Goal: Task Accomplishment & Management: Use online tool/utility

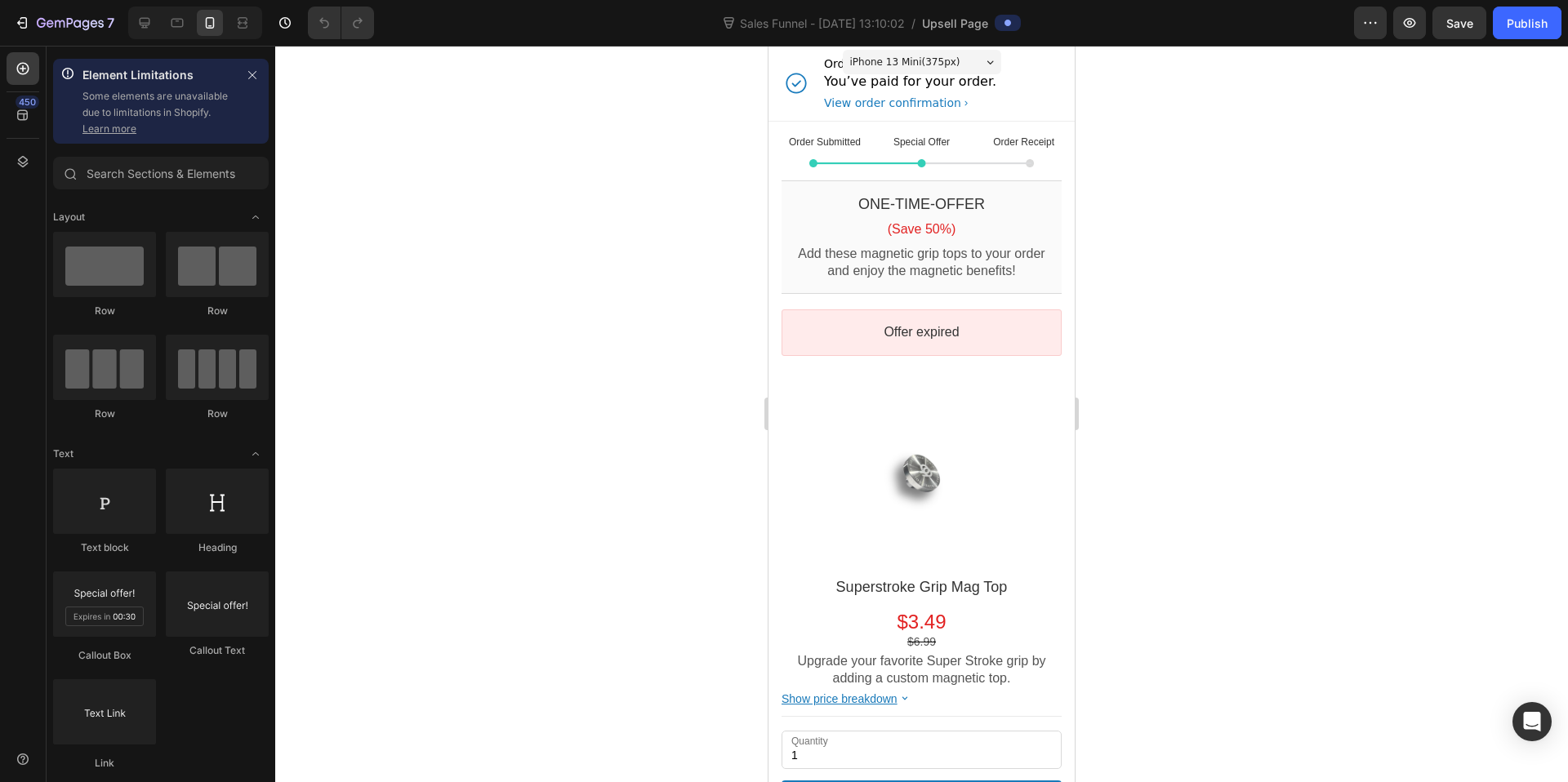
click at [118, 129] on link "Learn more" at bounding box center [109, 129] width 54 height 12
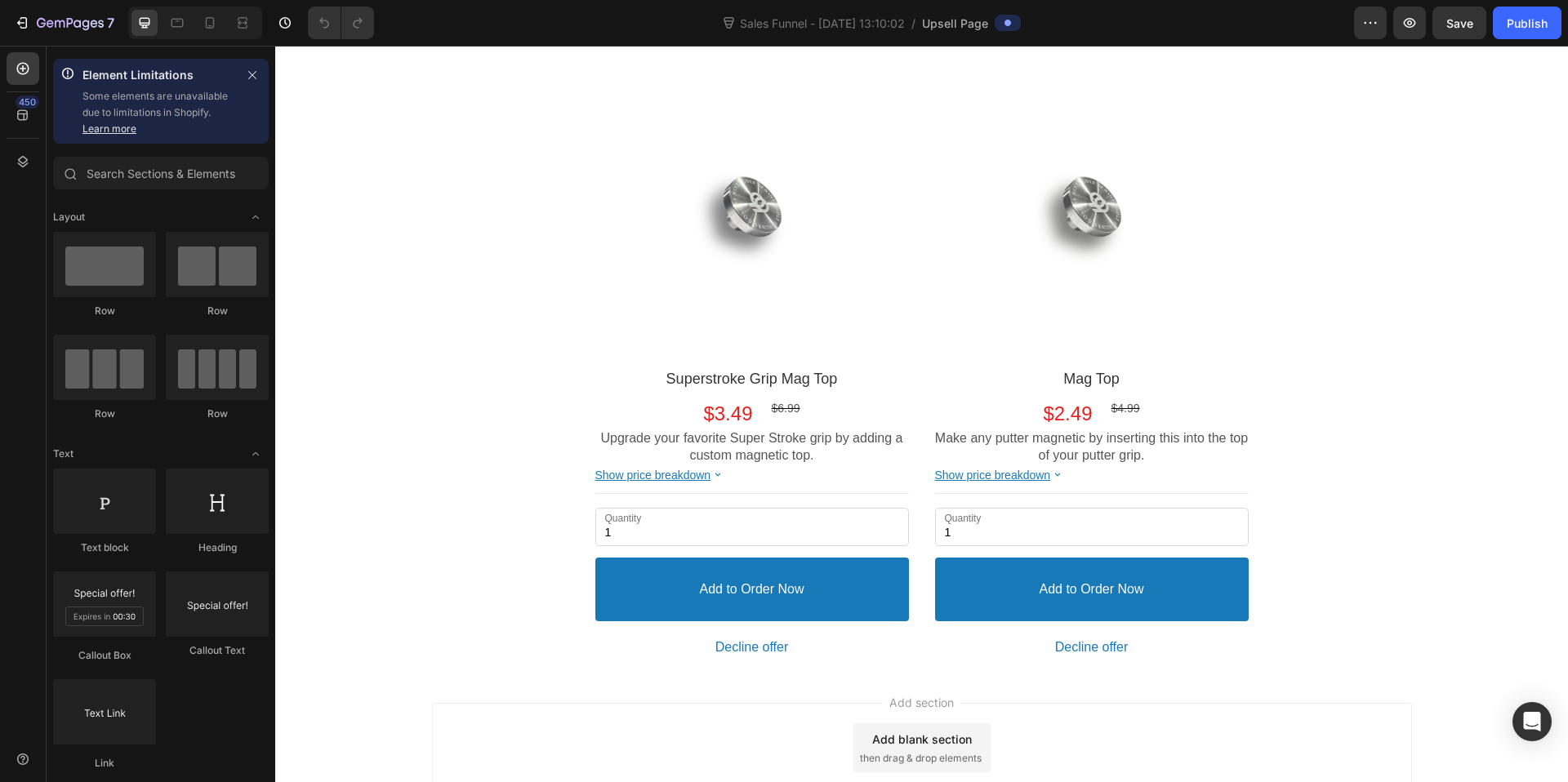
scroll to position [429, 0]
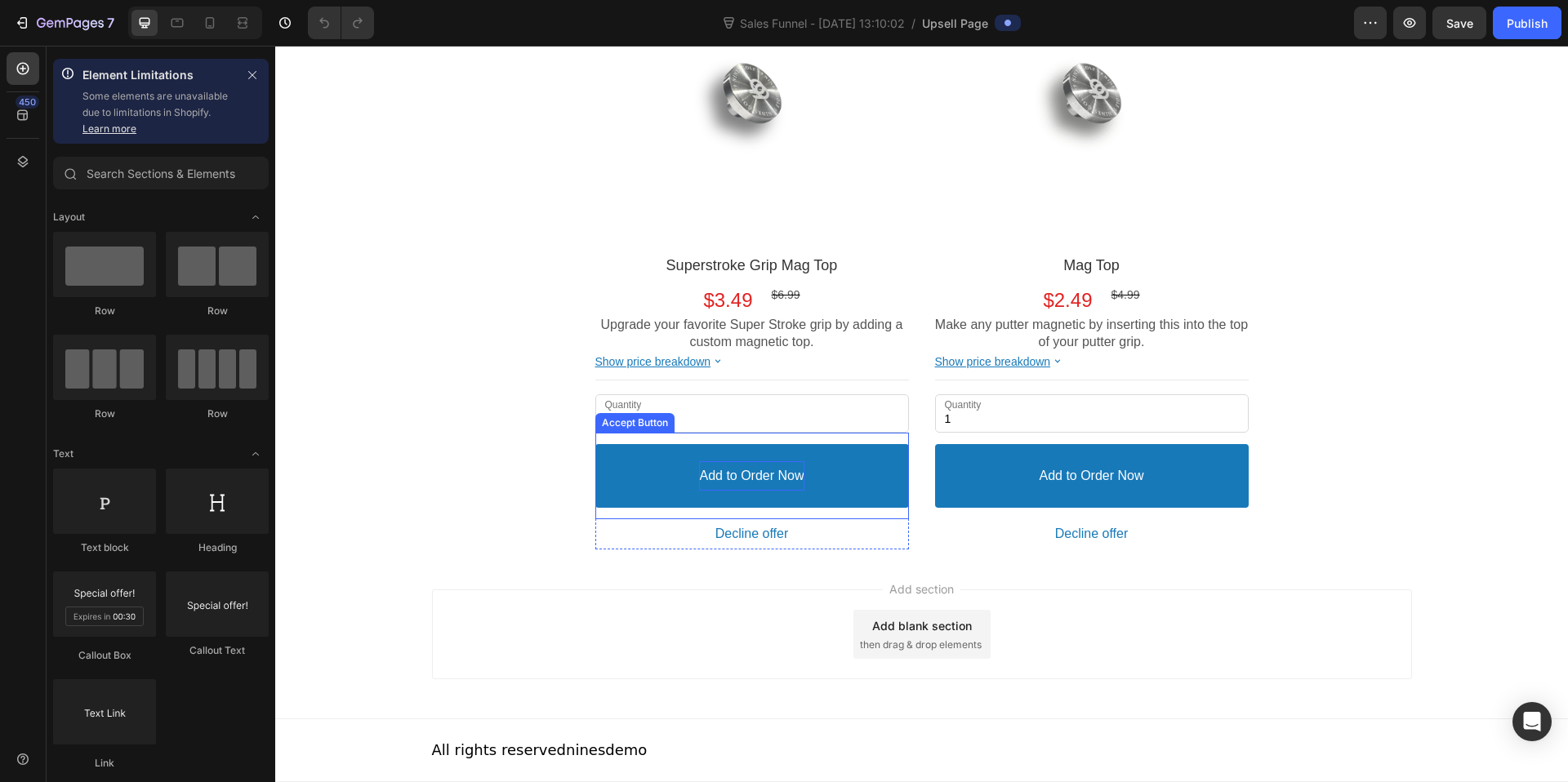
click at [787, 481] on p "Add to Order Now" at bounding box center [751, 476] width 105 height 17
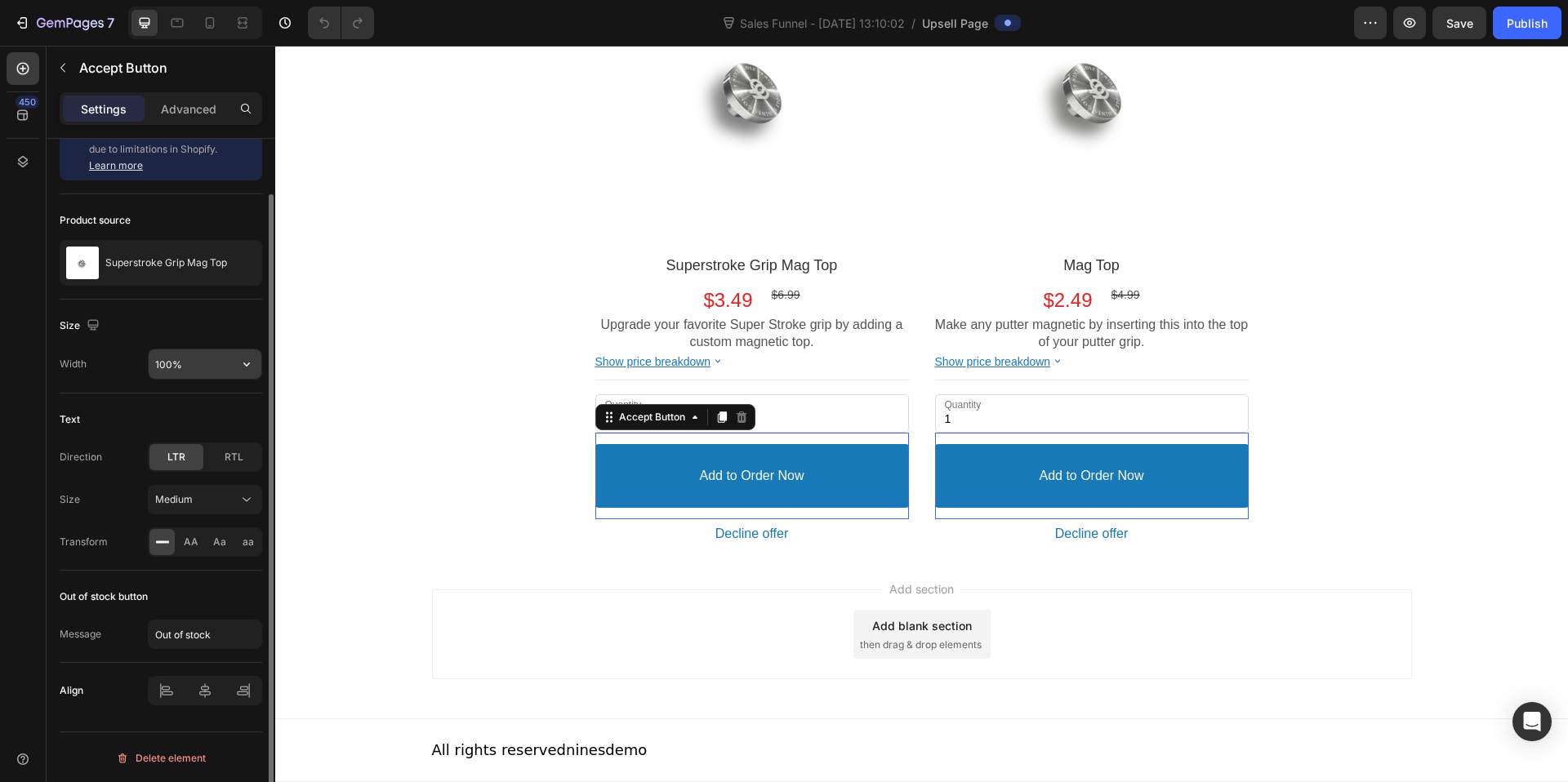
scroll to position [58, 0]
click at [197, 510] on button "Medium" at bounding box center [205, 498] width 114 height 30
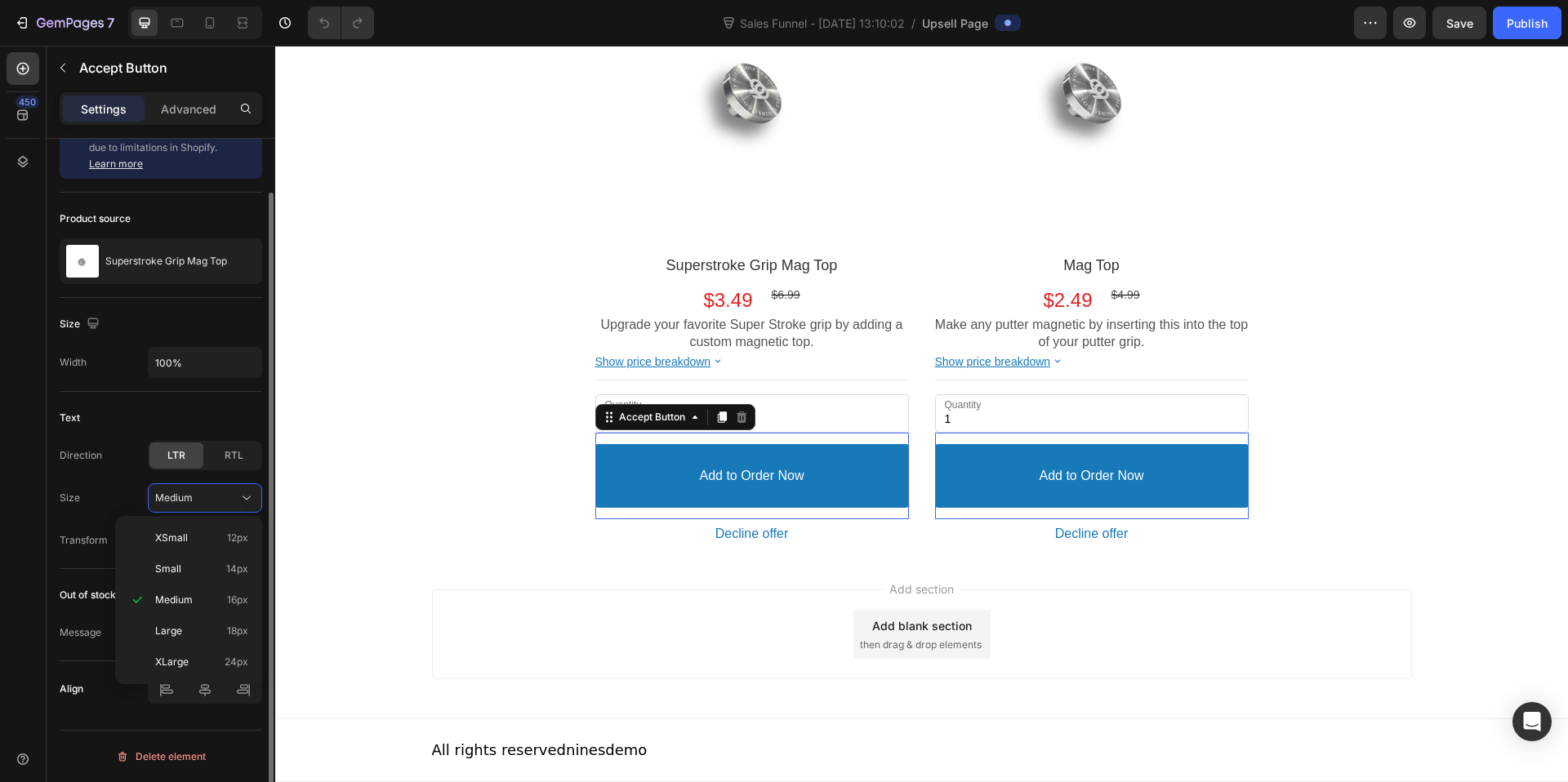
click at [113, 489] on div "Size Medium" at bounding box center [160, 498] width 202 height 30
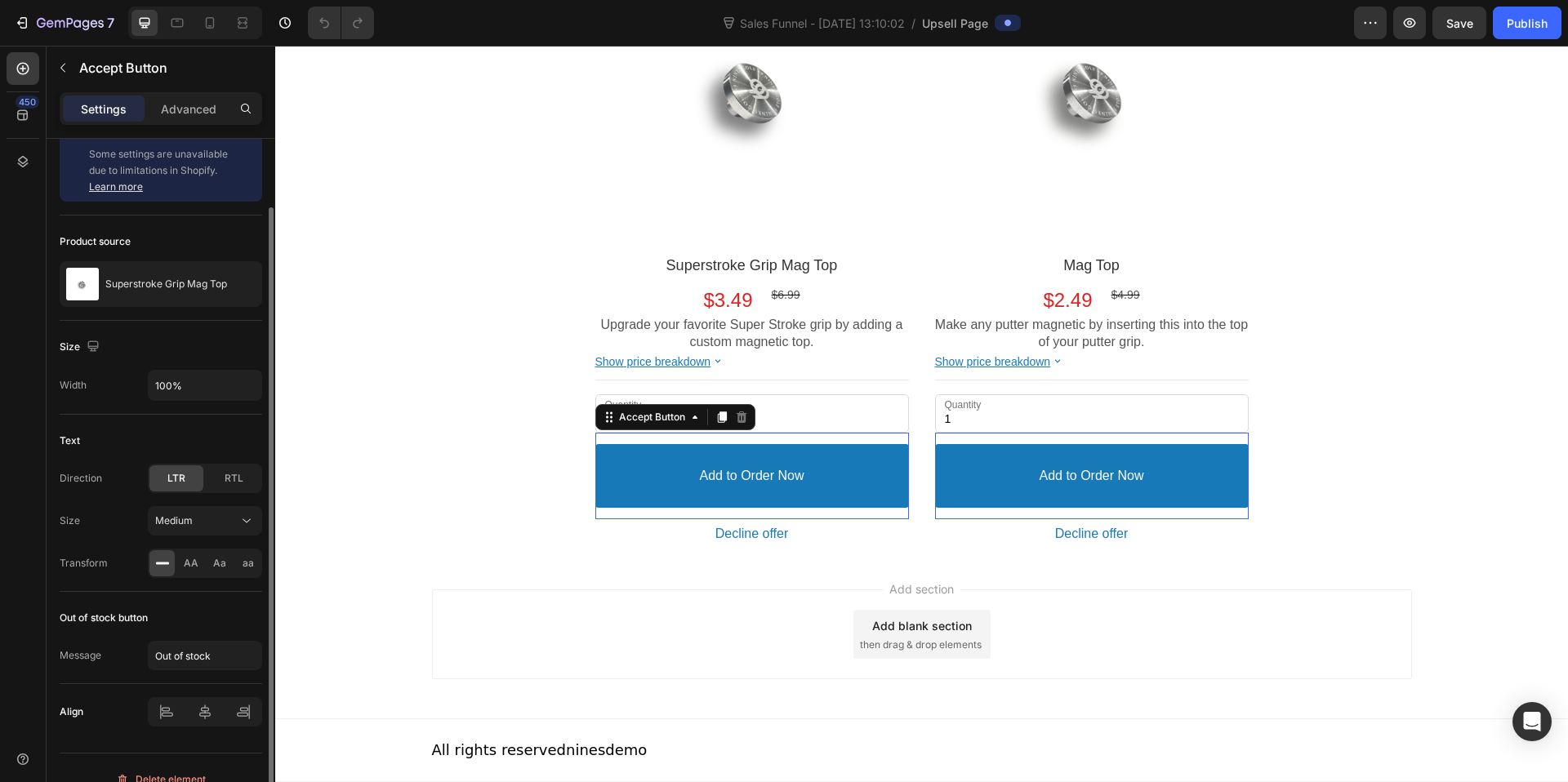
scroll to position [0, 0]
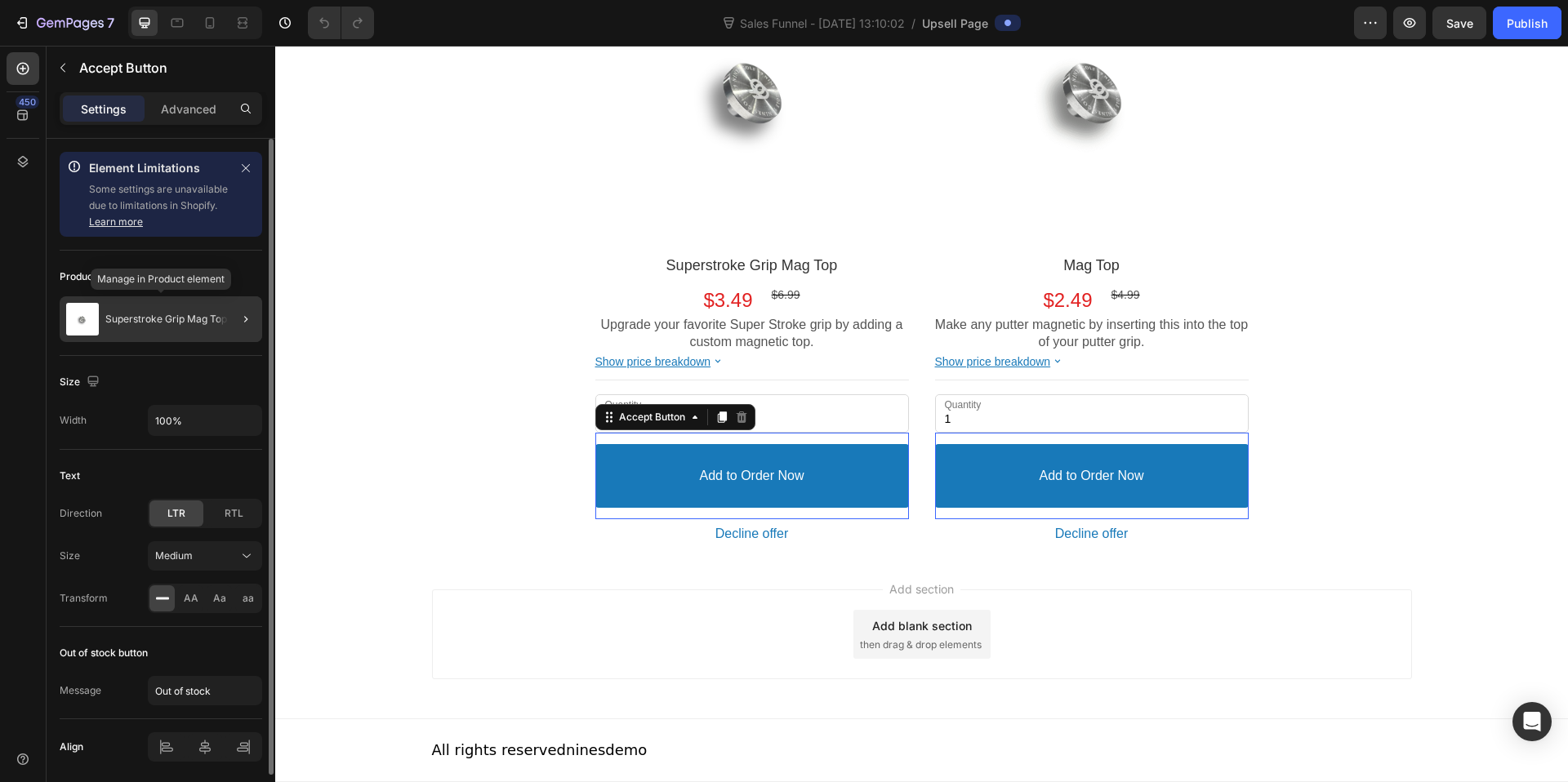
click at [194, 324] on p "Superstroke Grip Mag Top" at bounding box center [166, 320] width 122 height 12
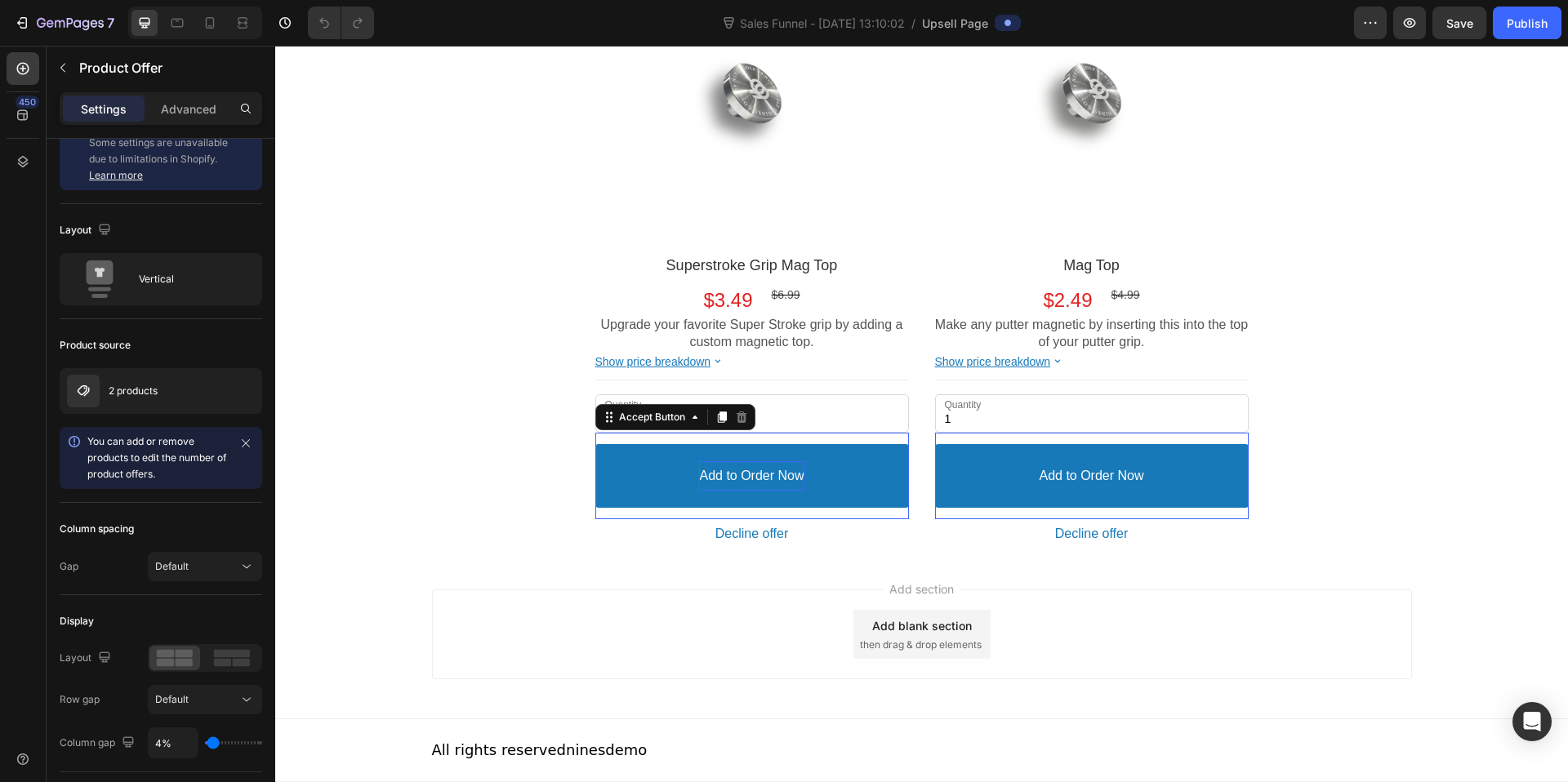
click at [712, 475] on p "Add to Order Now" at bounding box center [751, 476] width 105 height 17
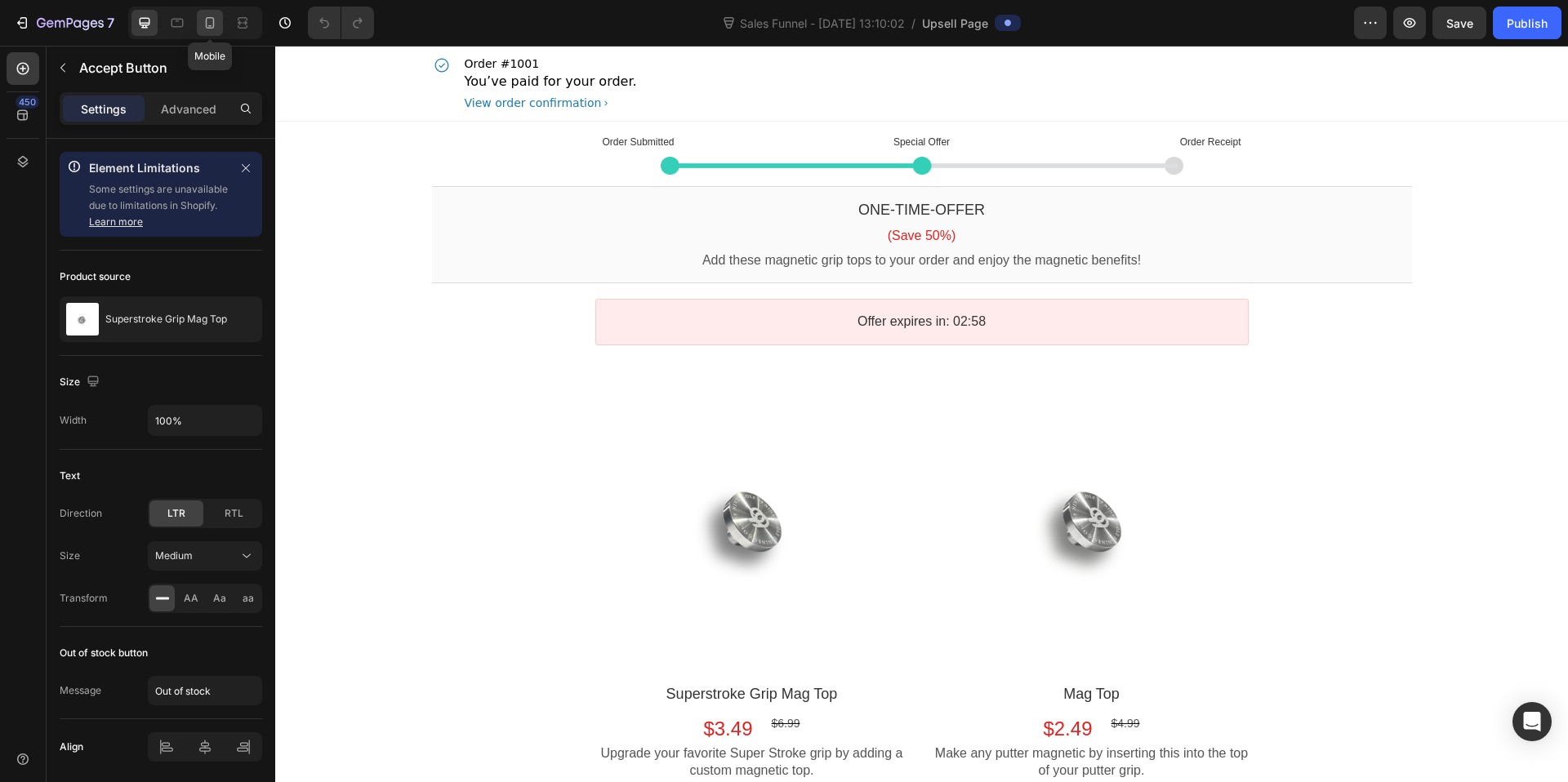
click at [205, 18] on icon at bounding box center [209, 22] width 16 height 16
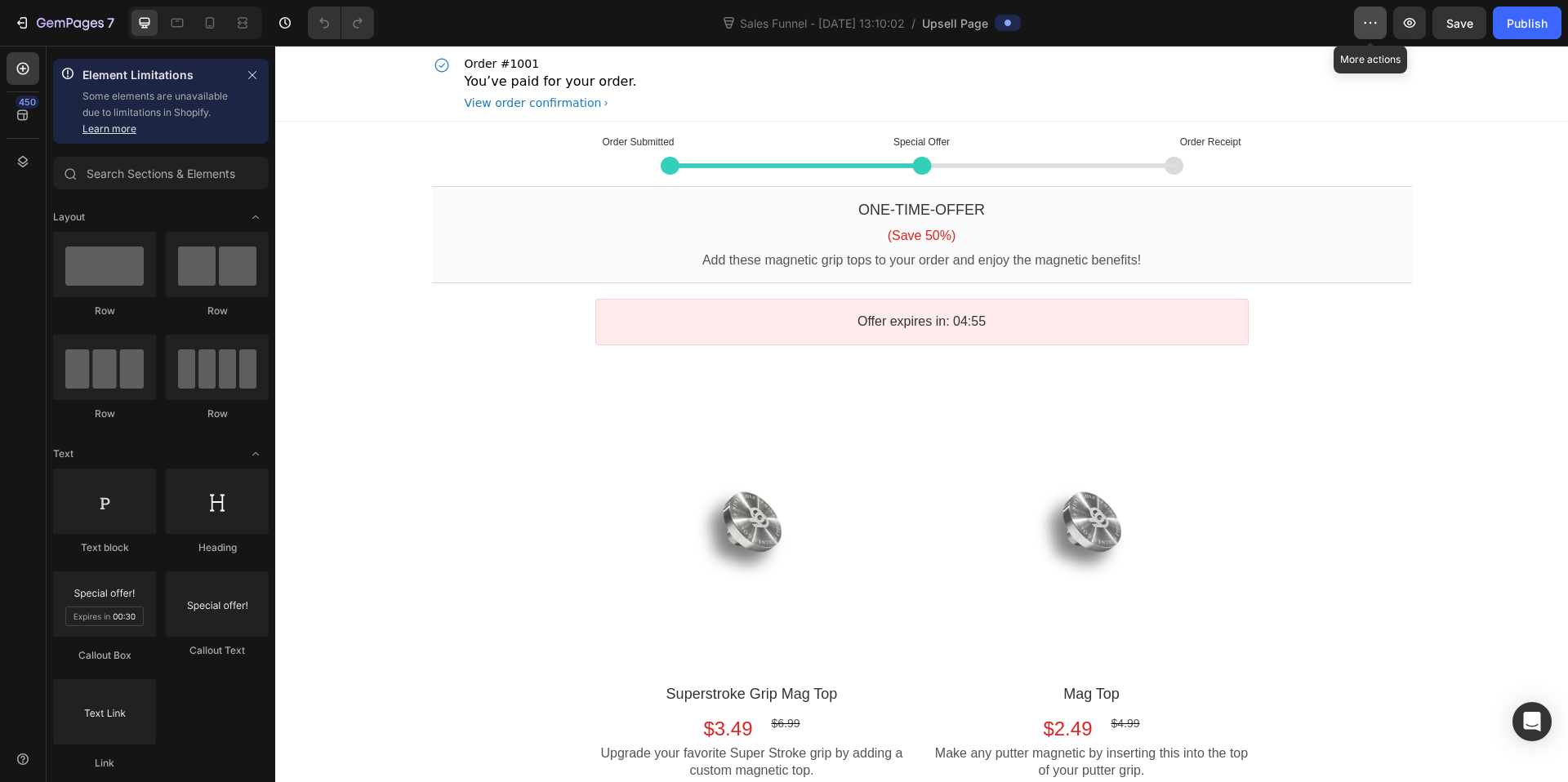
click at [1378, 30] on icon "button" at bounding box center [1370, 22] width 16 height 16
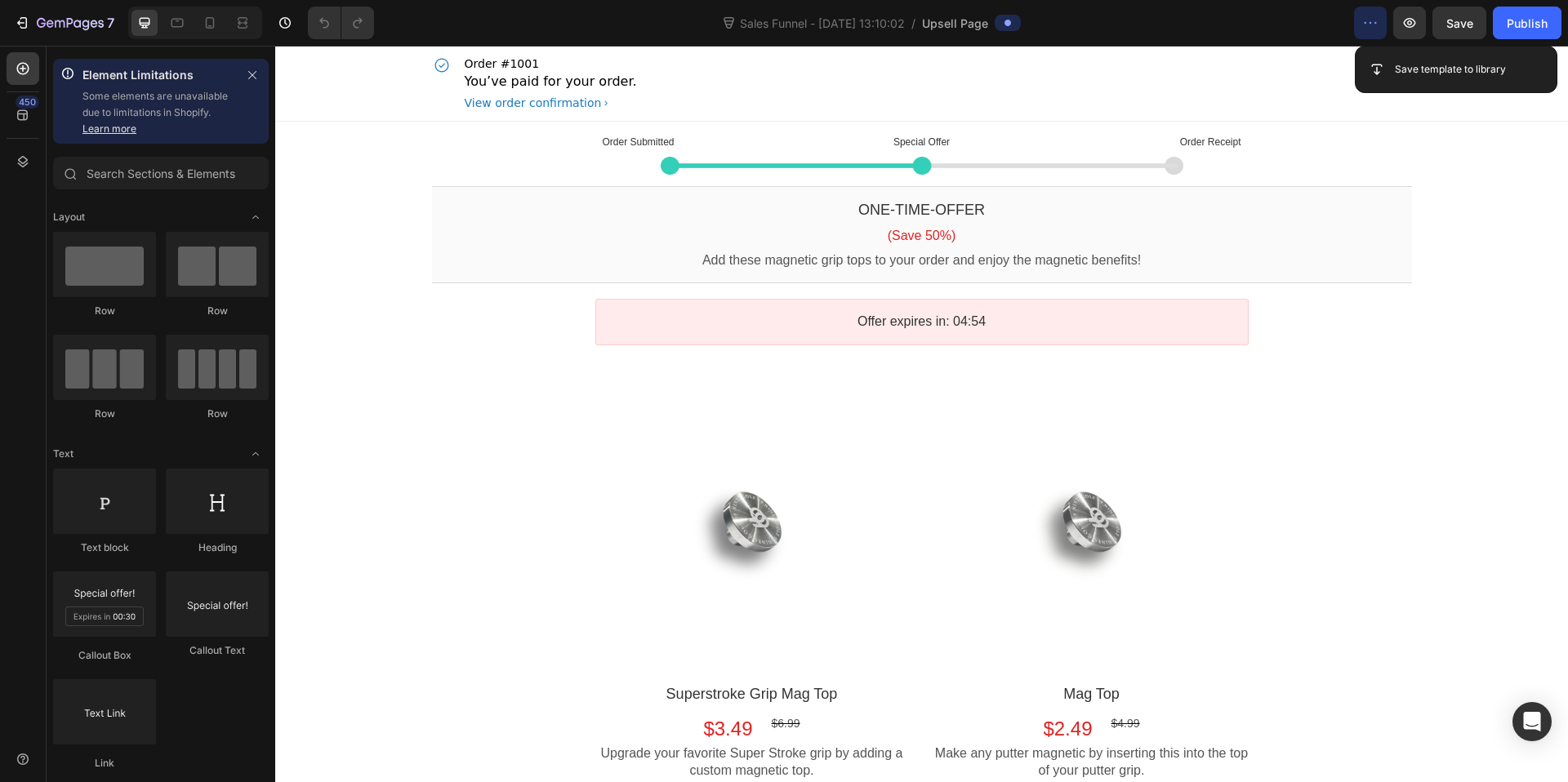
click at [1290, 85] on div "Order #1001 You’ve paid for your order. View order confirmation" at bounding box center [922, 83] width 980 height 75
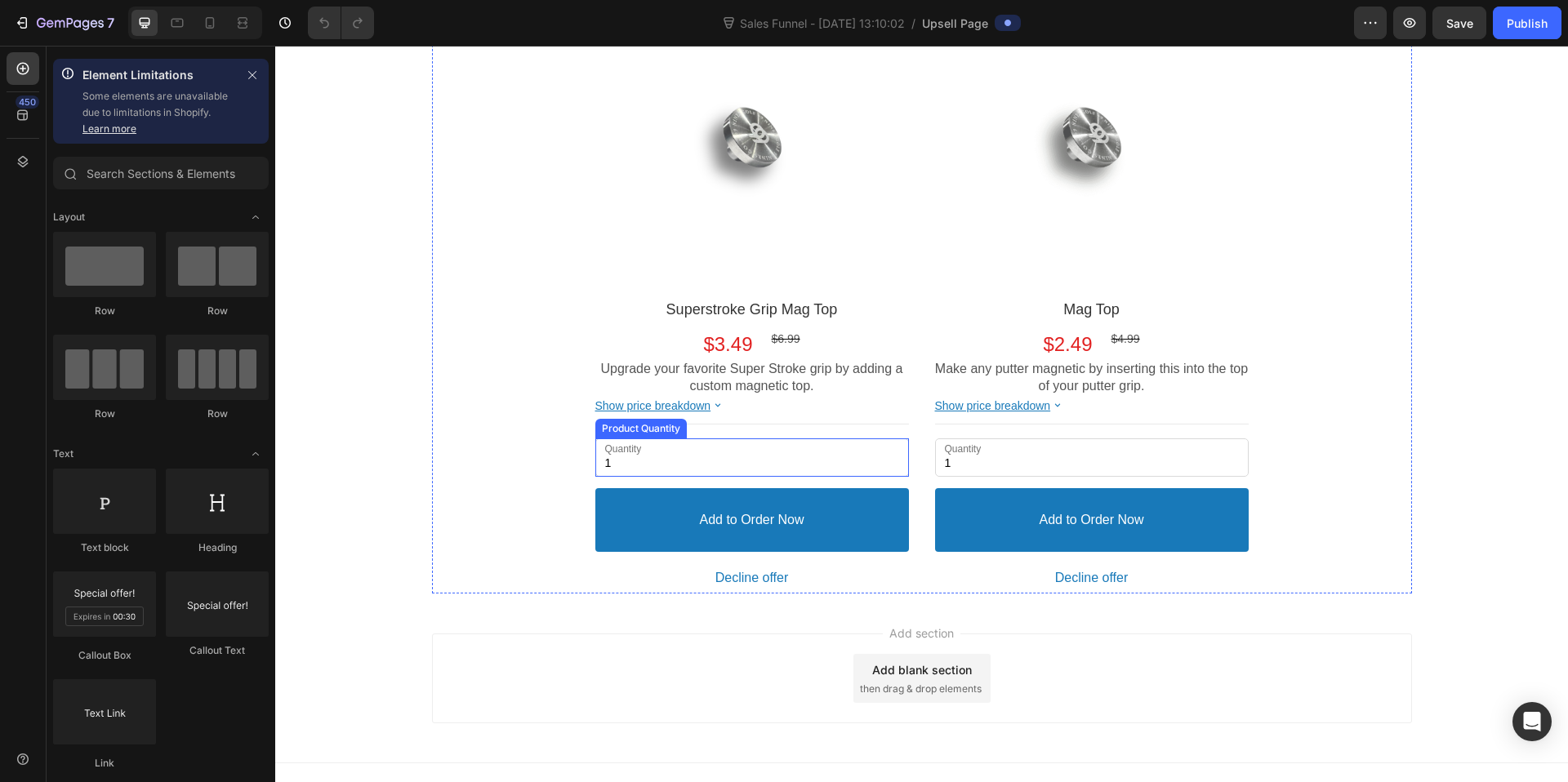
scroll to position [429, 0]
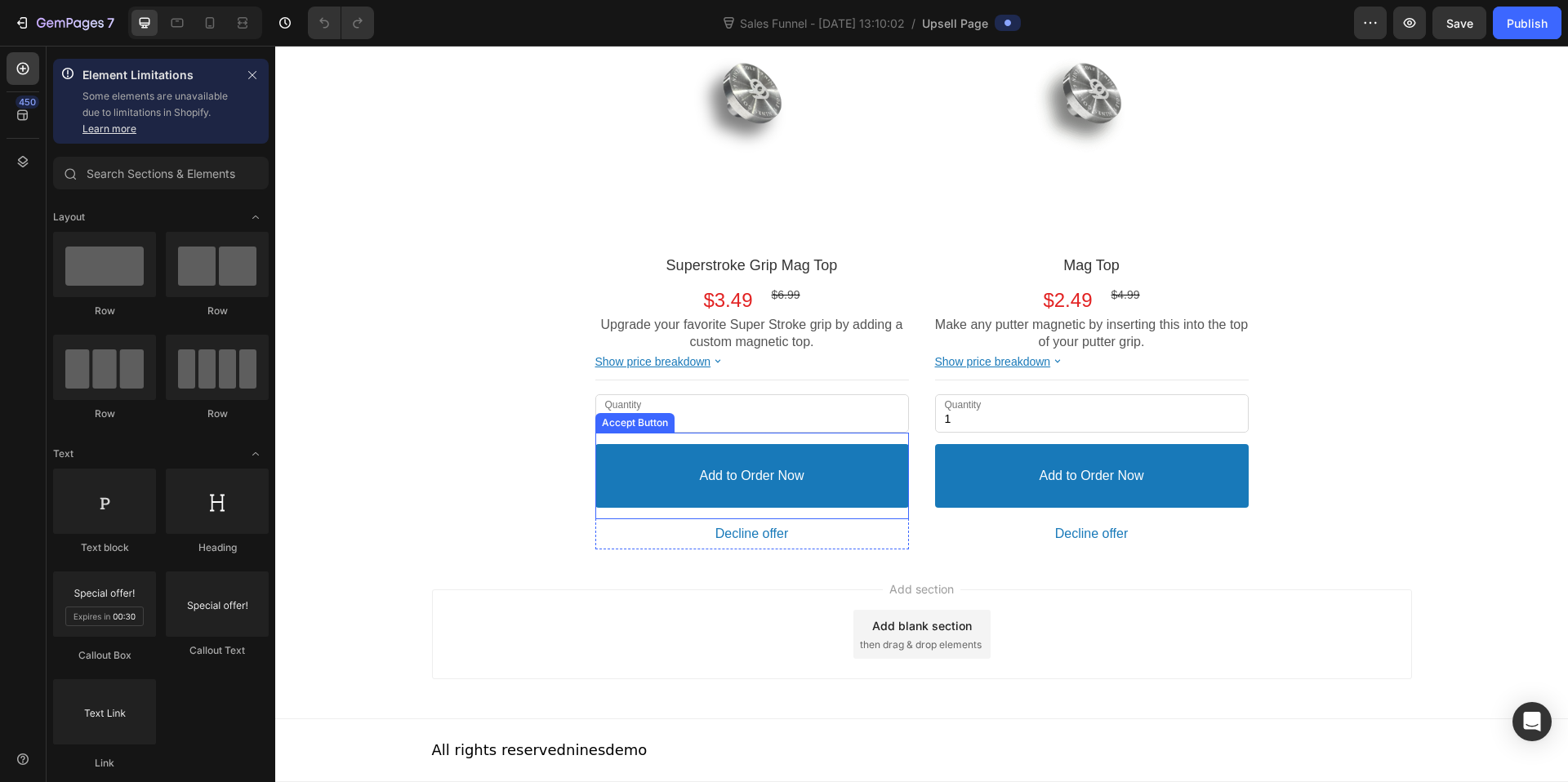
click at [842, 471] on button "Add to Order Now" at bounding box center [751, 476] width 314 height 64
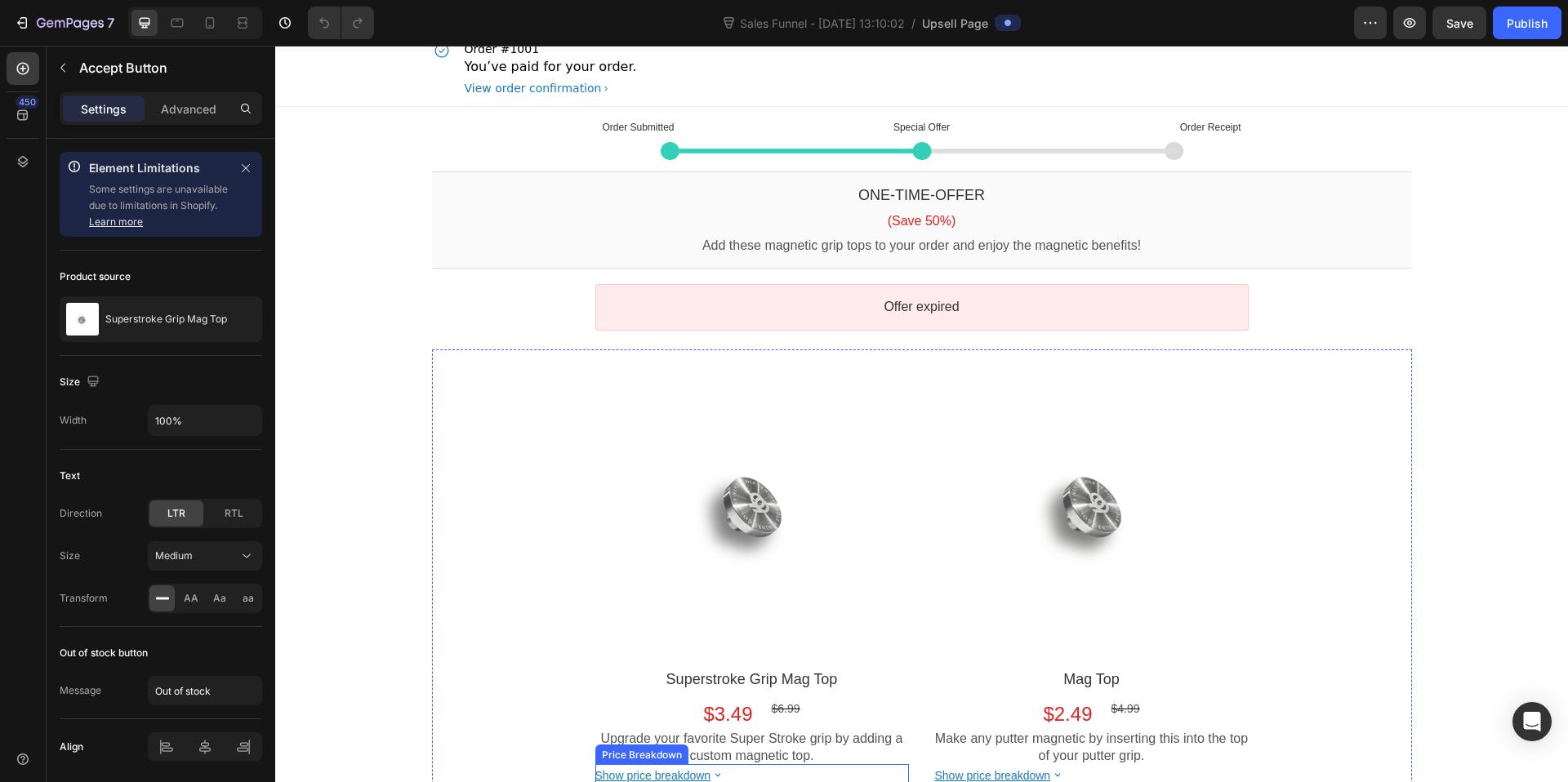
scroll to position [0, 0]
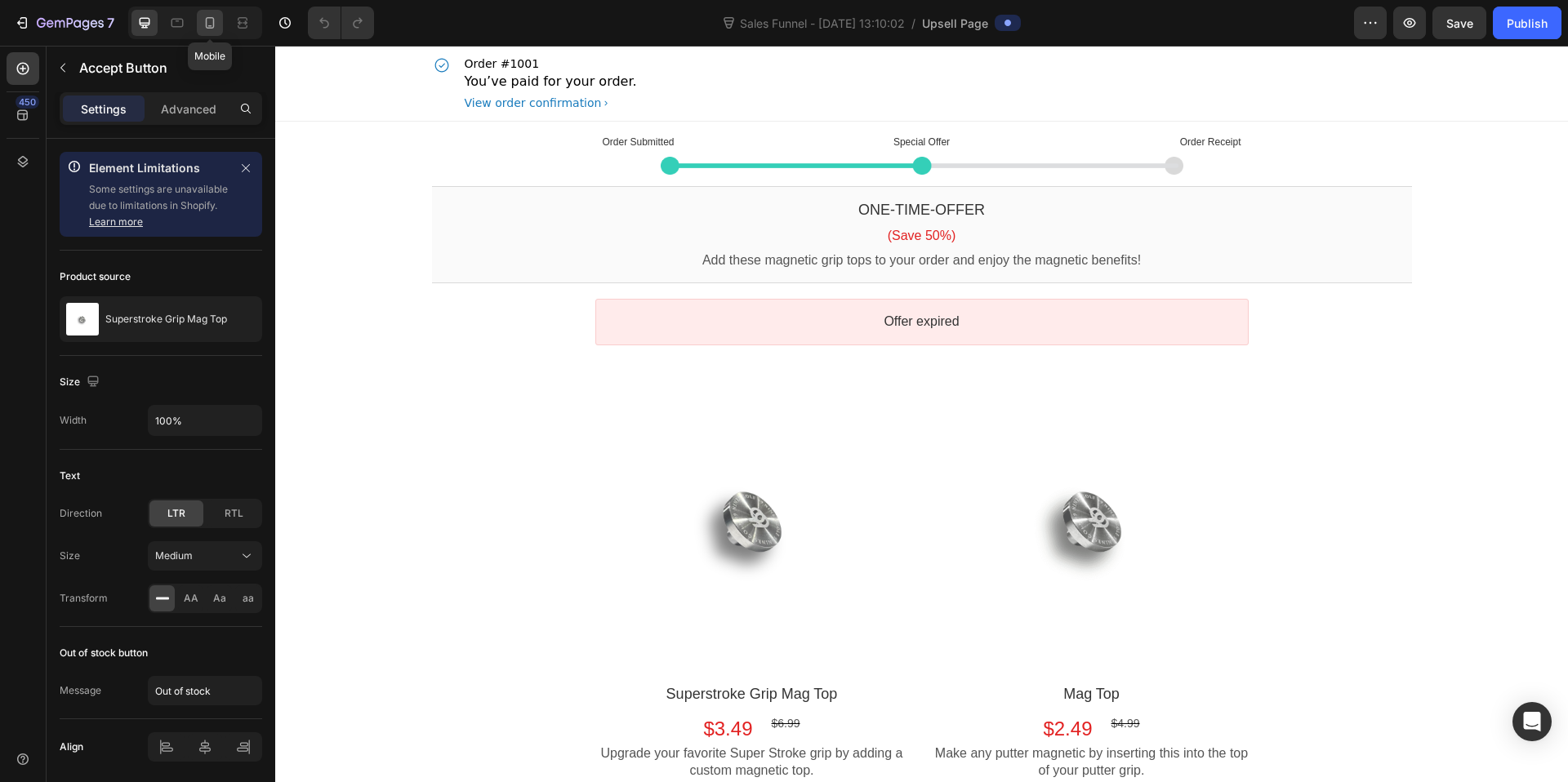
click at [214, 29] on icon at bounding box center [209, 22] width 16 height 16
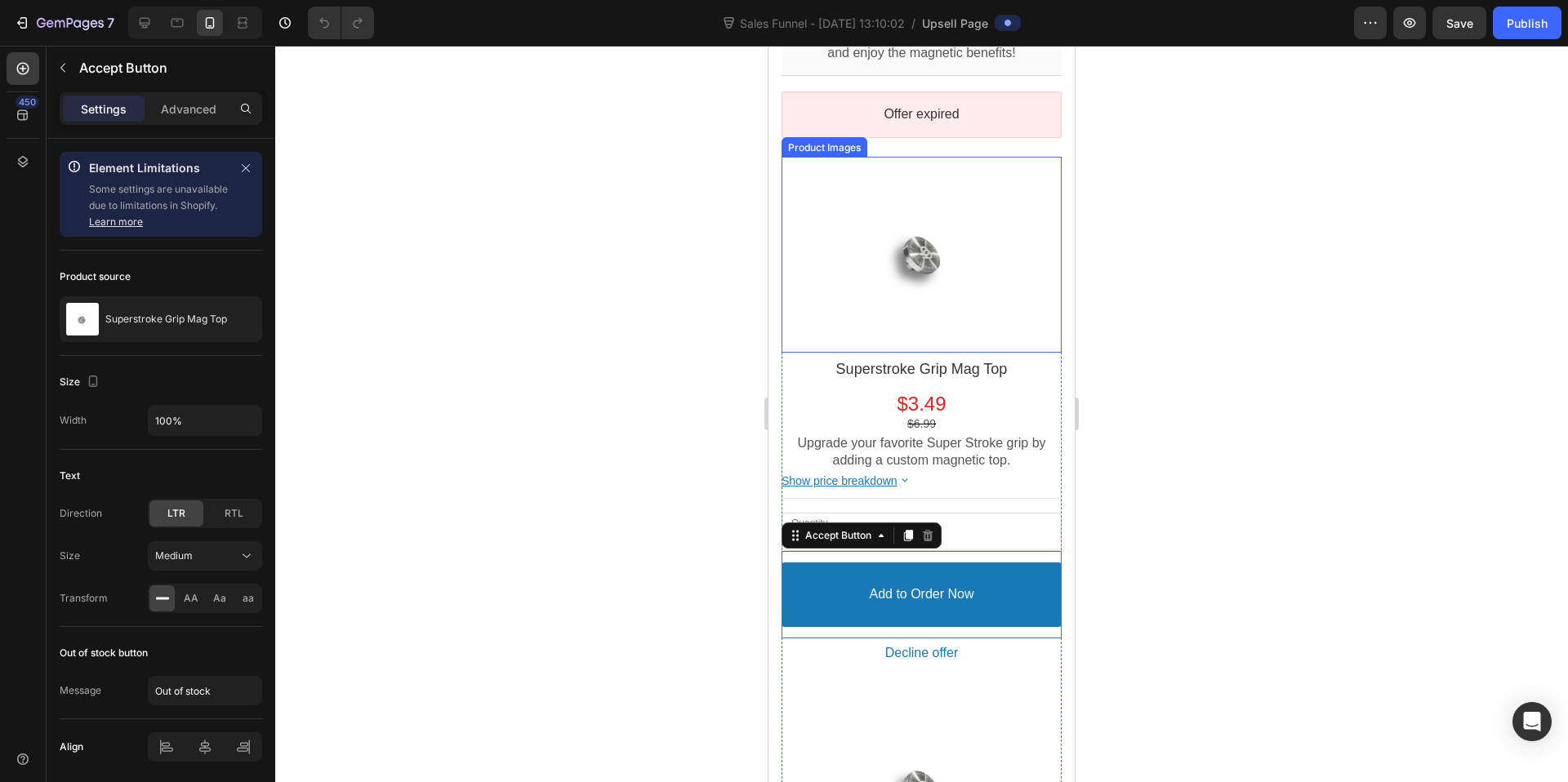
scroll to position [221, 0]
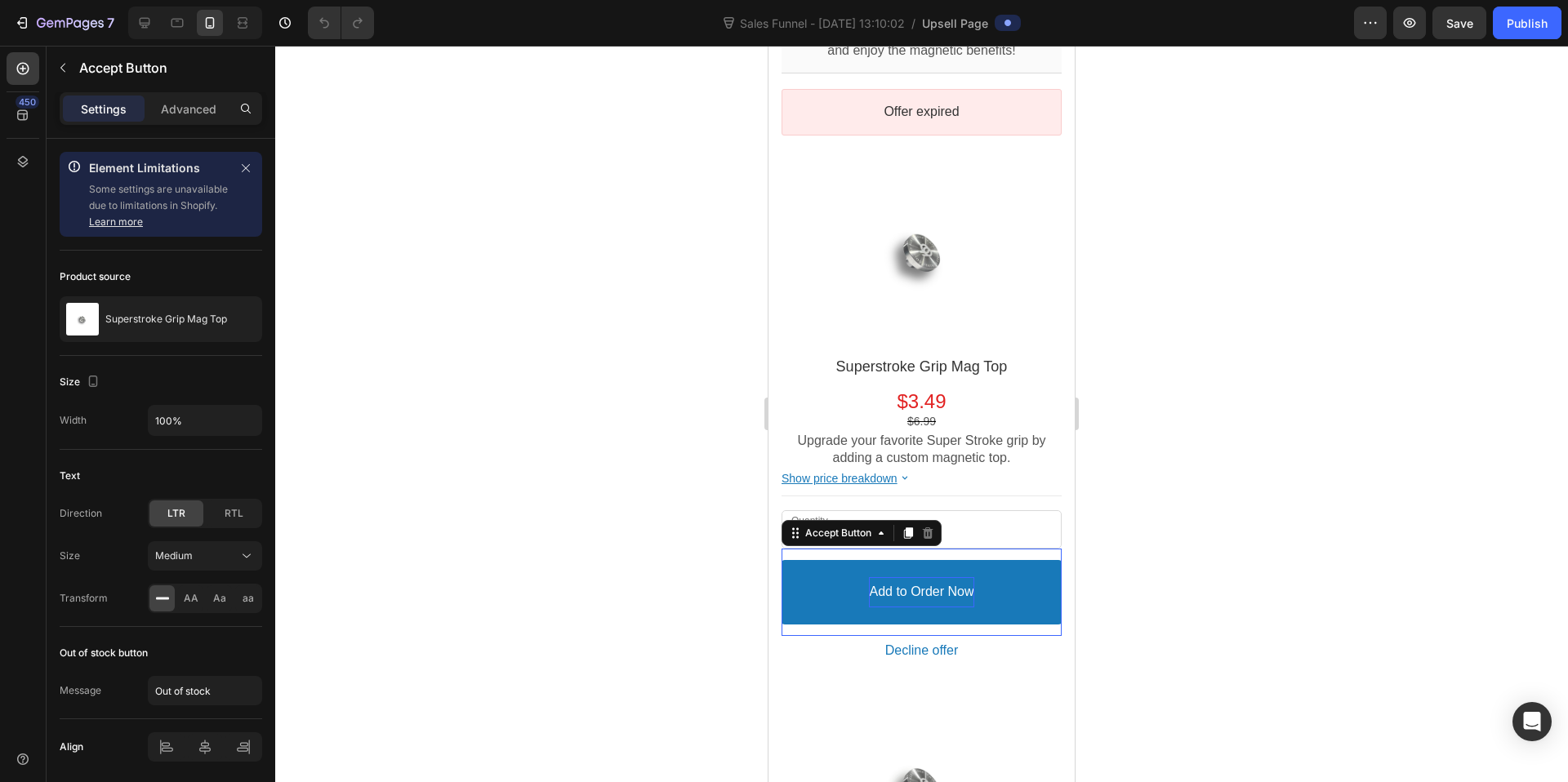
click at [950, 595] on div "Add to Order Now" at bounding box center [922, 592] width 105 height 30
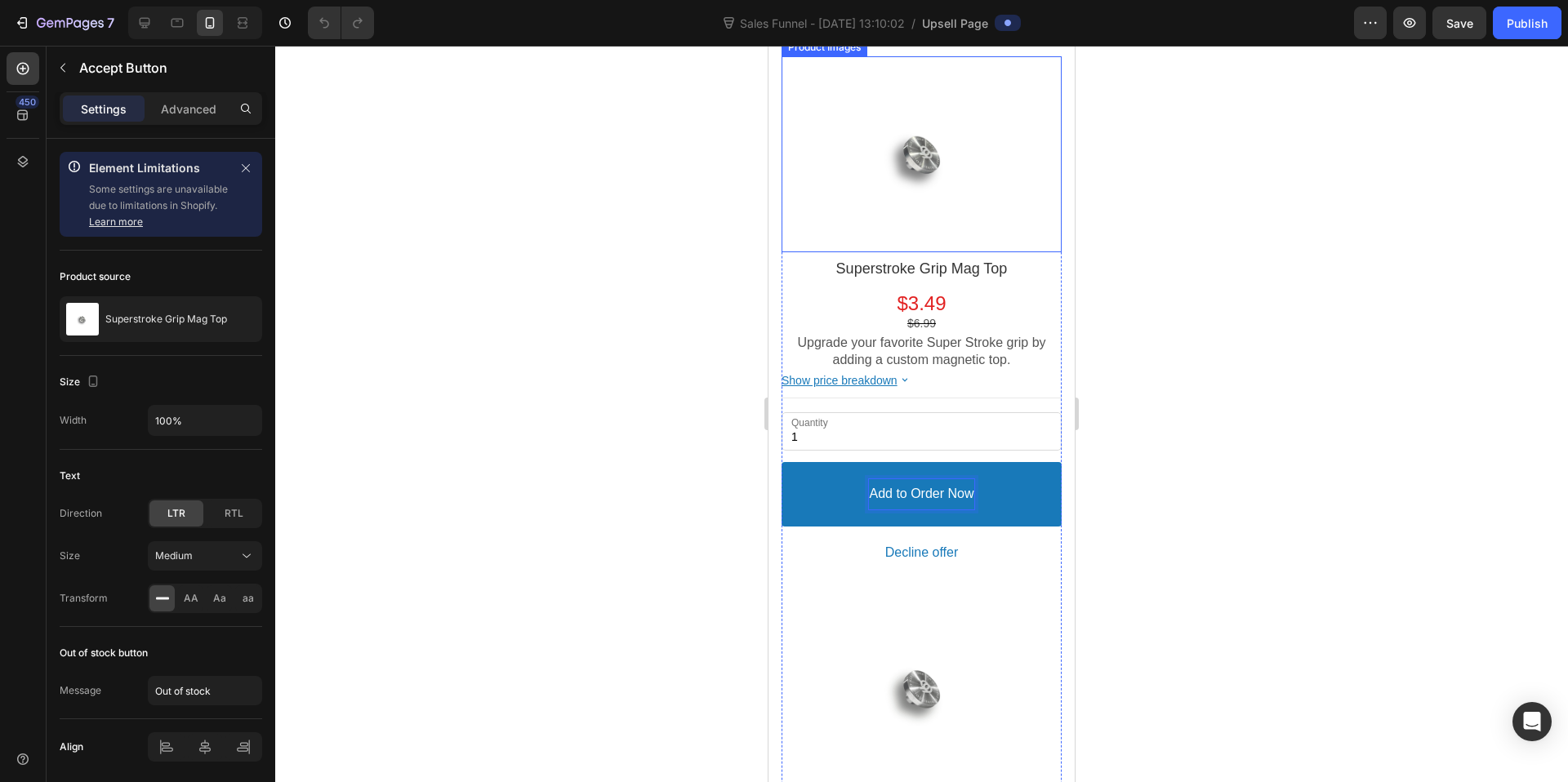
scroll to position [377, 0]
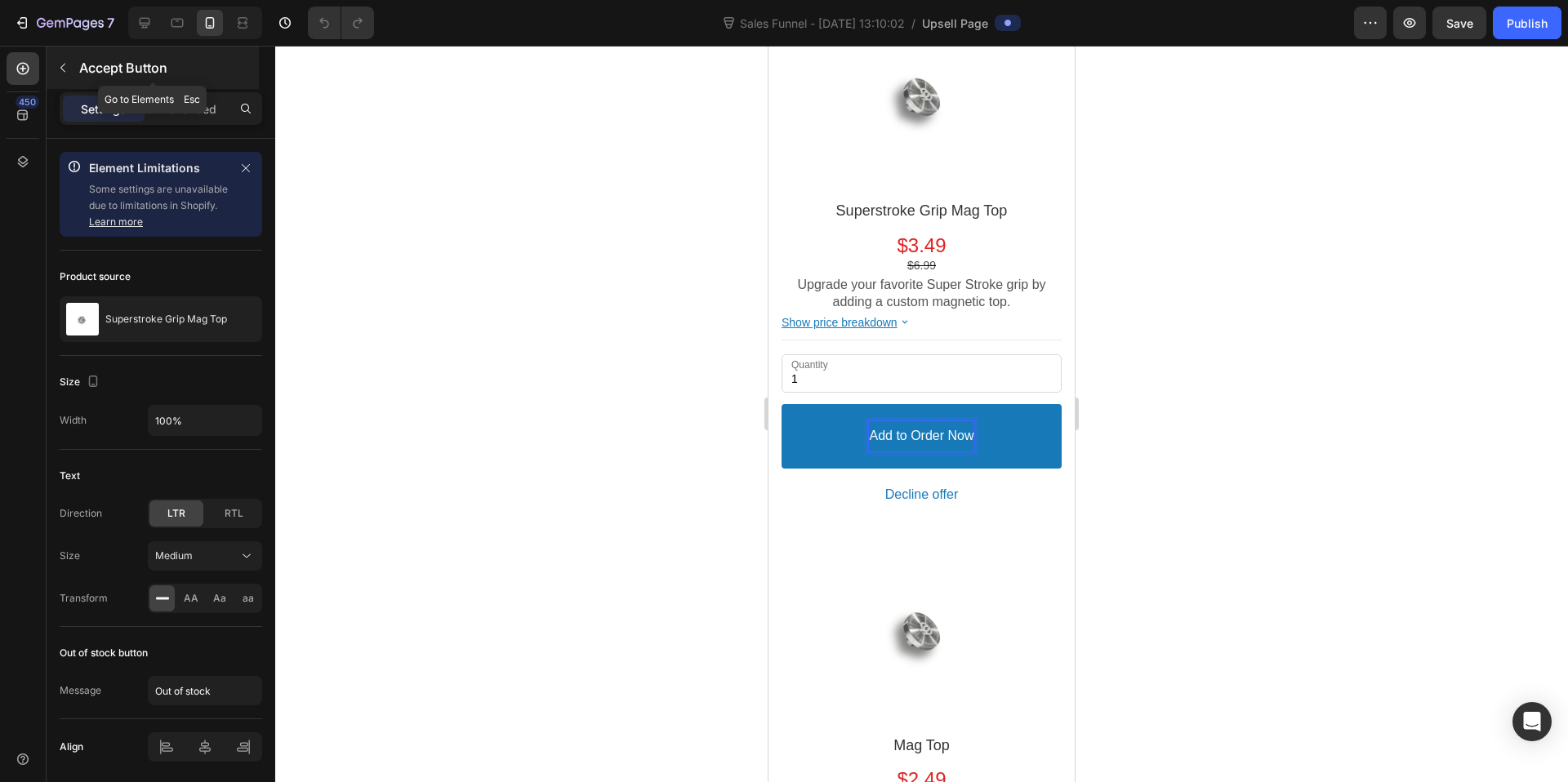
click at [62, 62] on icon "button" at bounding box center [63, 67] width 13 height 13
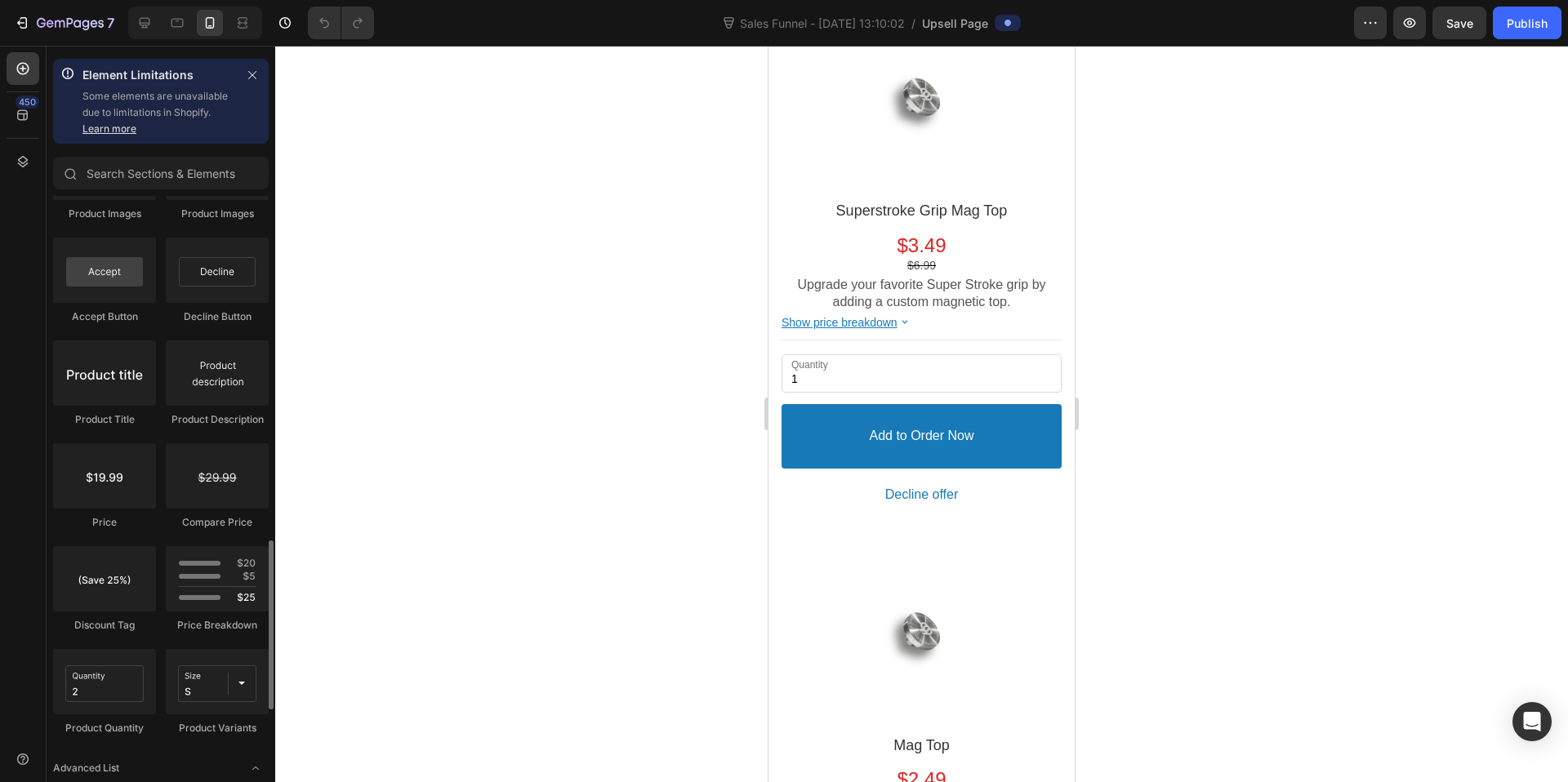
scroll to position [1431, 0]
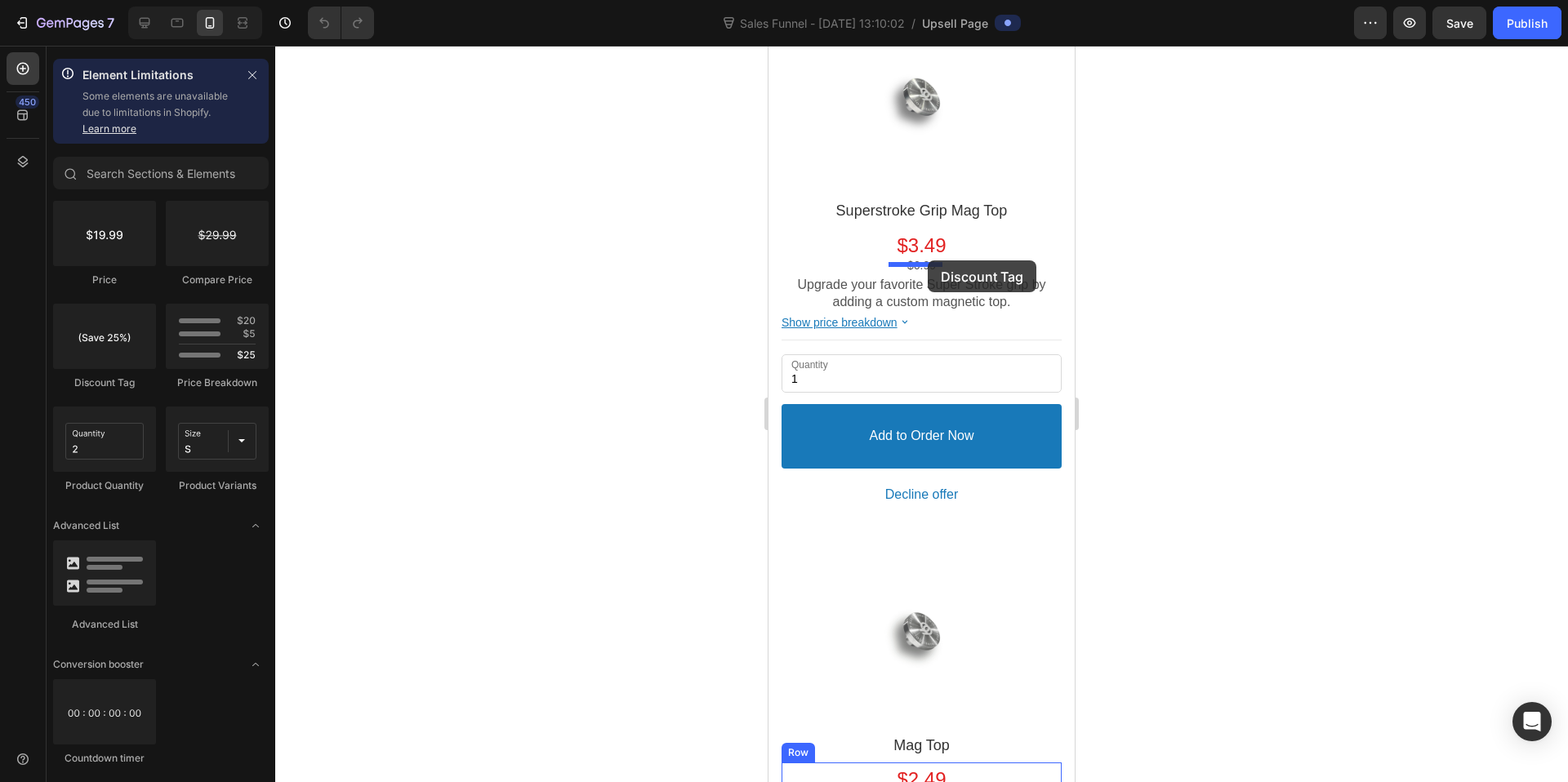
drag, startPoint x: 879, startPoint y: 394, endPoint x: 927, endPoint y: 261, distance: 141.4
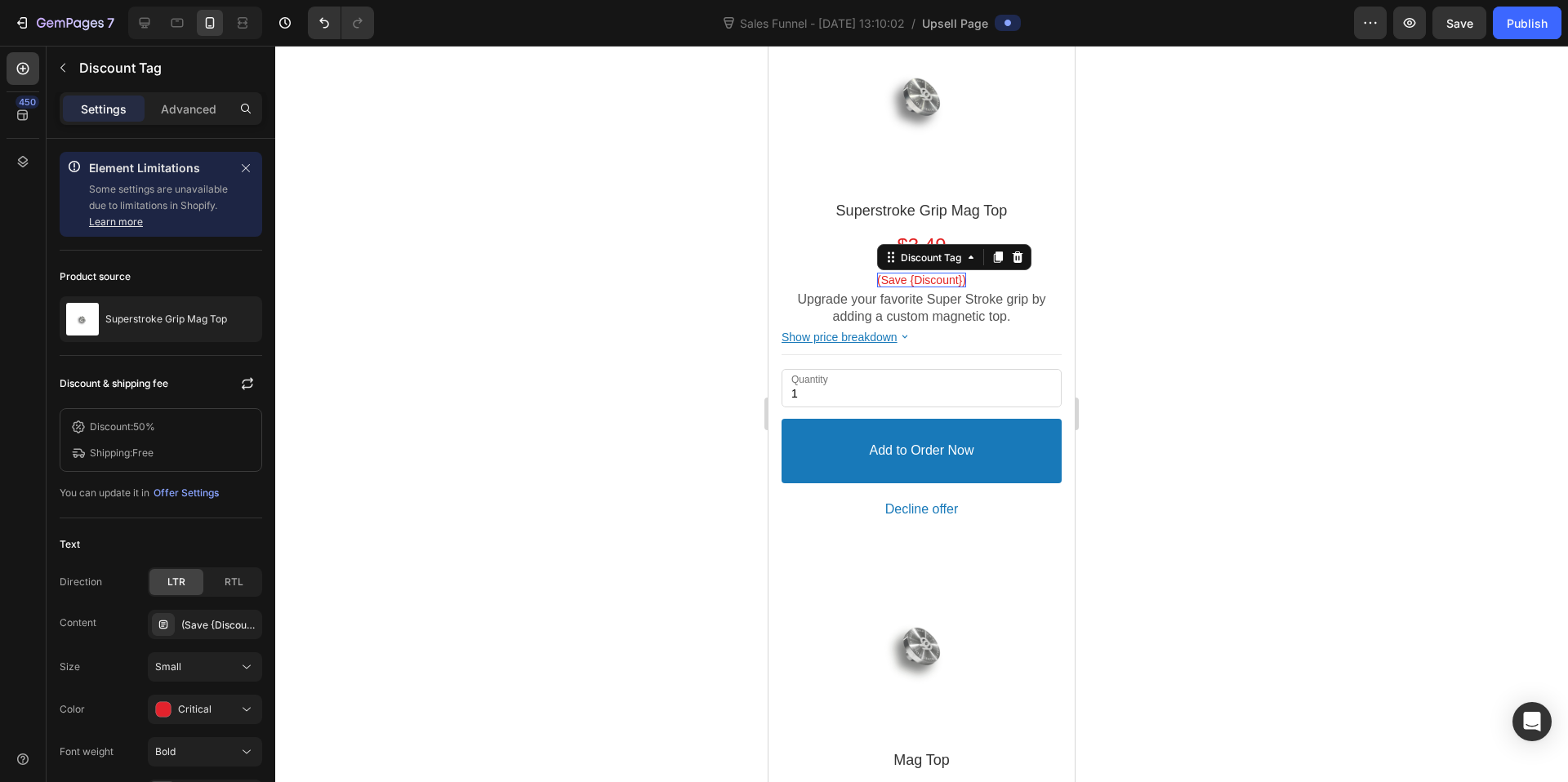
click at [1218, 177] on div at bounding box center [922, 414] width 1293 height 736
drag, startPoint x: 933, startPoint y: 271, endPoint x: 937, endPoint y: 227, distance: 44.2
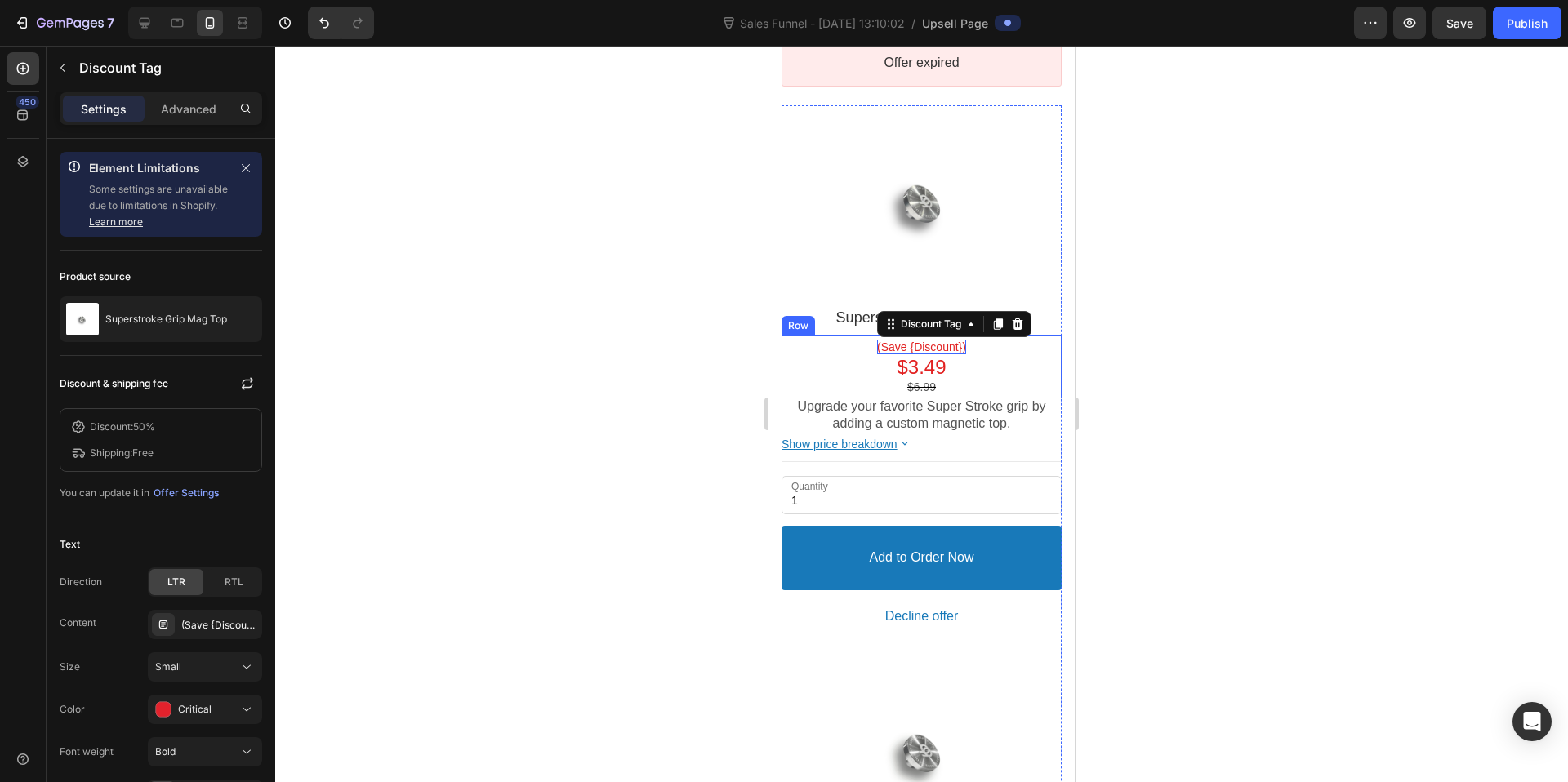
scroll to position [252, 0]
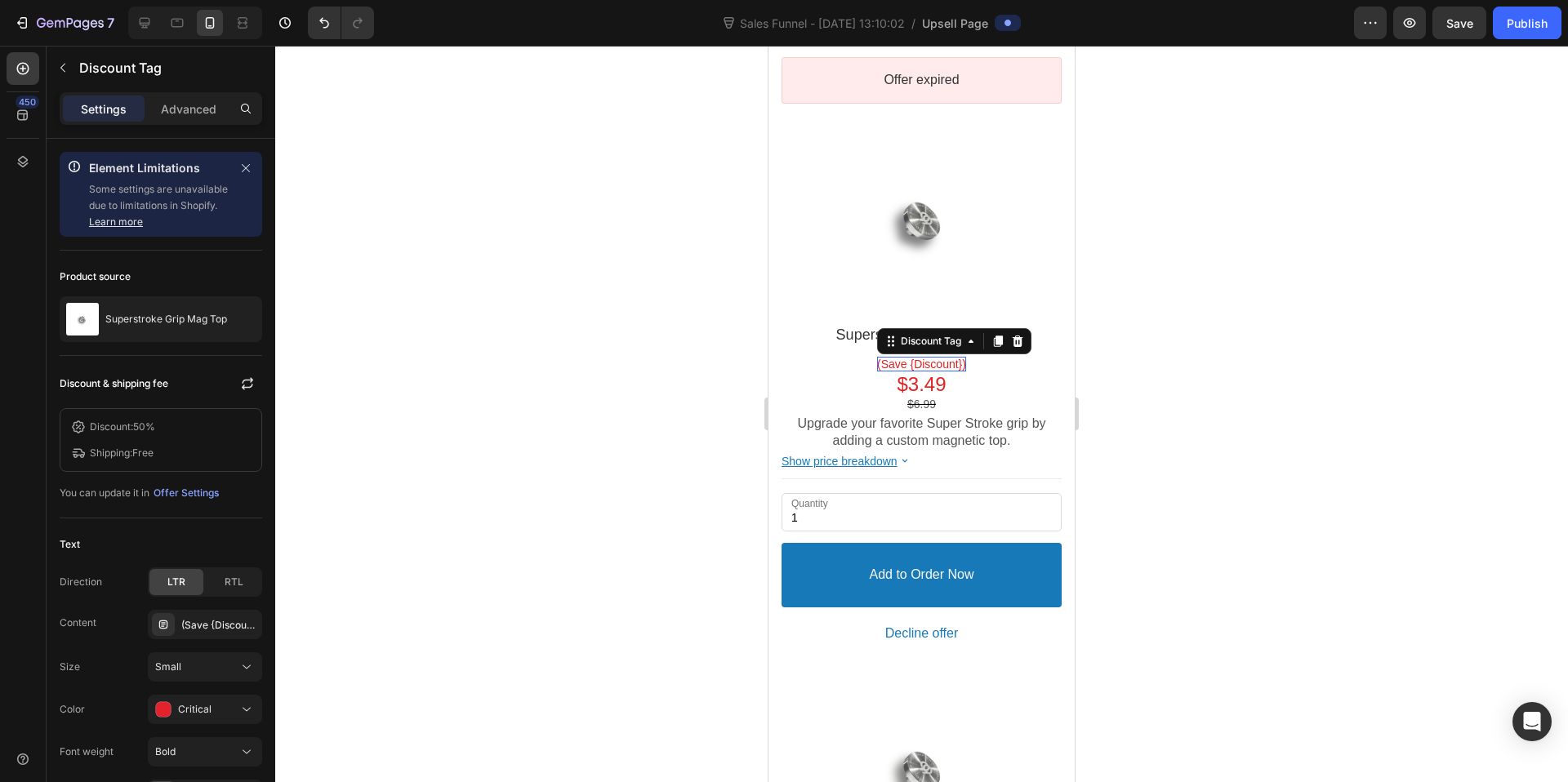
click at [1197, 273] on div at bounding box center [922, 414] width 1293 height 736
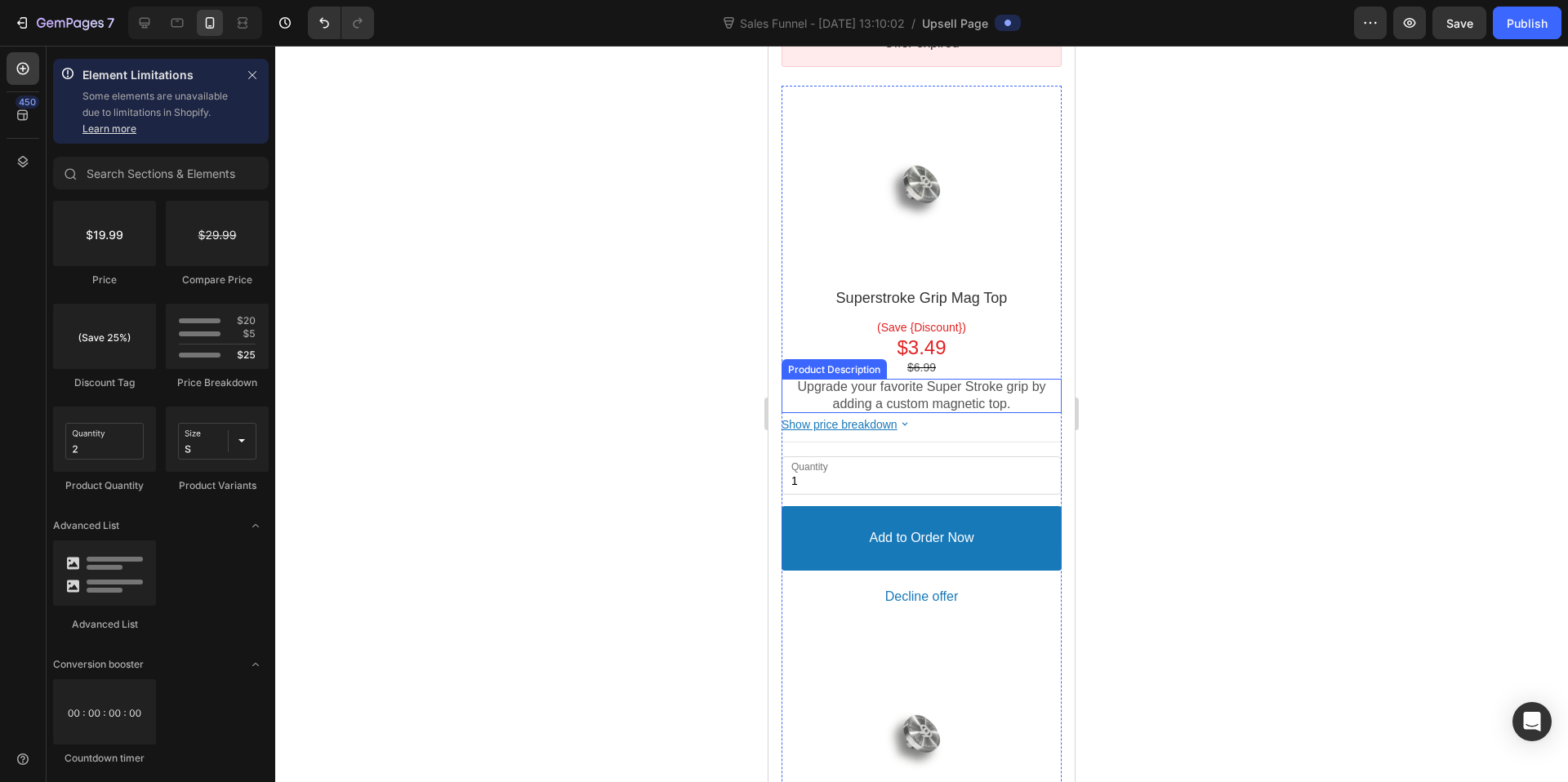
scroll to position [405, 0]
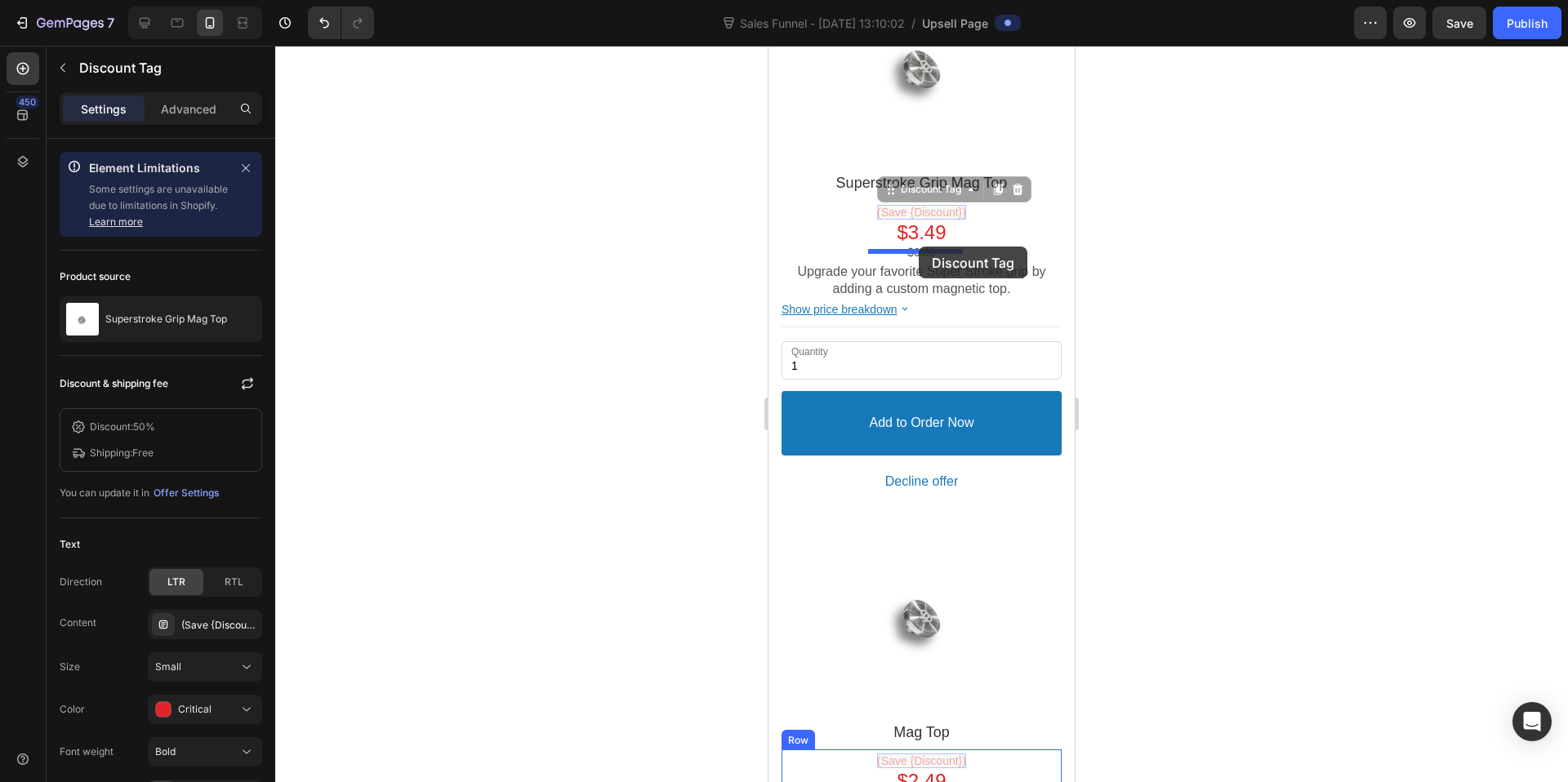
drag, startPoint x: 929, startPoint y: 198, endPoint x: 919, endPoint y: 246, distance: 49.0
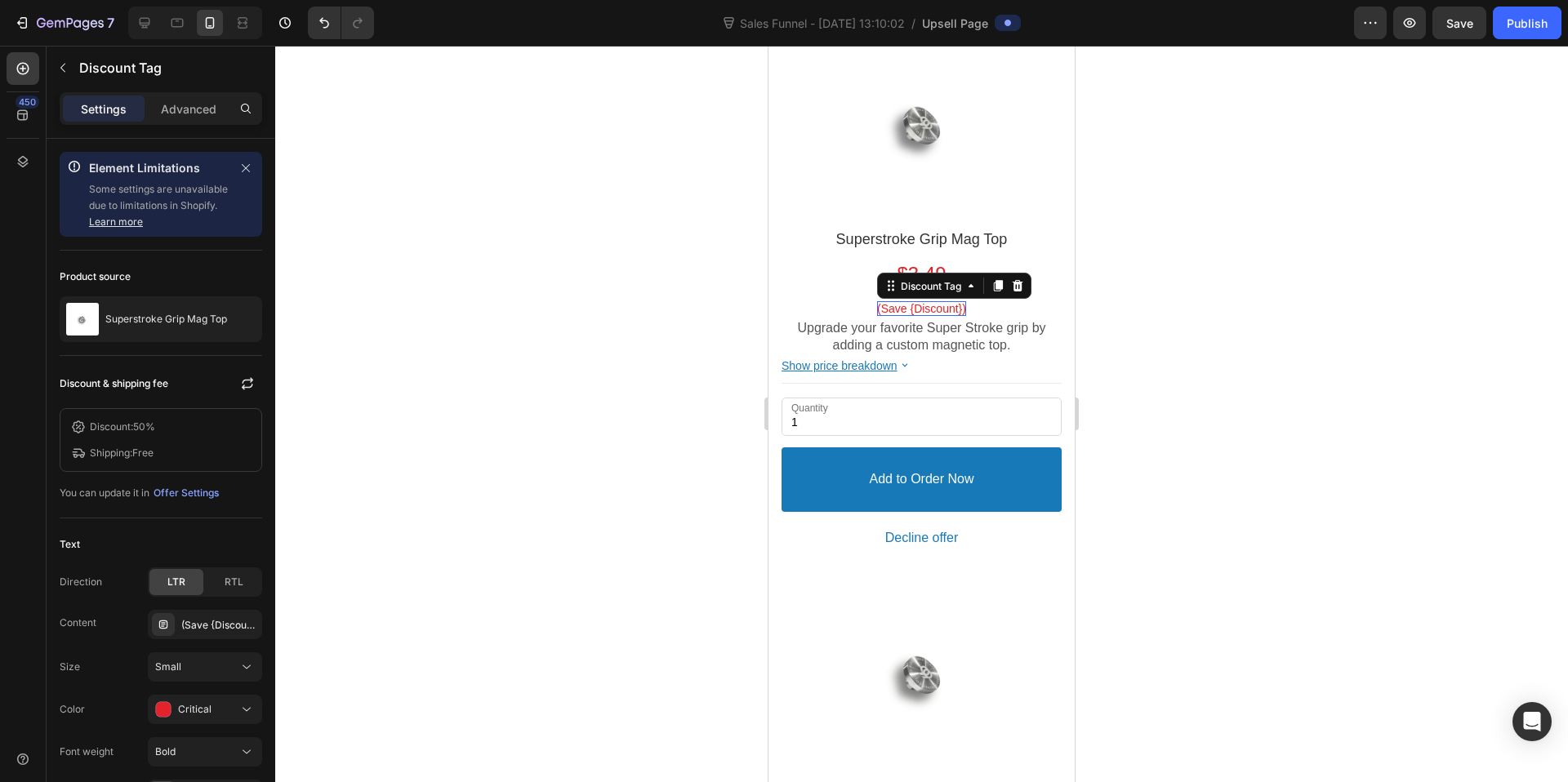
scroll to position [283, 0]
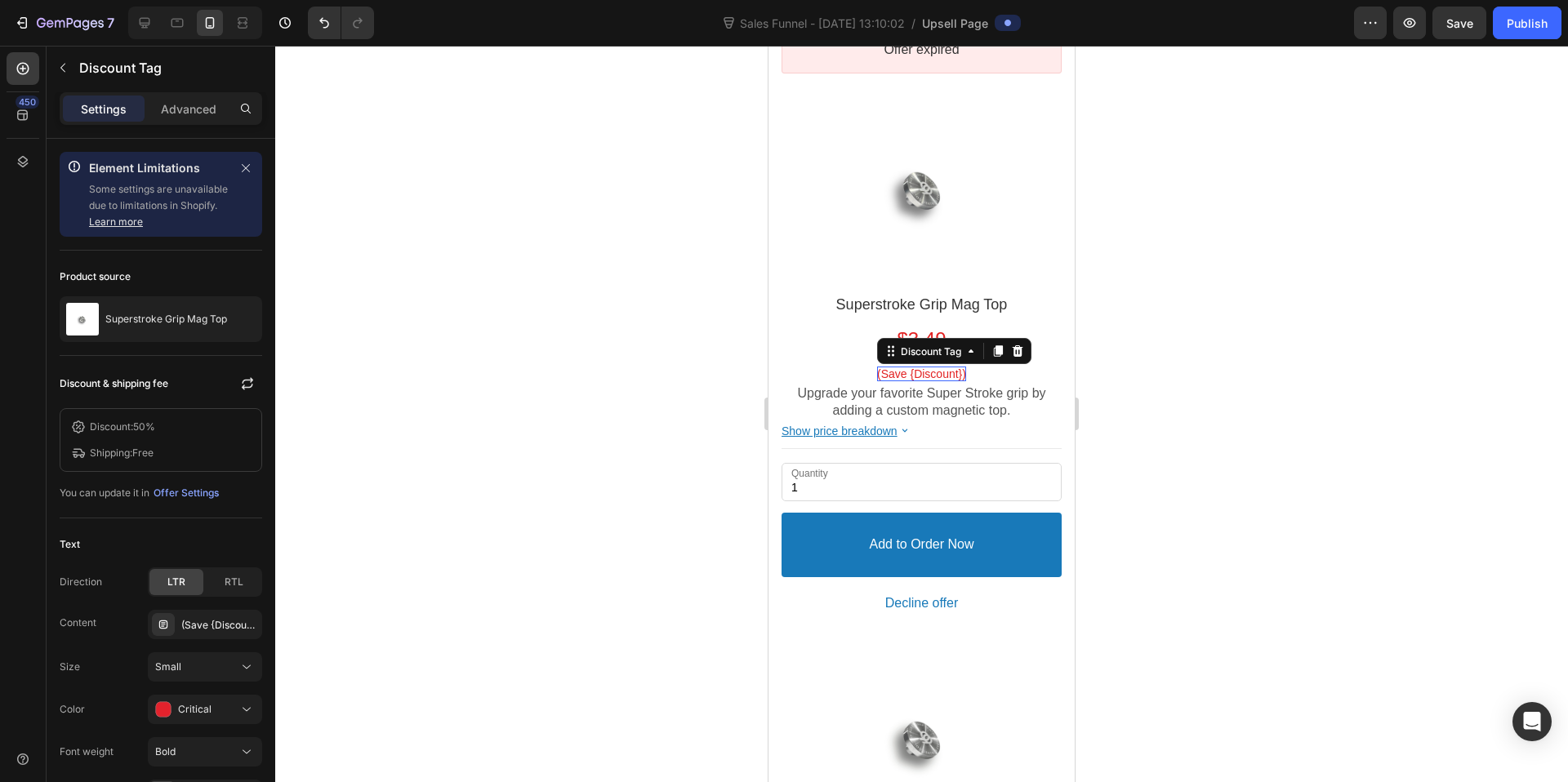
click at [1179, 293] on div at bounding box center [922, 414] width 1293 height 736
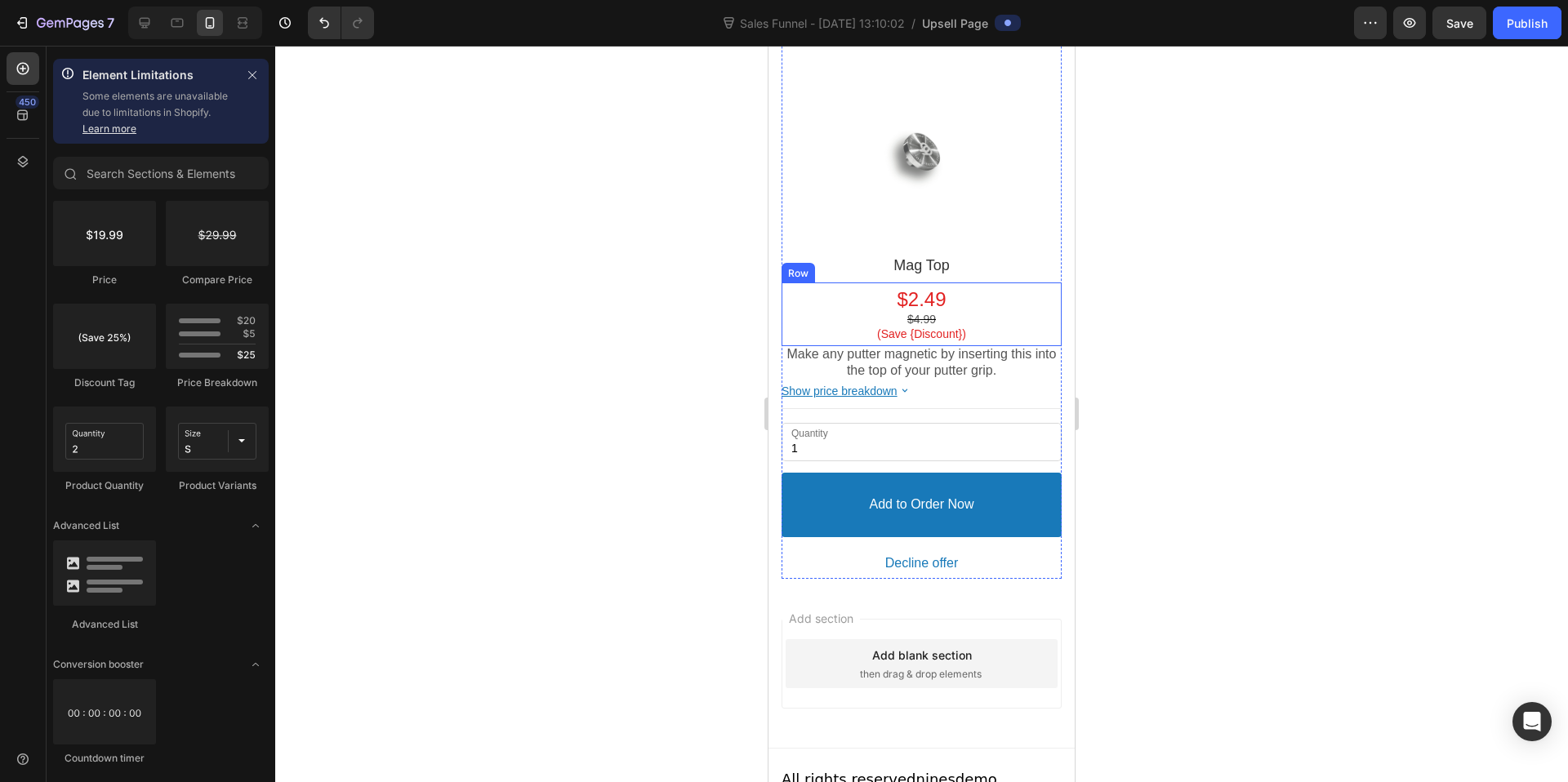
scroll to position [884, 0]
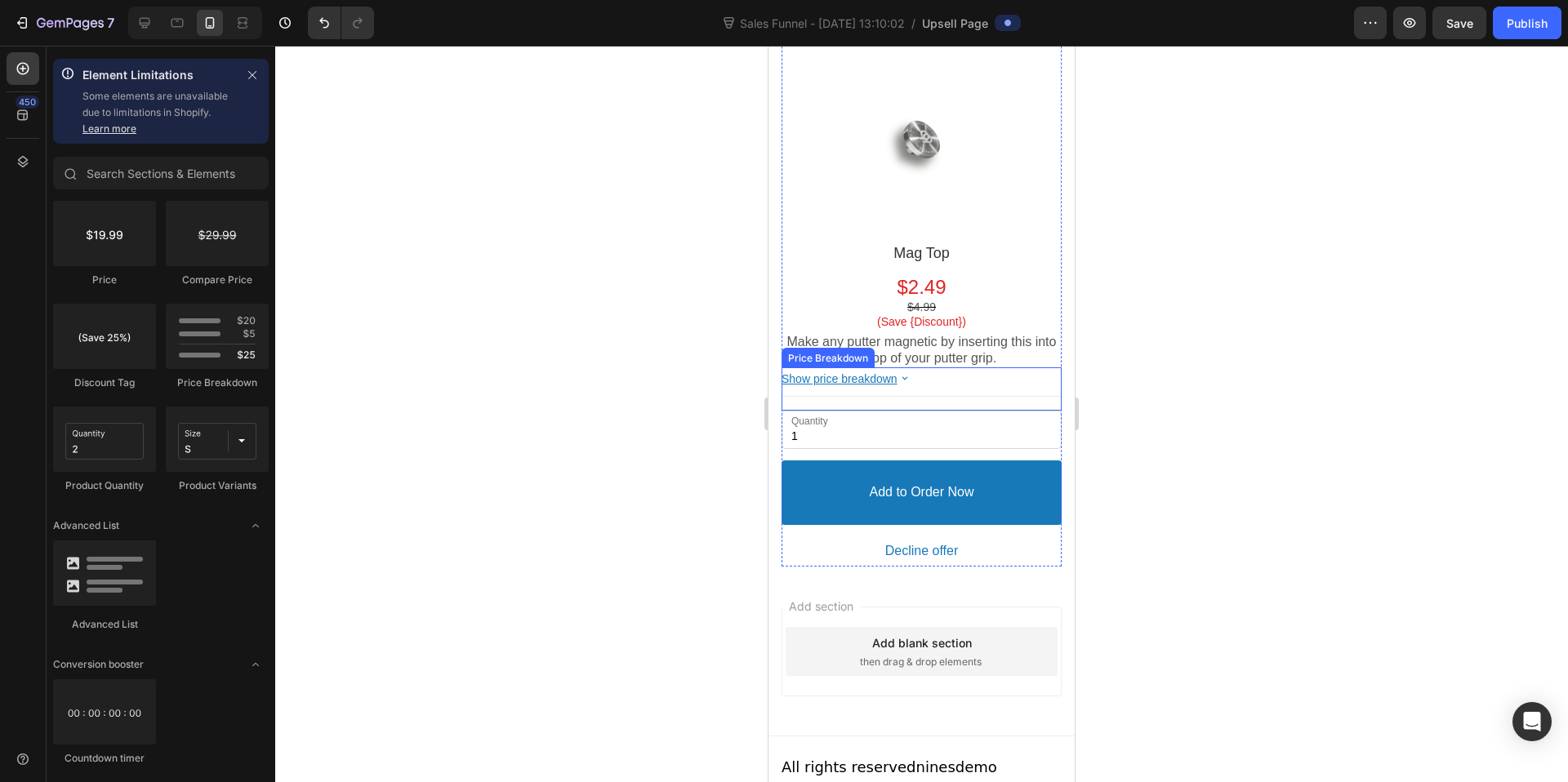
click at [909, 372] on icon at bounding box center [905, 378] width 14 height 14
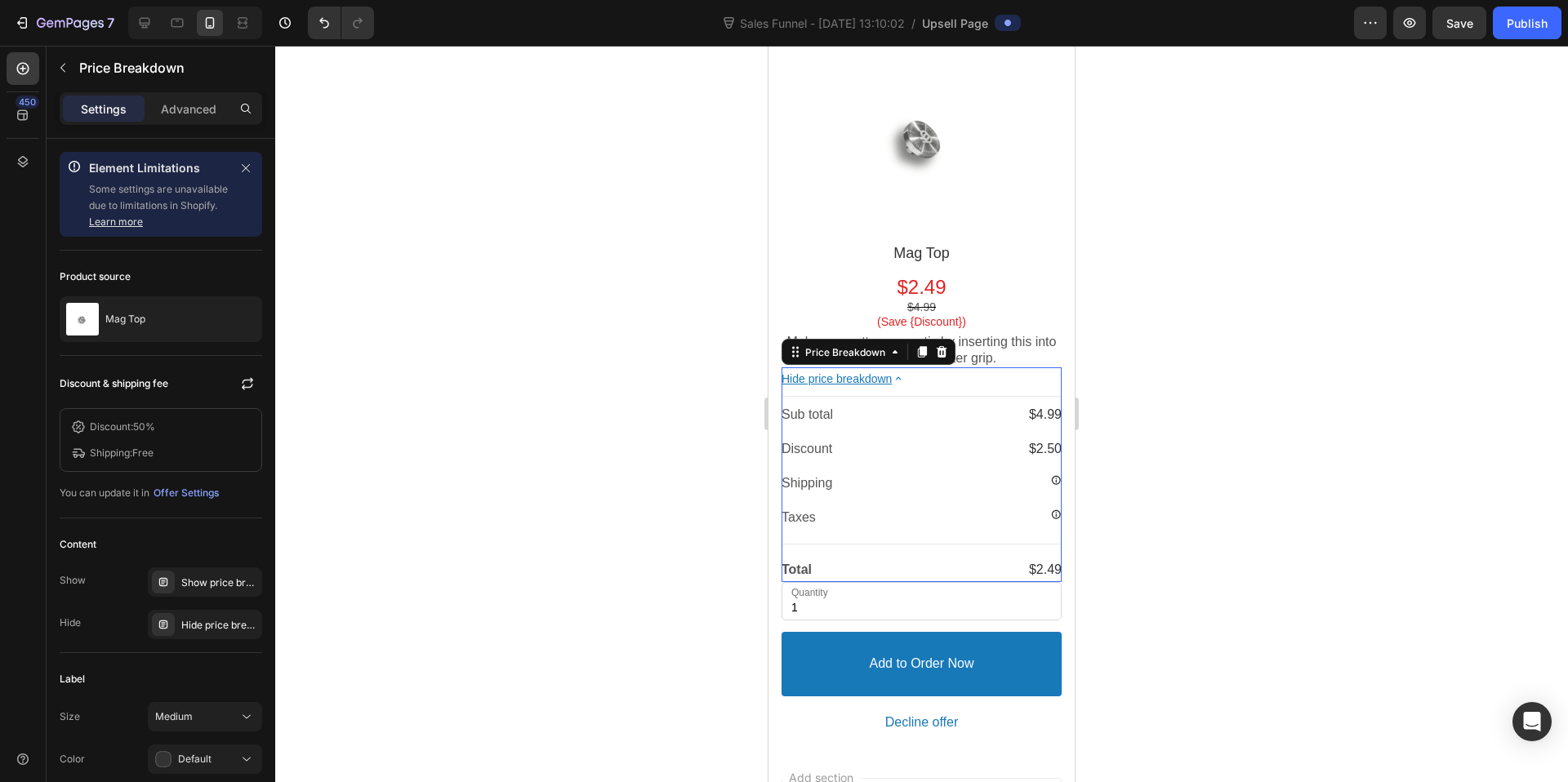
click at [905, 372] on icon at bounding box center [899, 378] width 14 height 14
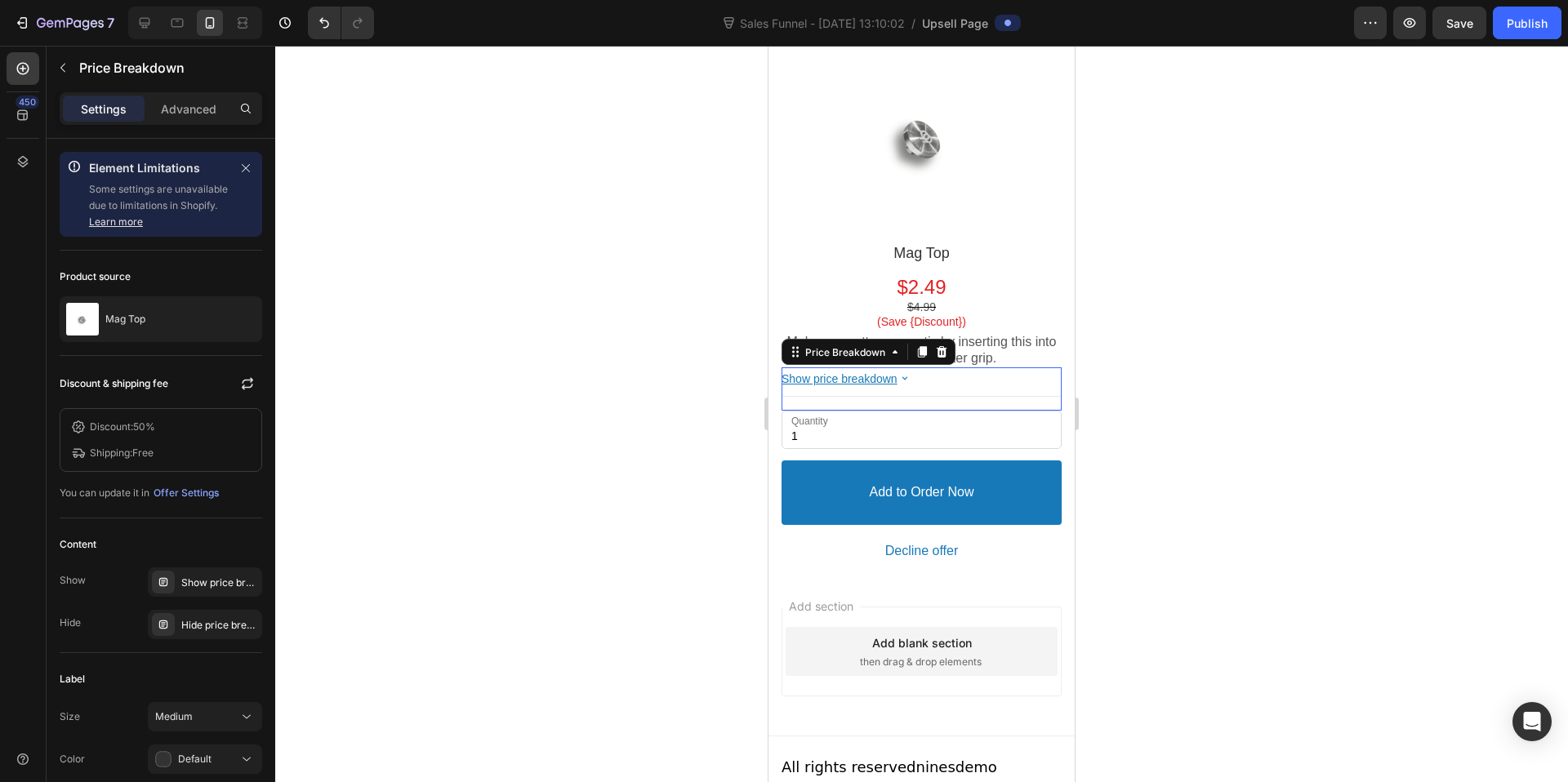
click at [1179, 361] on div at bounding box center [922, 414] width 1293 height 736
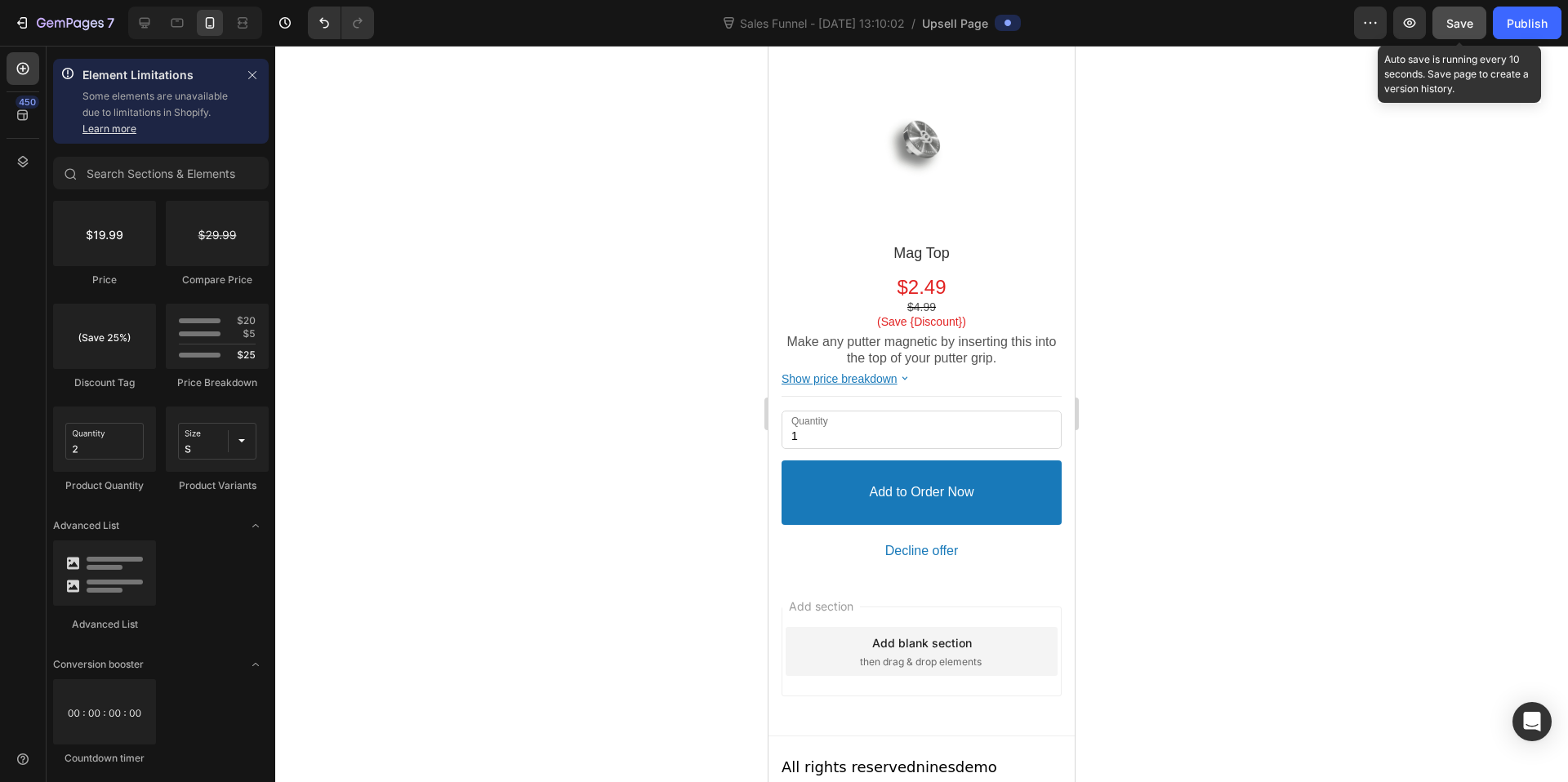
click at [1457, 19] on span "Save" at bounding box center [1460, 23] width 27 height 14
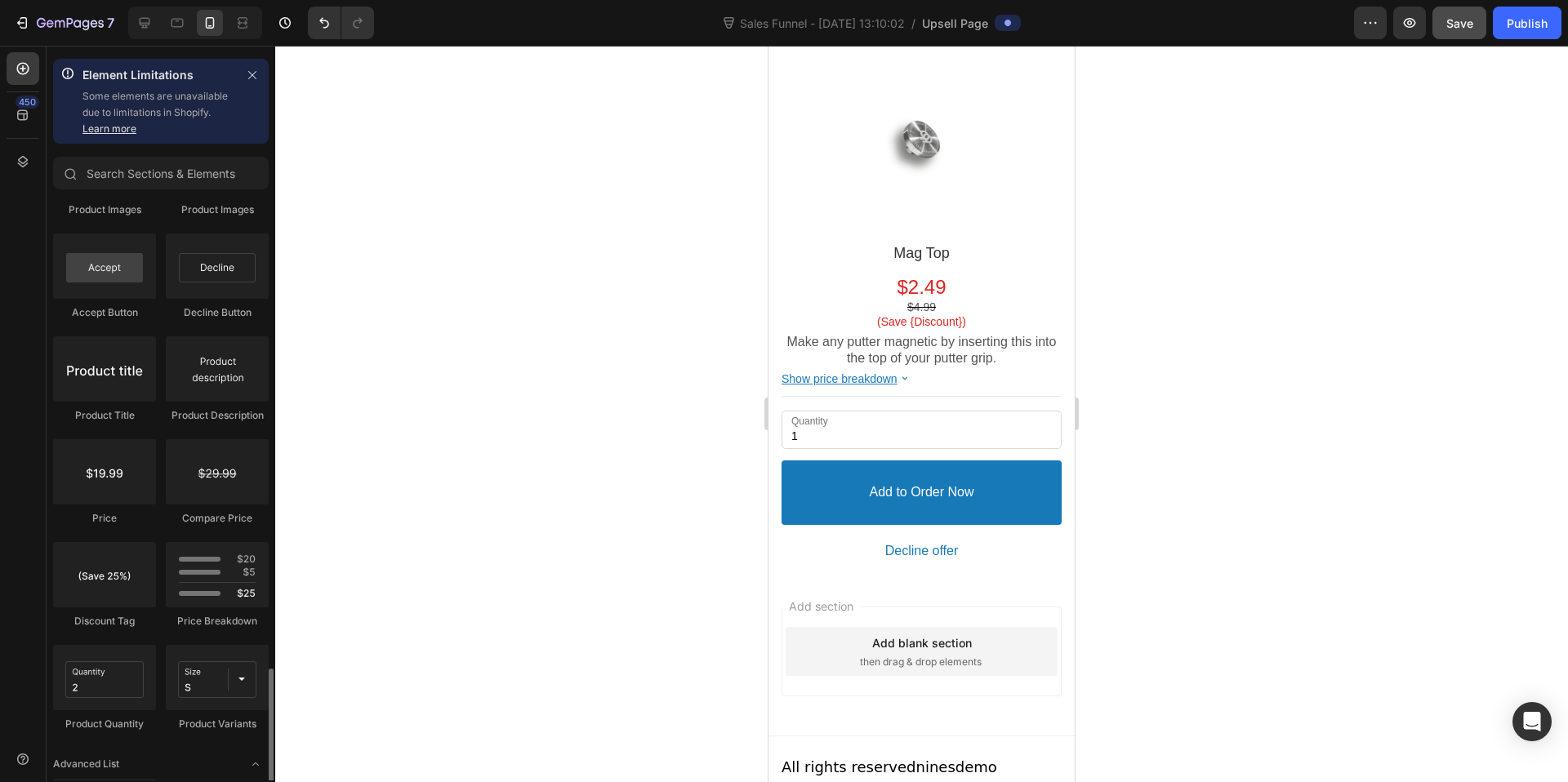
scroll to position [1042, 0]
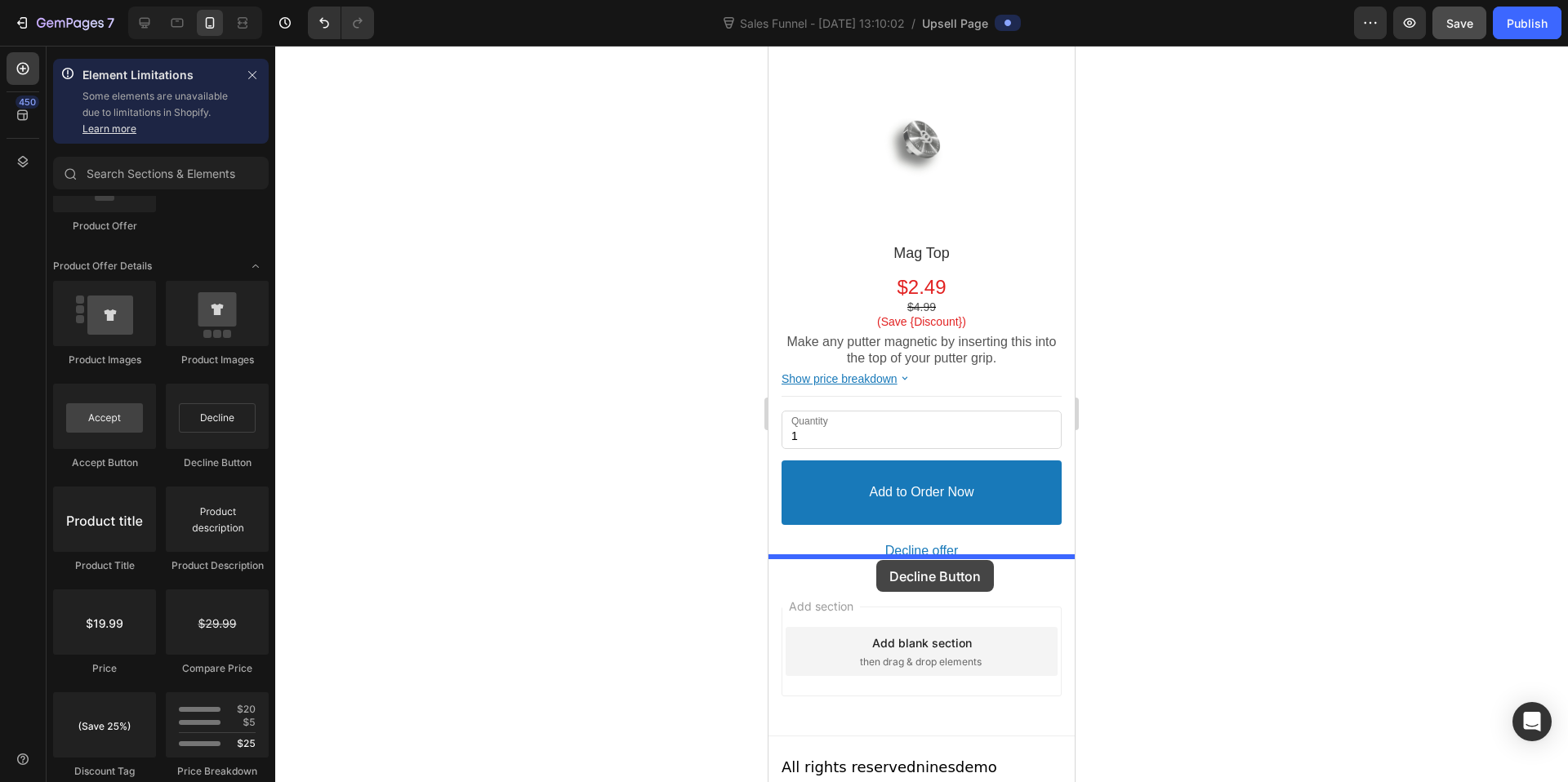
drag, startPoint x: 978, startPoint y: 466, endPoint x: 876, endPoint y: 561, distance: 139.4
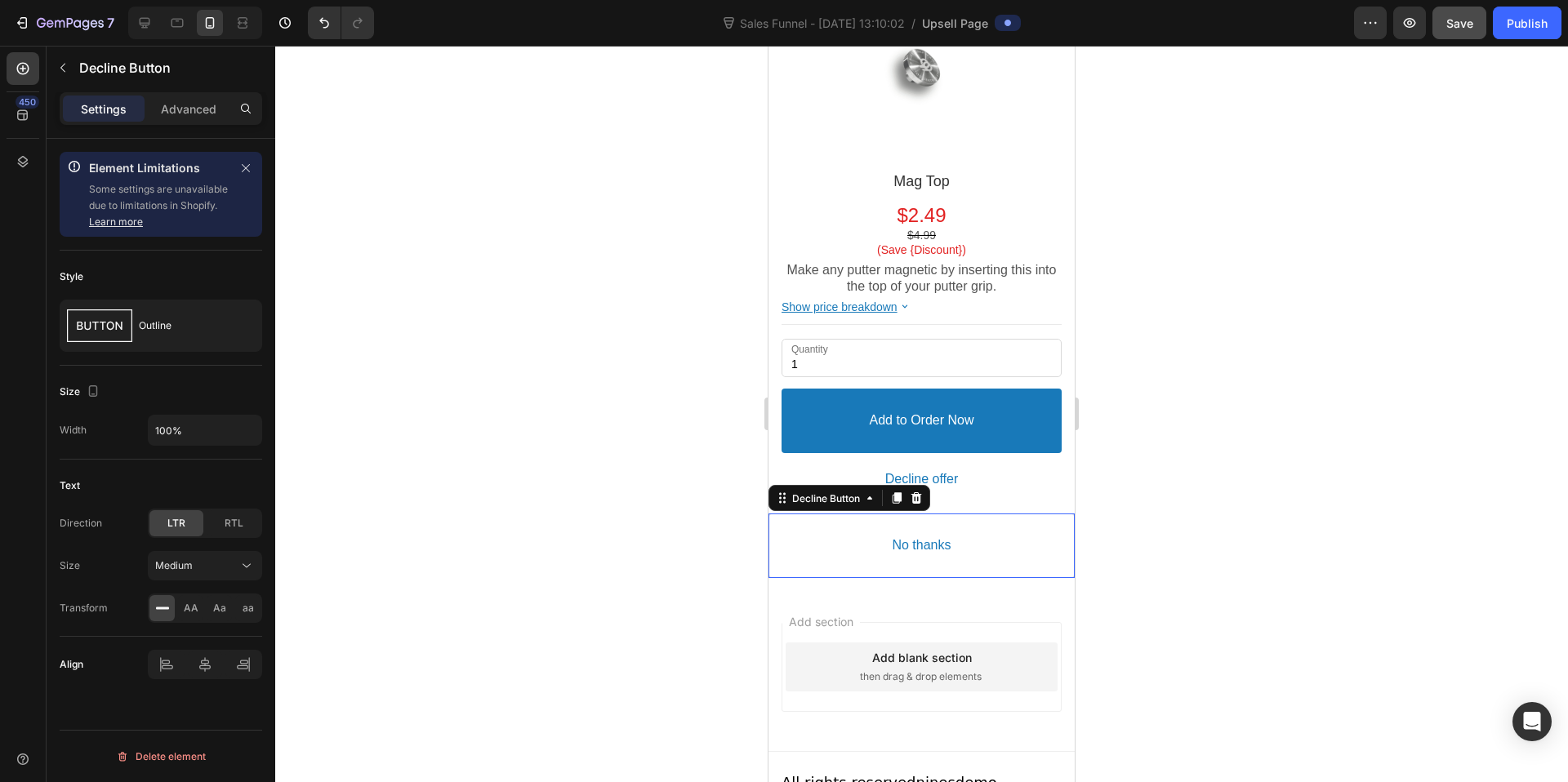
scroll to position [971, 0]
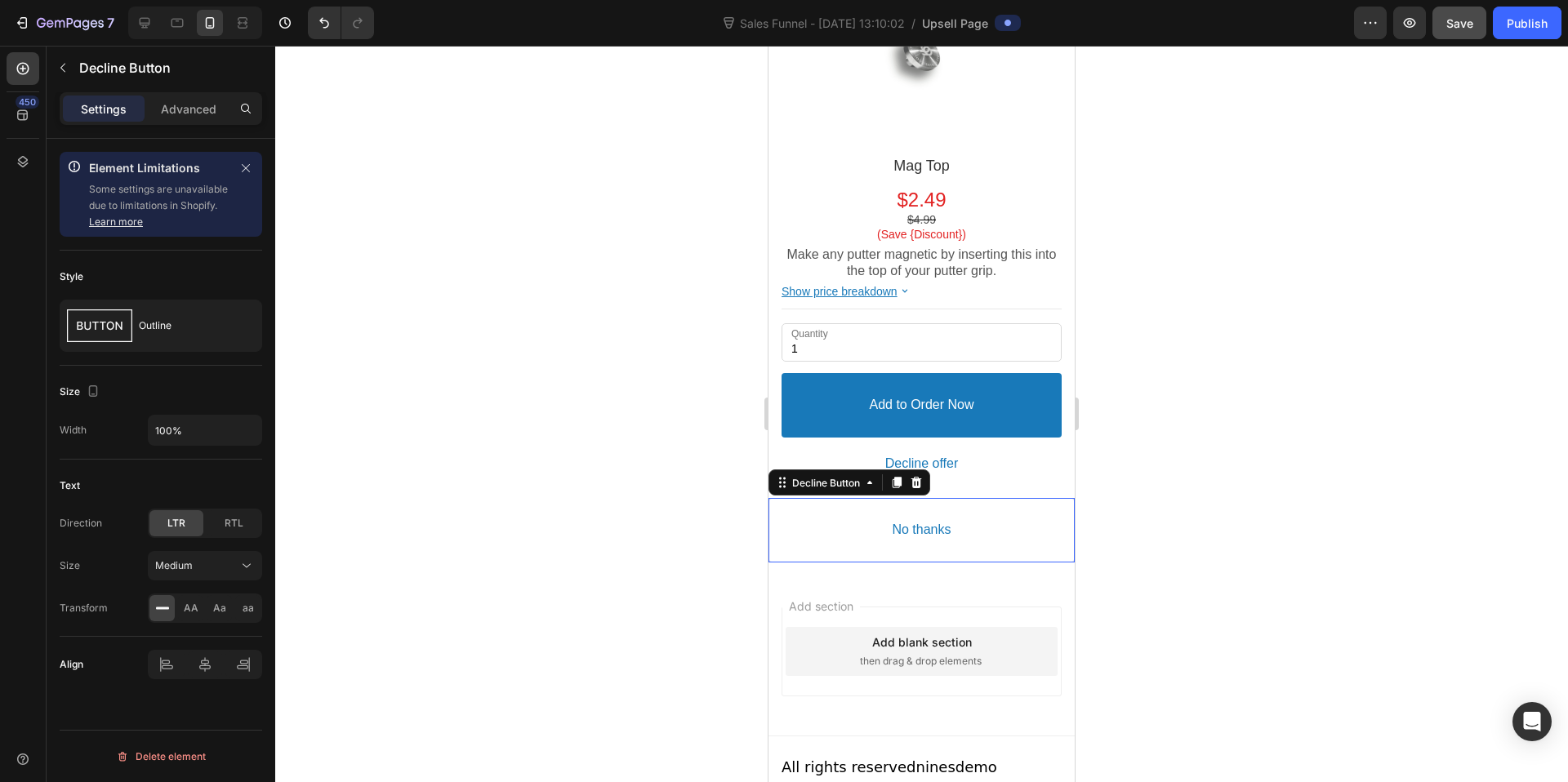
click at [1160, 501] on div at bounding box center [922, 414] width 1293 height 736
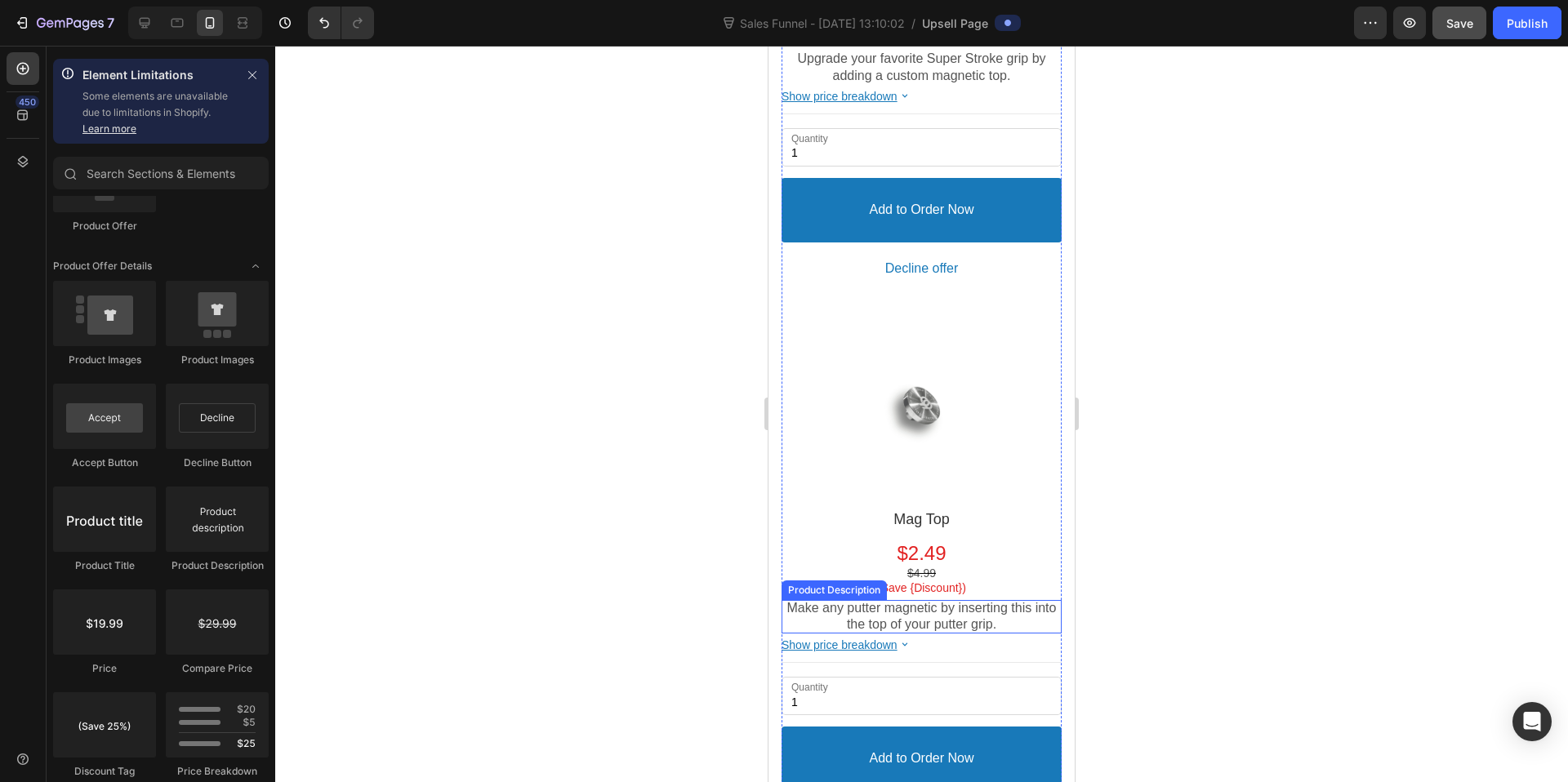
scroll to position [156, 0]
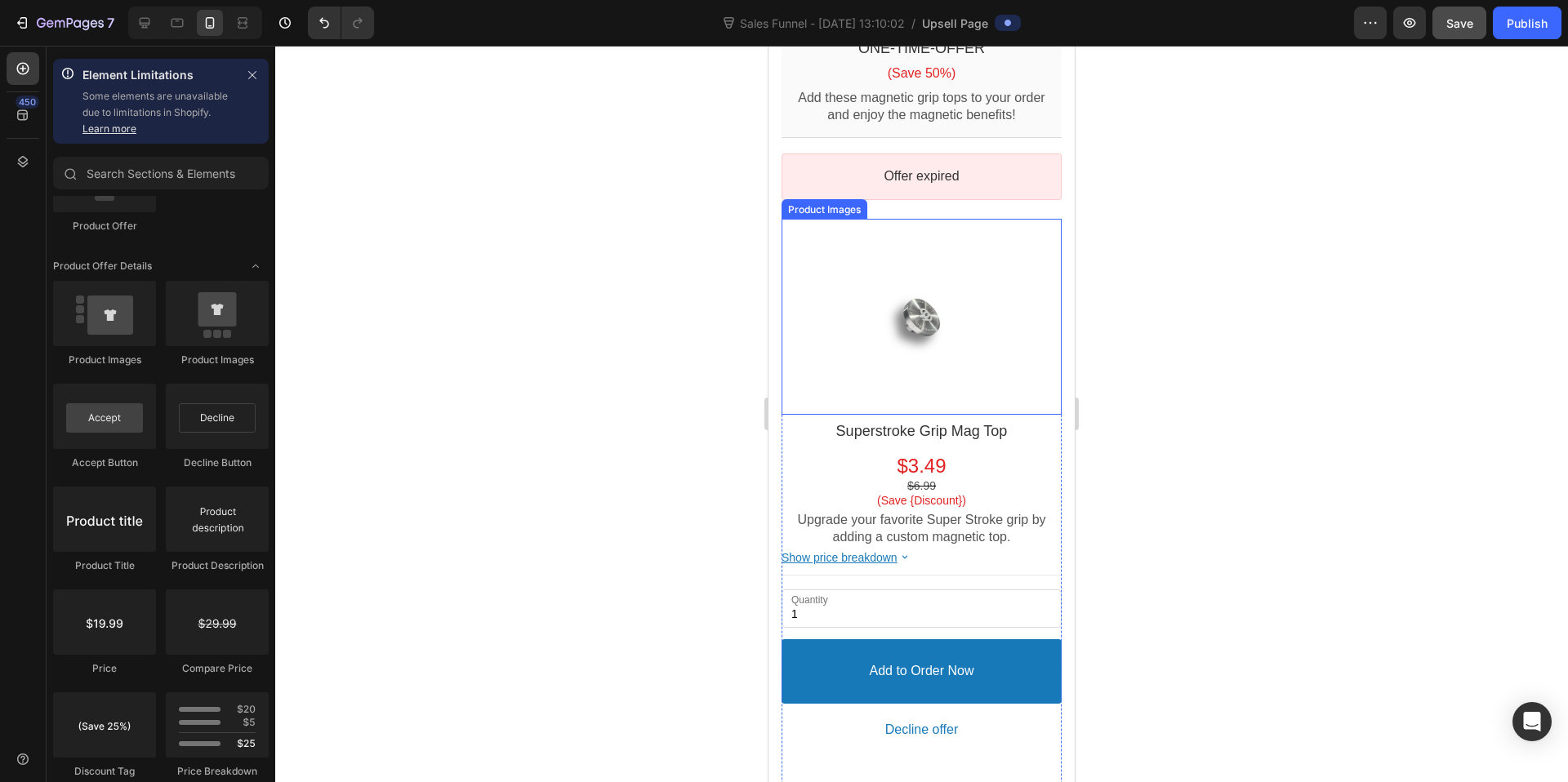
click at [987, 361] on div at bounding box center [922, 317] width 196 height 196
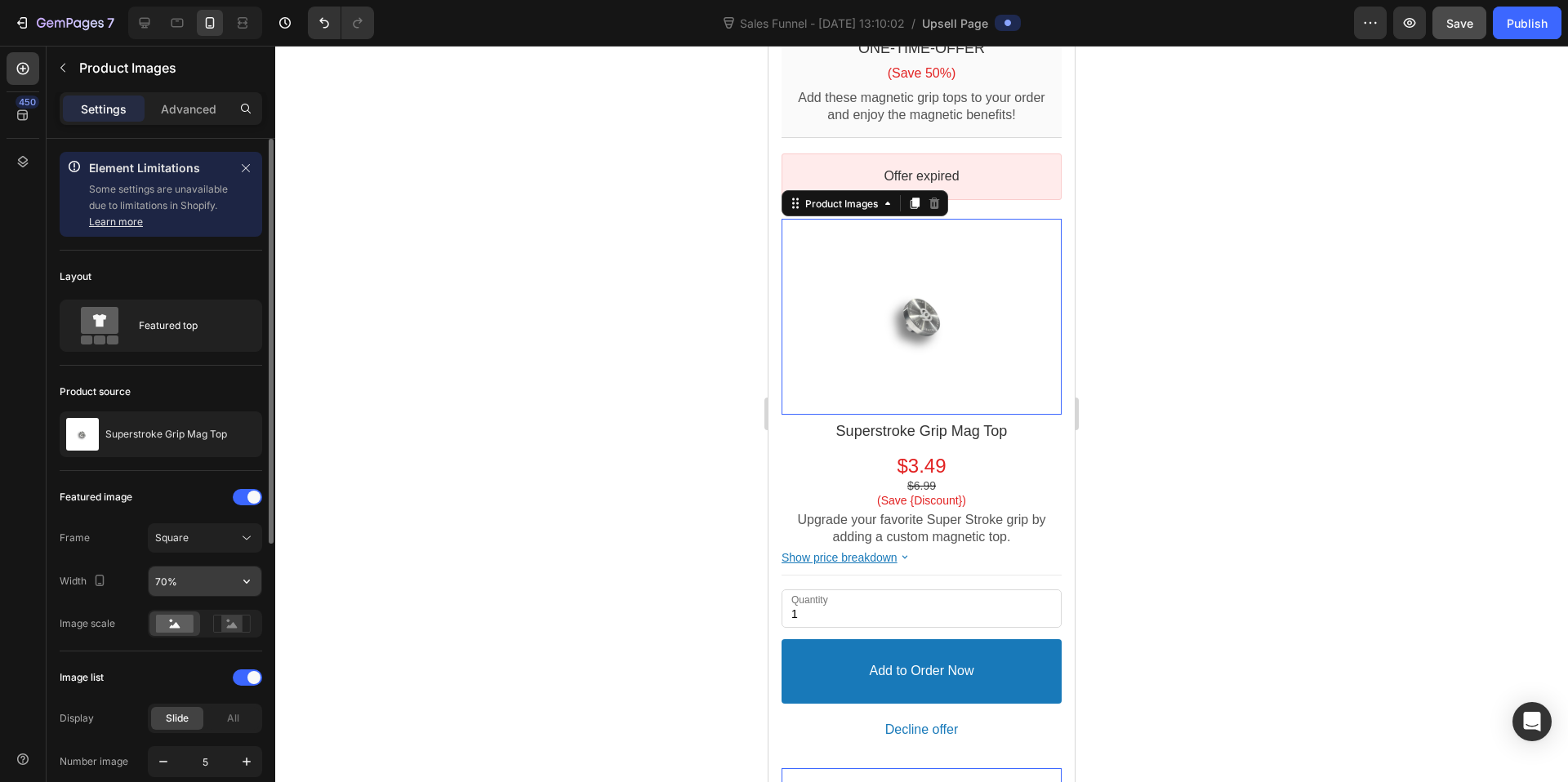
click at [160, 584] on input "70%" at bounding box center [205, 581] width 113 height 30
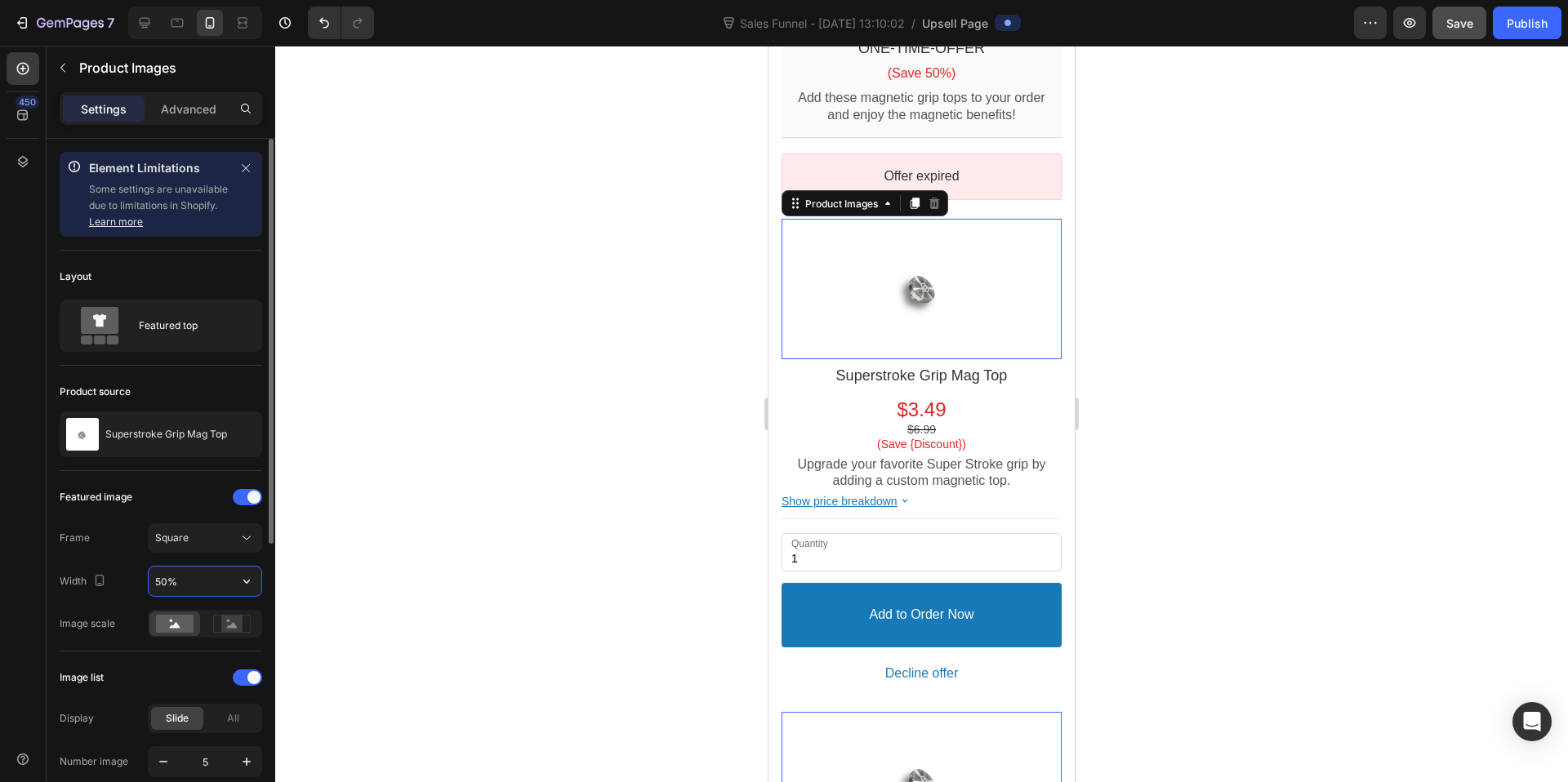
type input "50%"
click at [1210, 410] on div at bounding box center [922, 414] width 1293 height 736
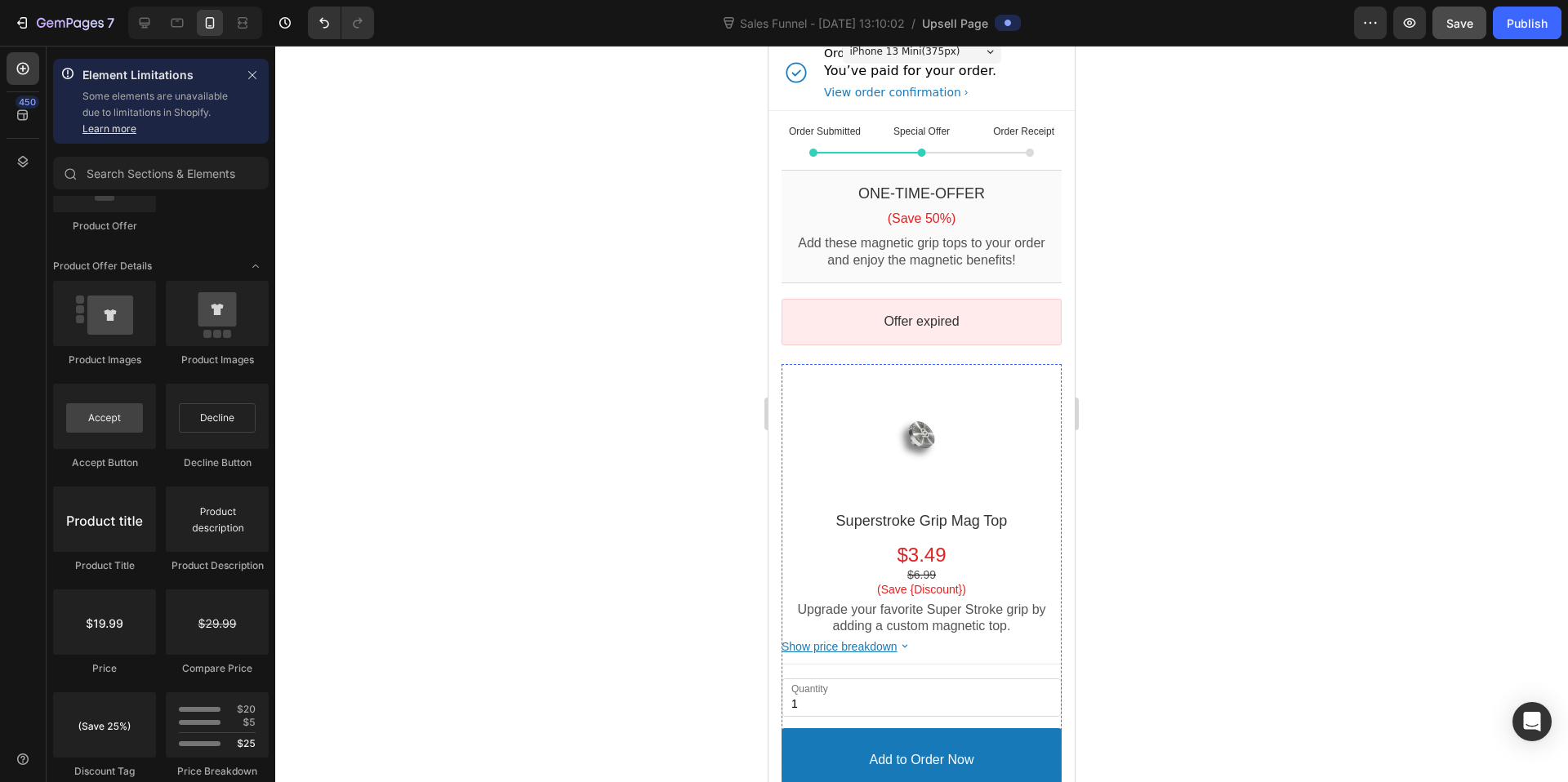
scroll to position [0, 0]
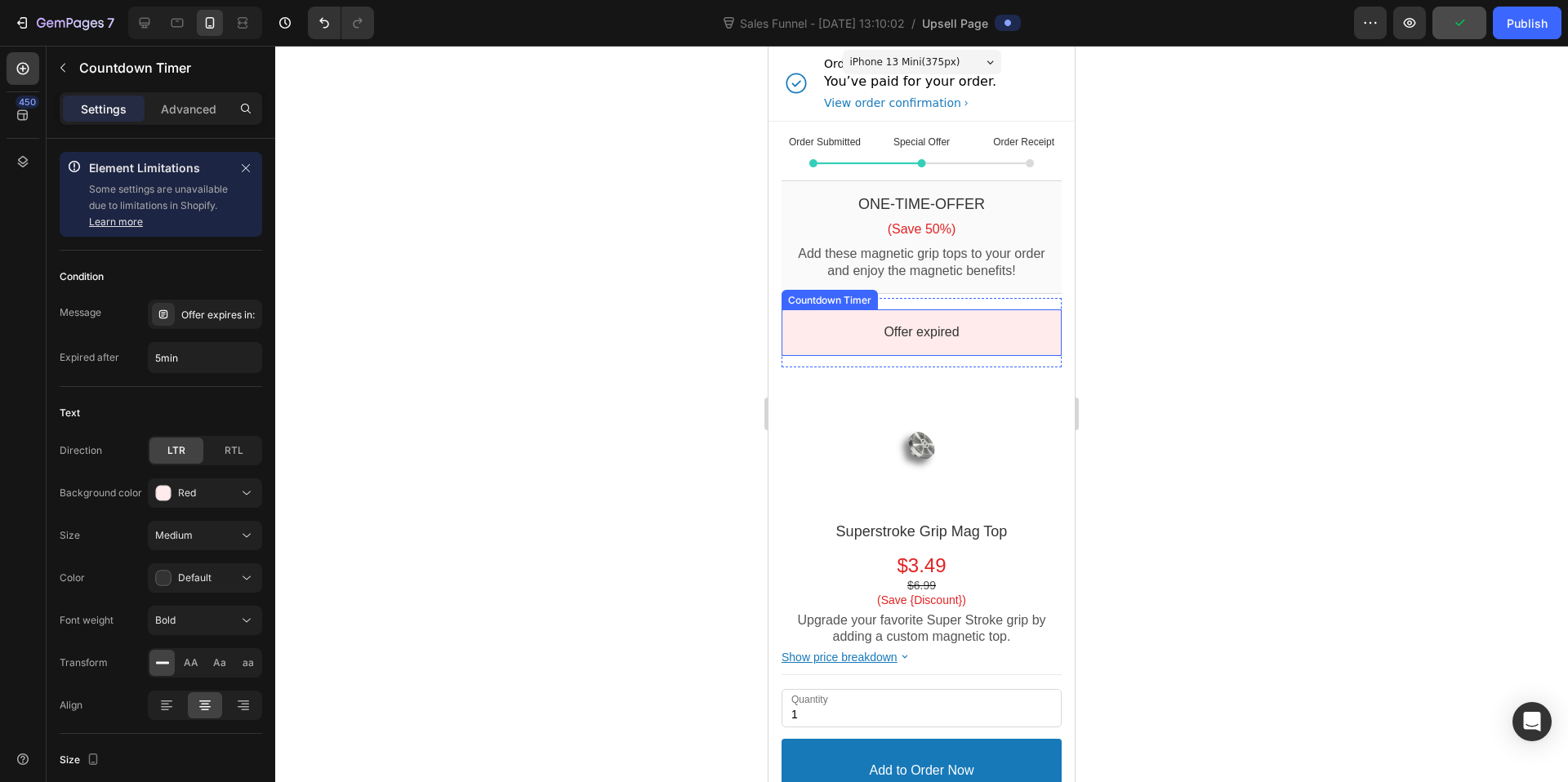
click at [922, 332] on bdo "Offer expired" at bounding box center [921, 332] width 75 height 14
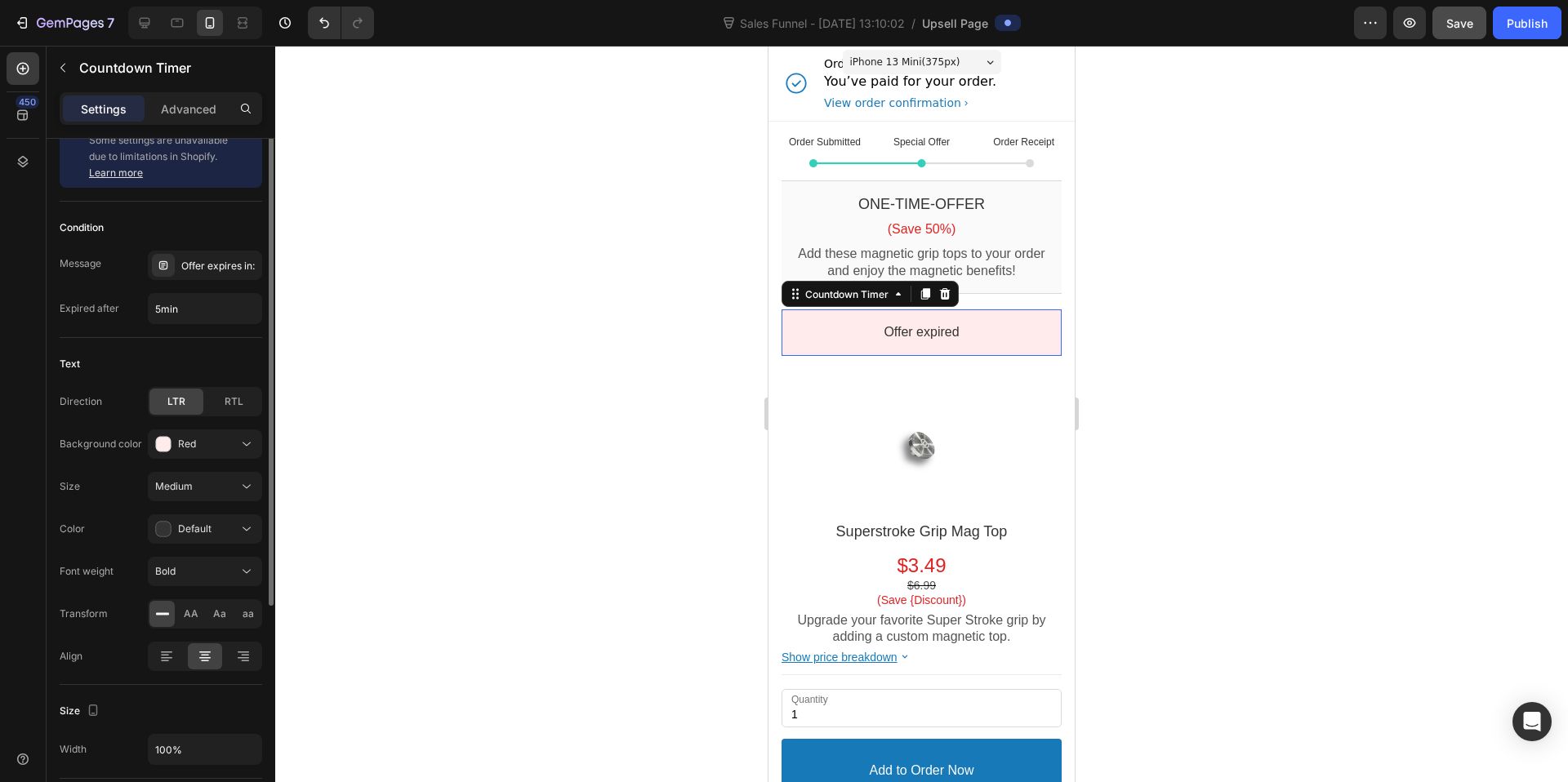
scroll to position [28, 0]
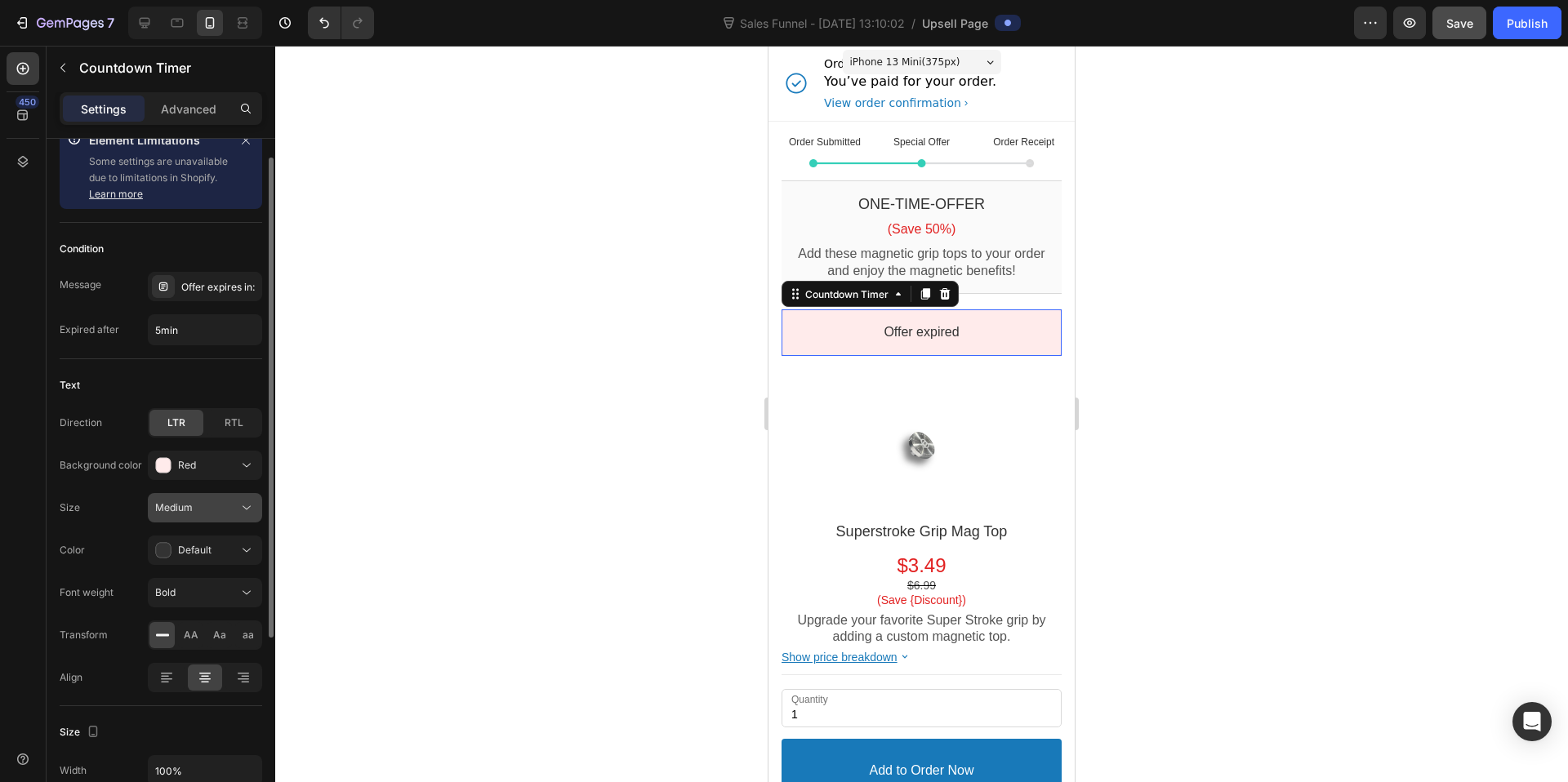
click at [201, 507] on div "Medium" at bounding box center [196, 508] width 83 height 14
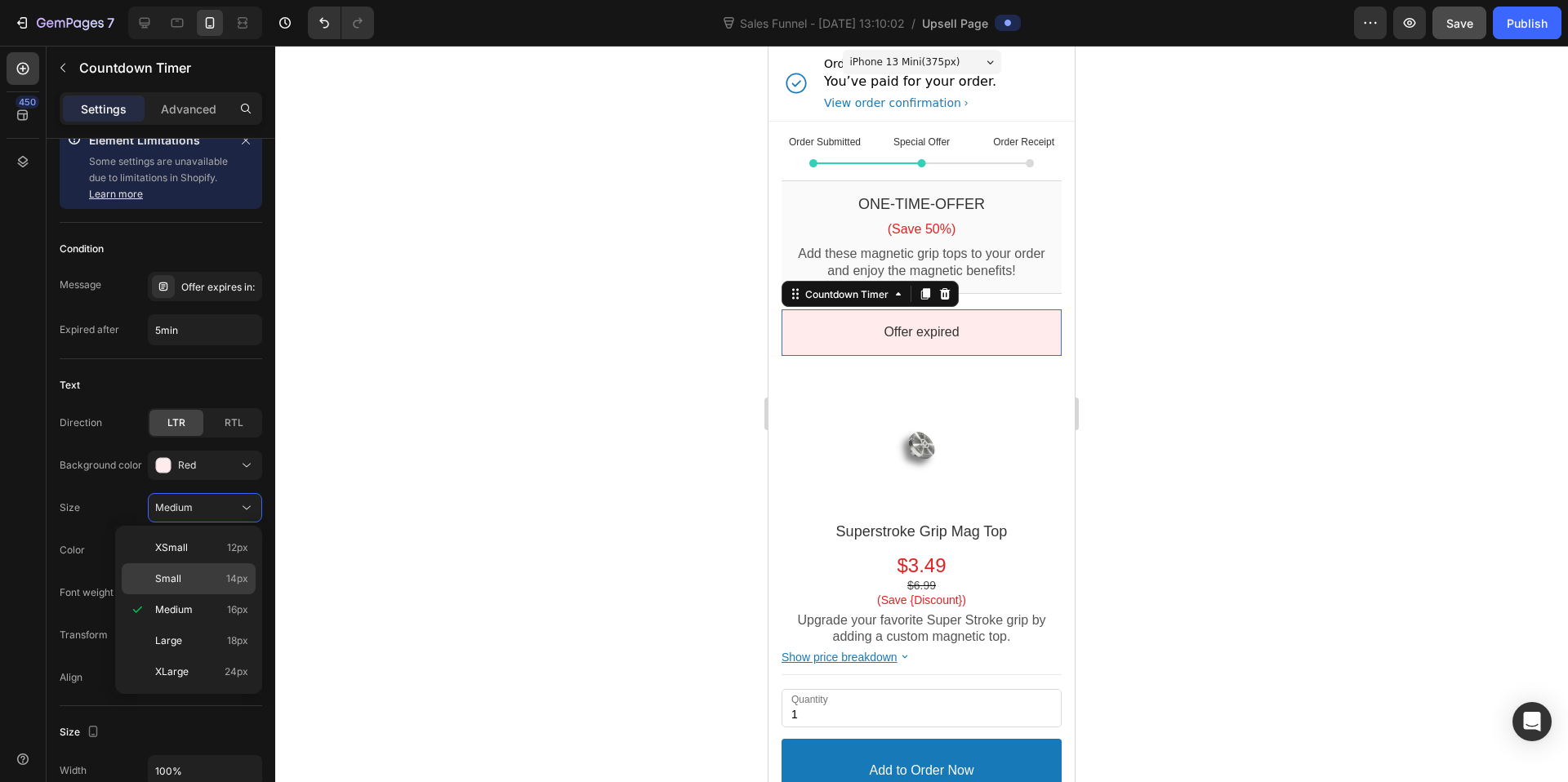
click at [187, 575] on p "Small 14px" at bounding box center [201, 579] width 93 height 14
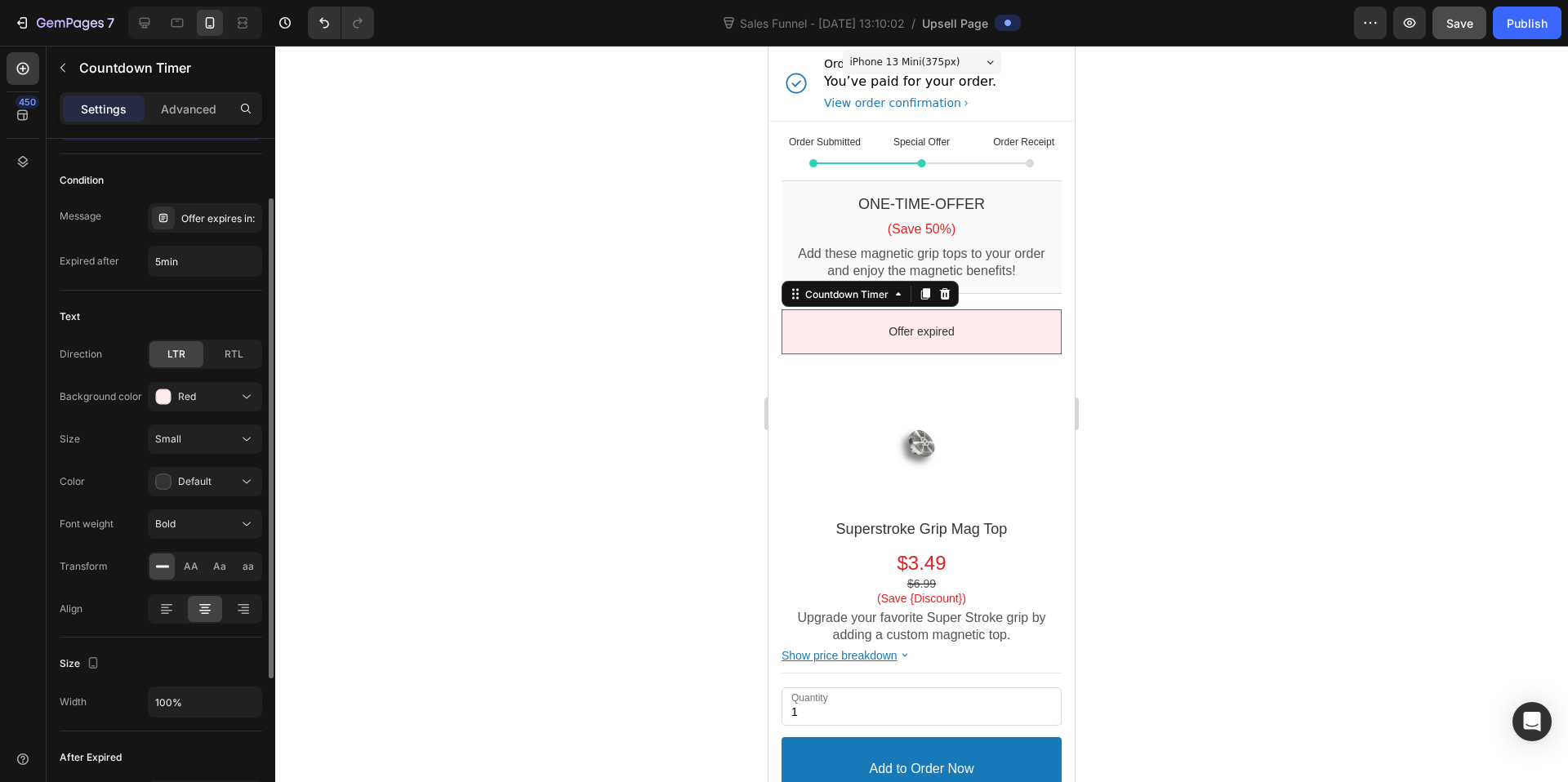
scroll to position [92, 0]
click at [206, 441] on div "Small" at bounding box center [196, 443] width 83 height 14
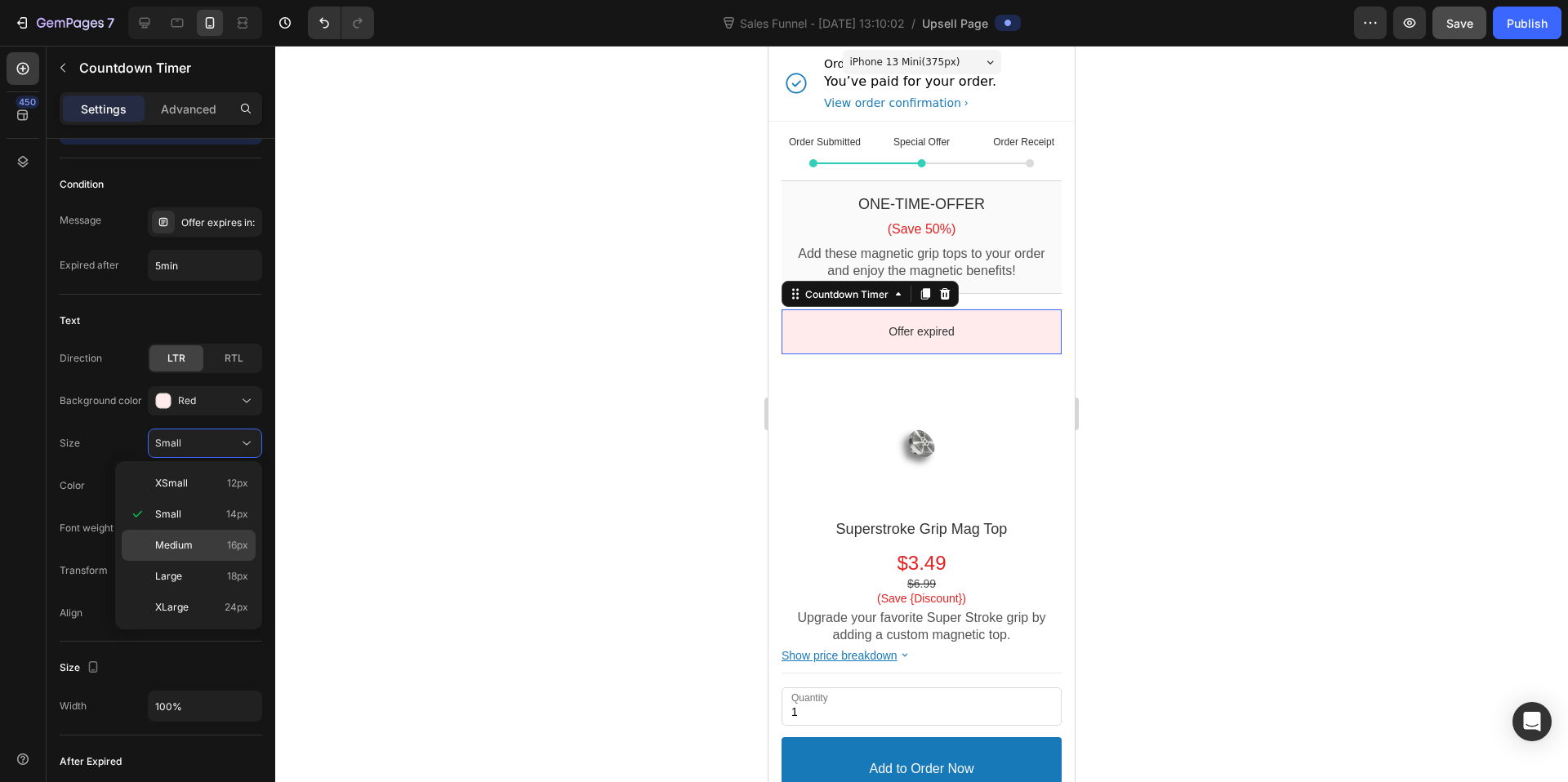
click at [193, 561] on div "Medium 16px" at bounding box center [189, 576] width 134 height 31
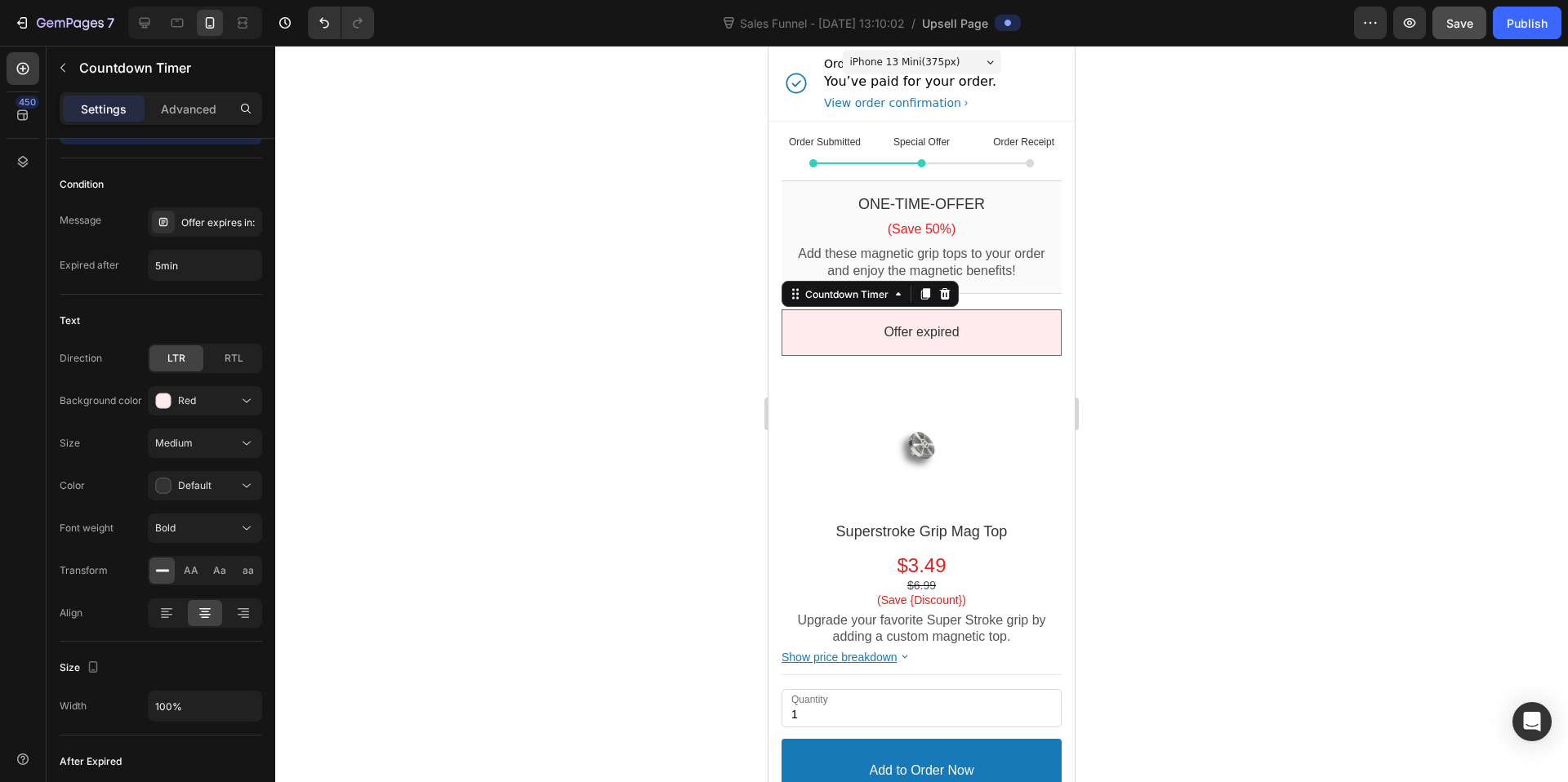
click at [1147, 370] on div at bounding box center [922, 414] width 1293 height 736
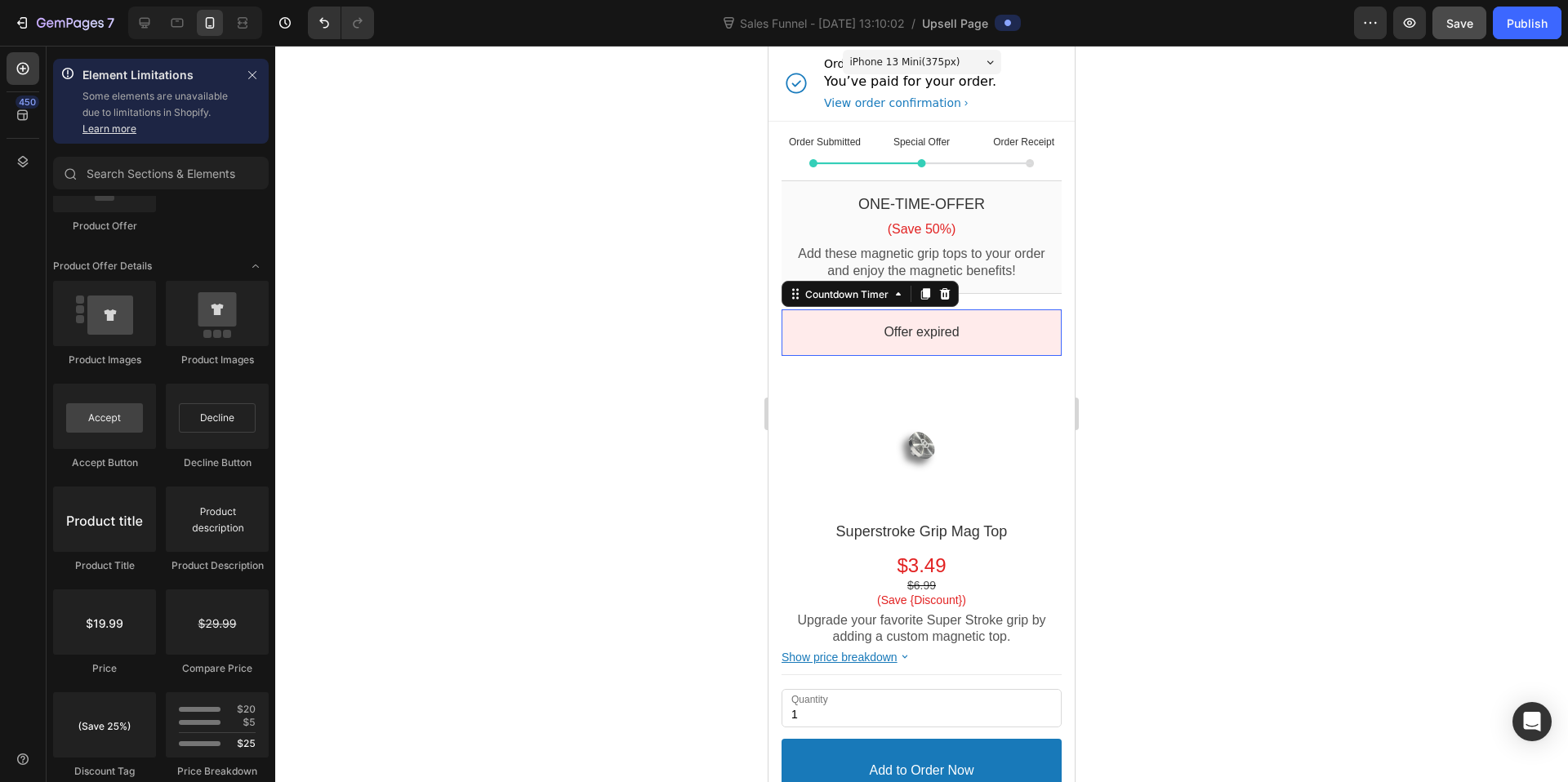
click at [1008, 321] on div "Offer expired" at bounding box center [922, 333] width 280 height 47
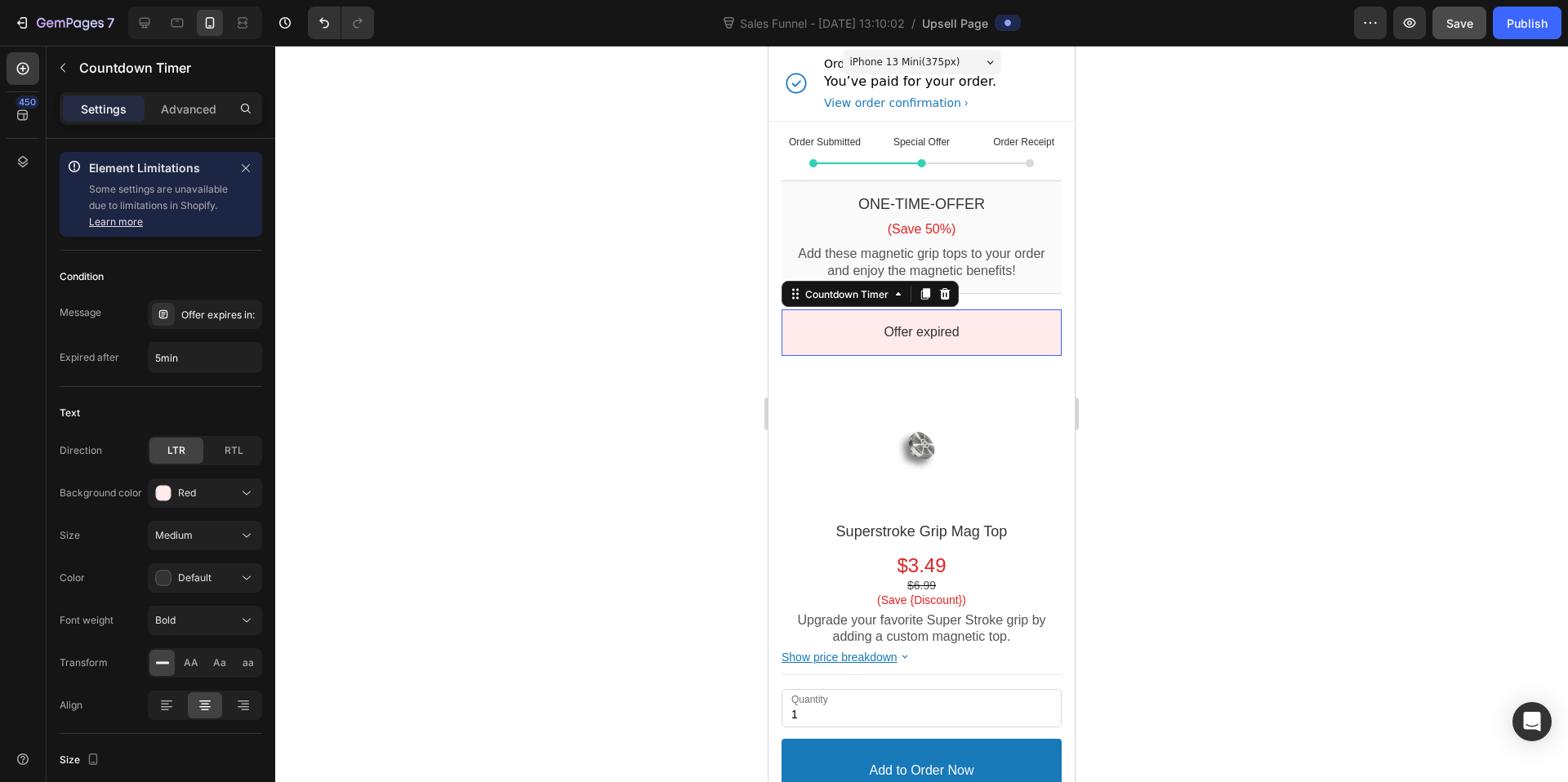
click at [1311, 351] on div at bounding box center [922, 414] width 1293 height 736
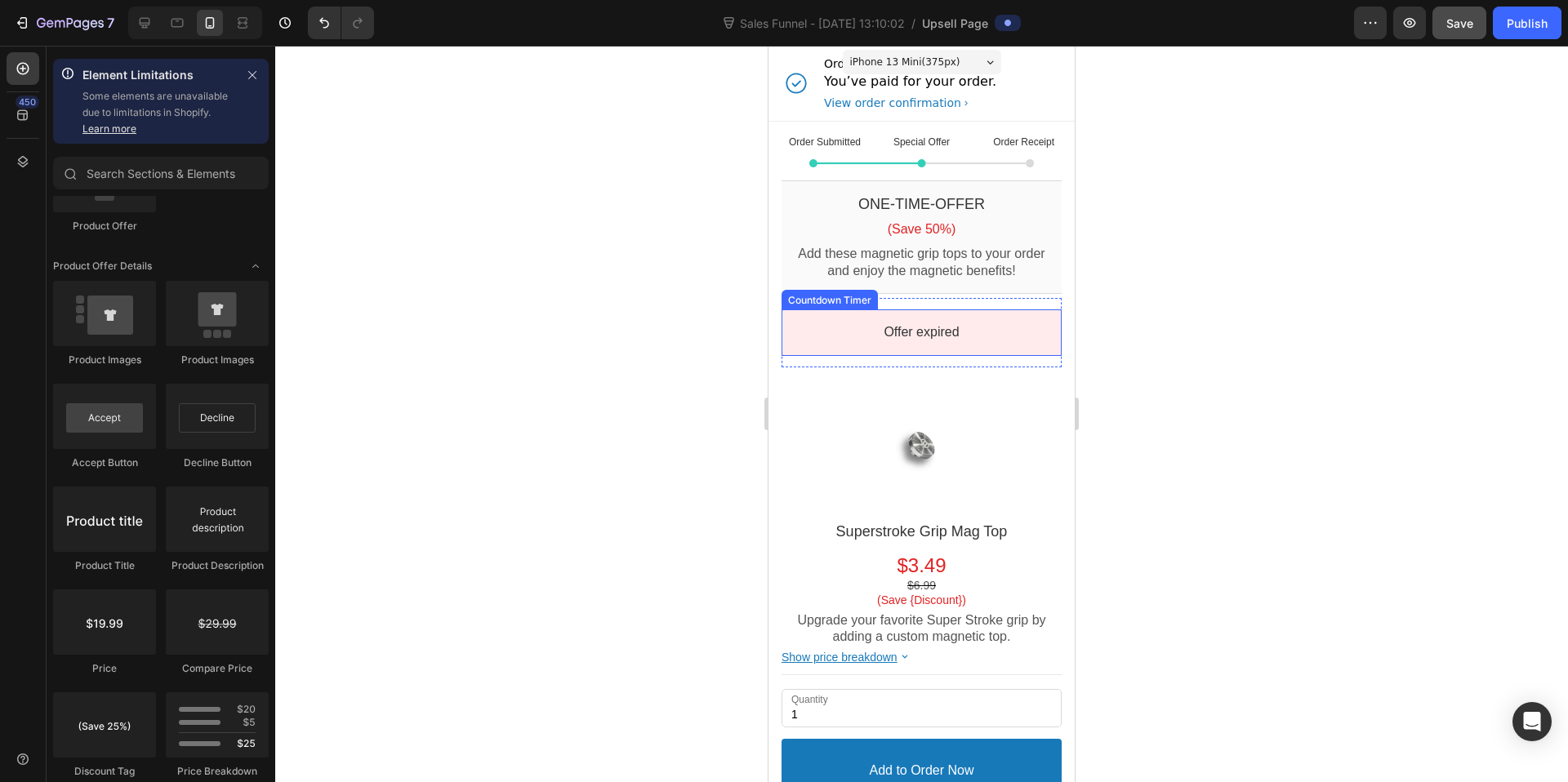
click at [1007, 327] on div "Offer expired" at bounding box center [922, 333] width 250 height 17
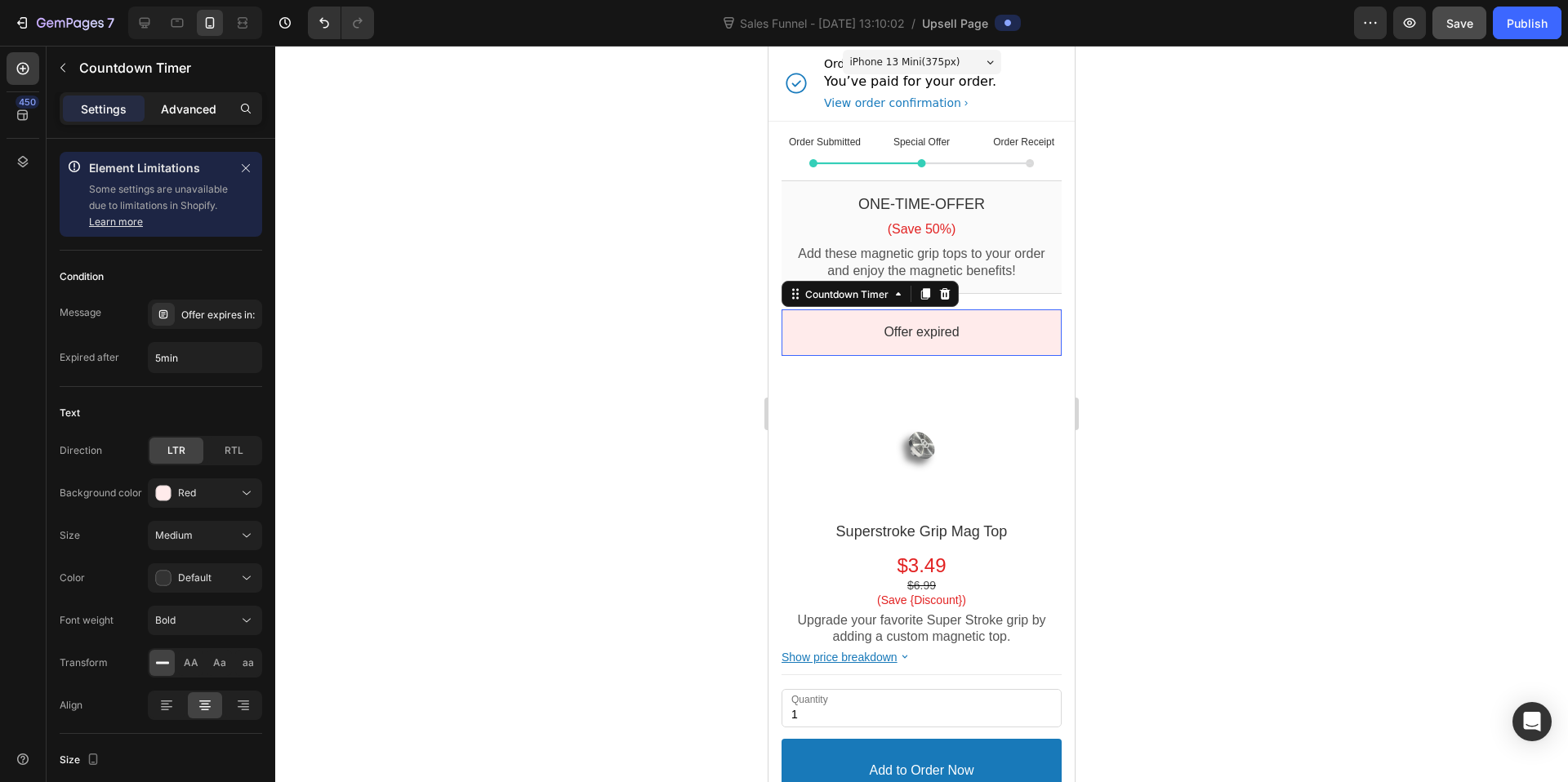
click at [179, 106] on p "Advanced" at bounding box center [189, 109] width 56 height 17
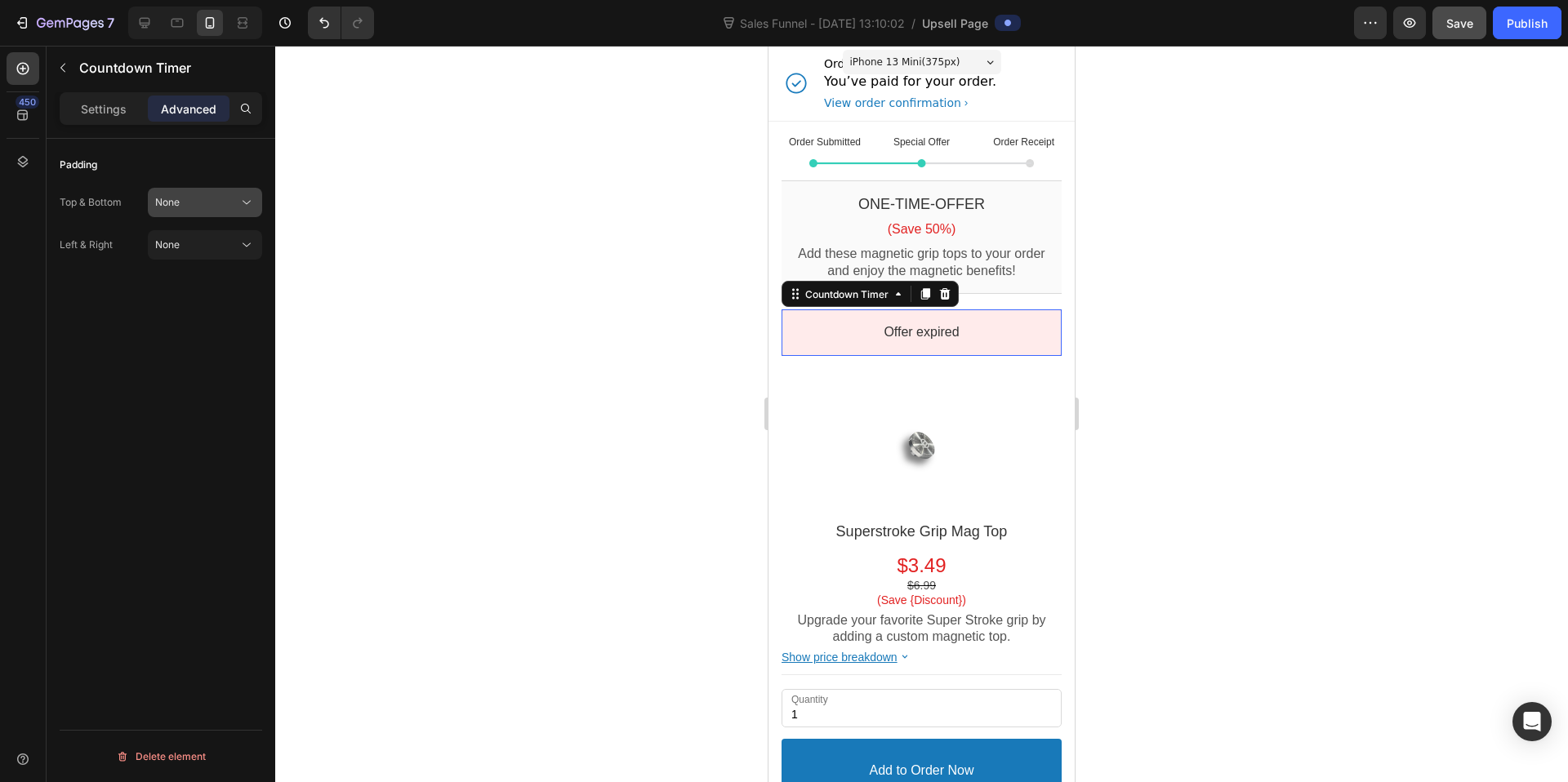
click at [195, 190] on button "None" at bounding box center [205, 202] width 114 height 30
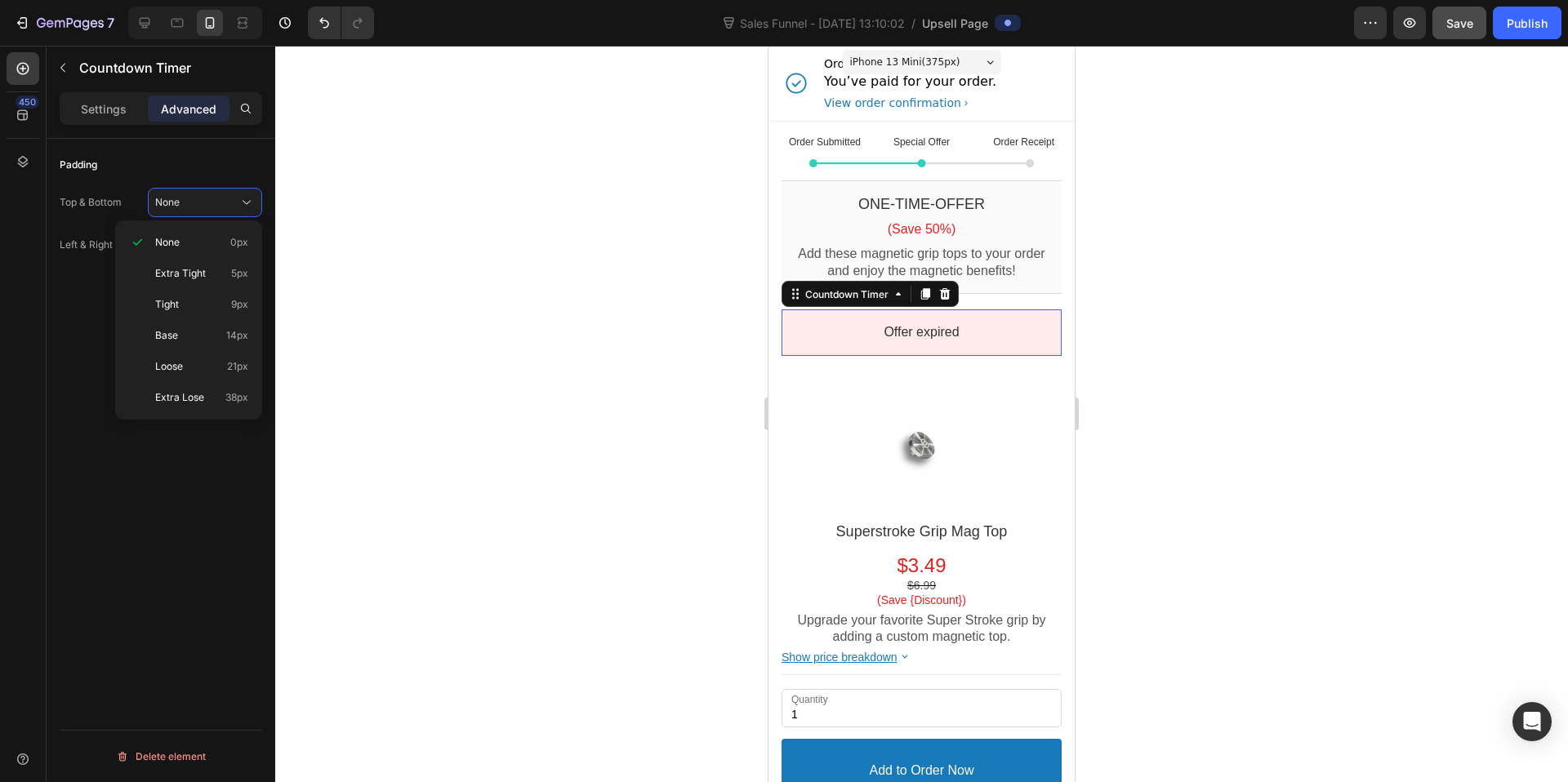
click at [426, 206] on div at bounding box center [922, 414] width 1293 height 736
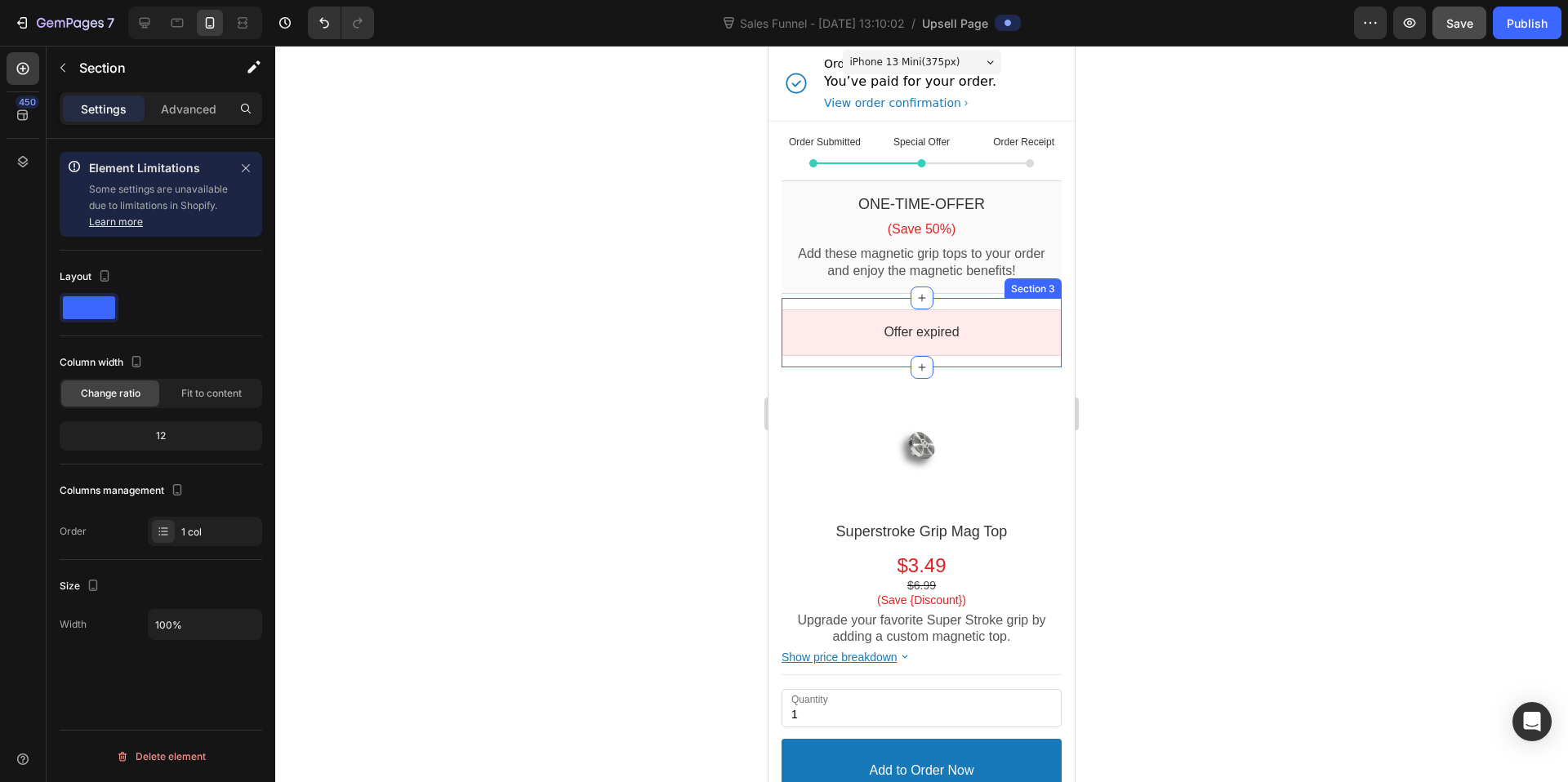
click at [944, 359] on div "Offer expired Countdown Timer Section 3" at bounding box center [922, 333] width 280 height 69
click at [194, 105] on p "Advanced" at bounding box center [189, 109] width 56 height 17
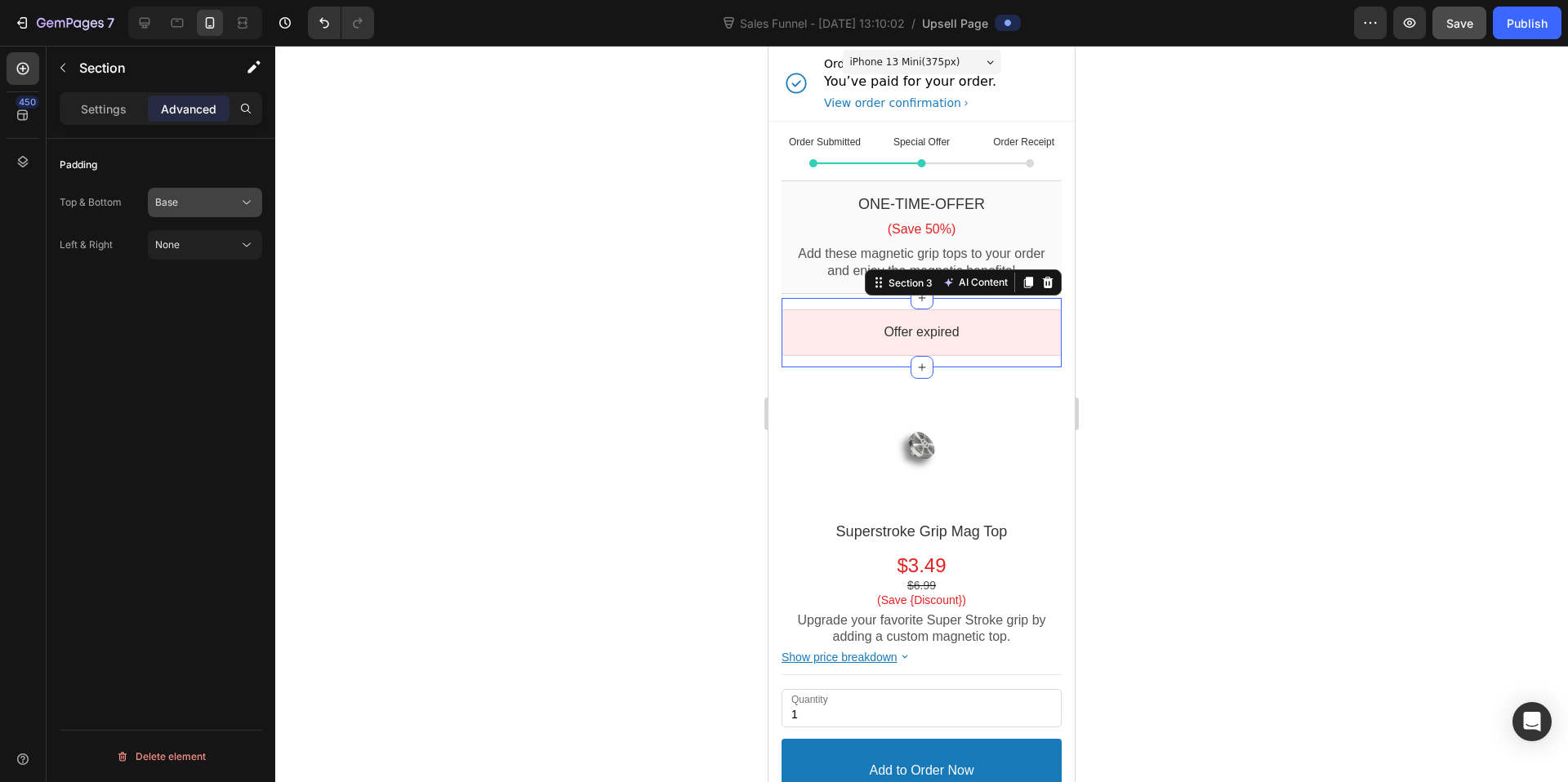
click at [185, 195] on div "Base" at bounding box center [205, 202] width 100 height 16
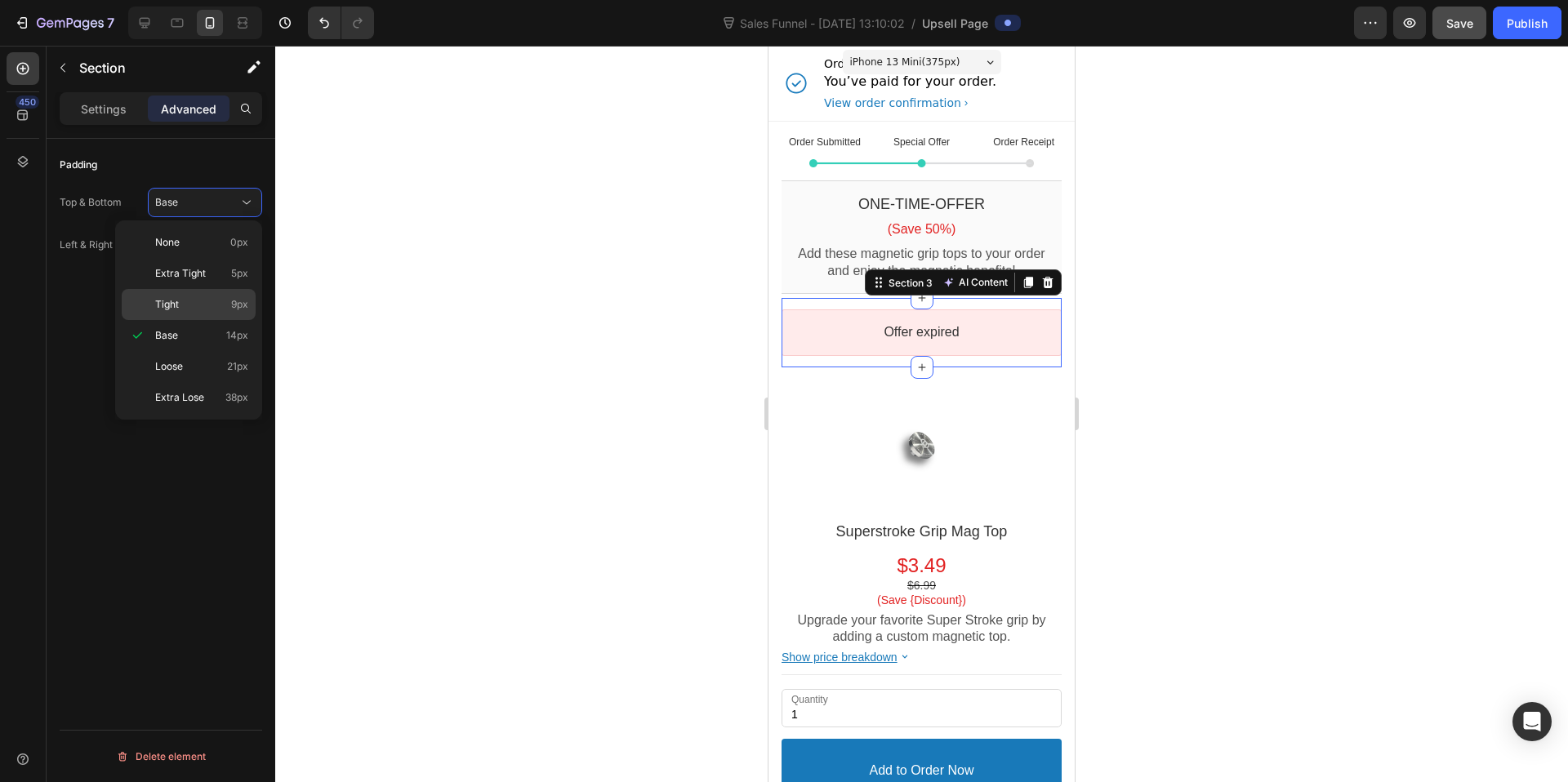
click at [204, 299] on p "Tight 9px" at bounding box center [201, 304] width 93 height 14
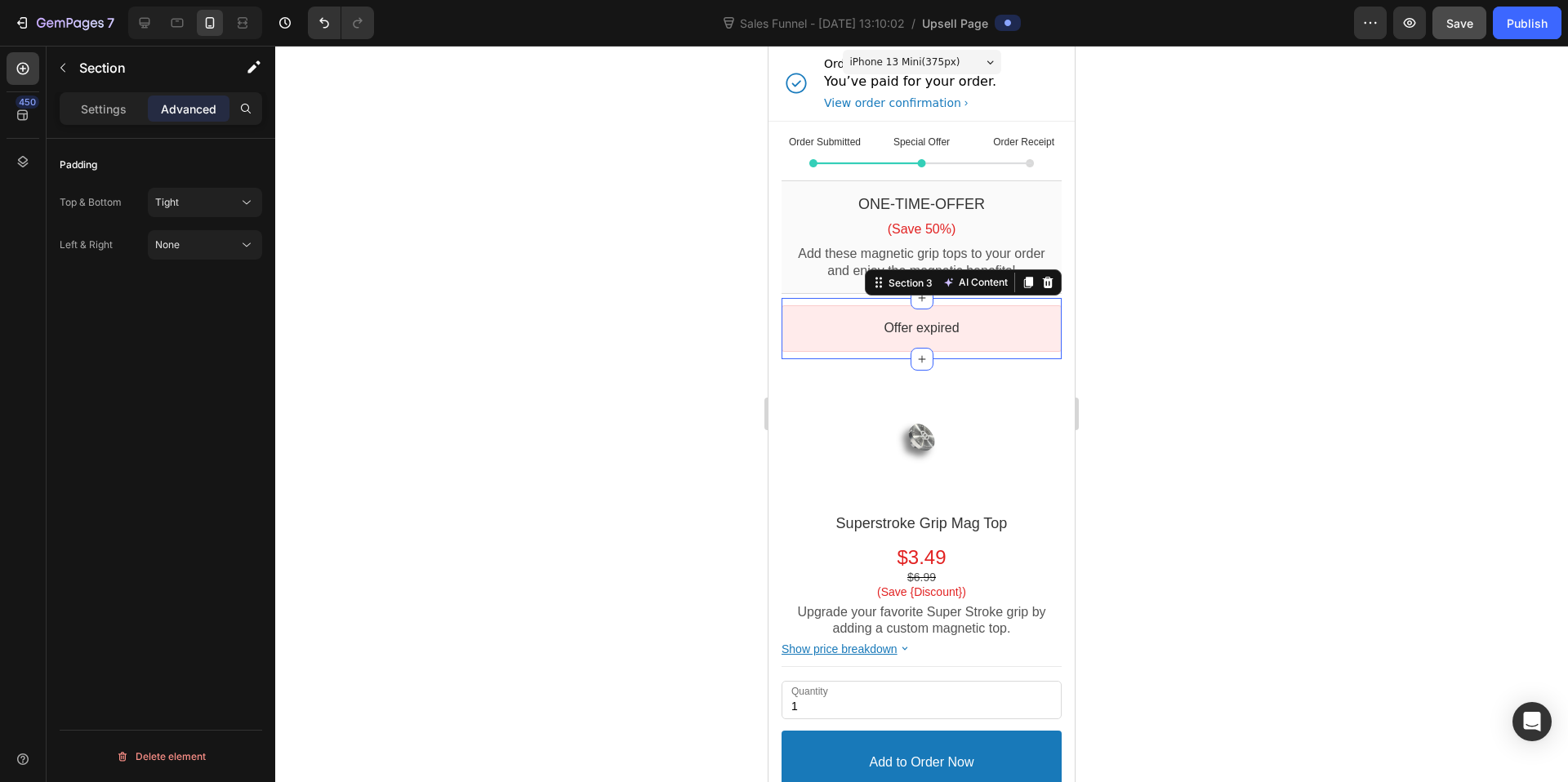
click at [1237, 333] on div at bounding box center [922, 414] width 1293 height 736
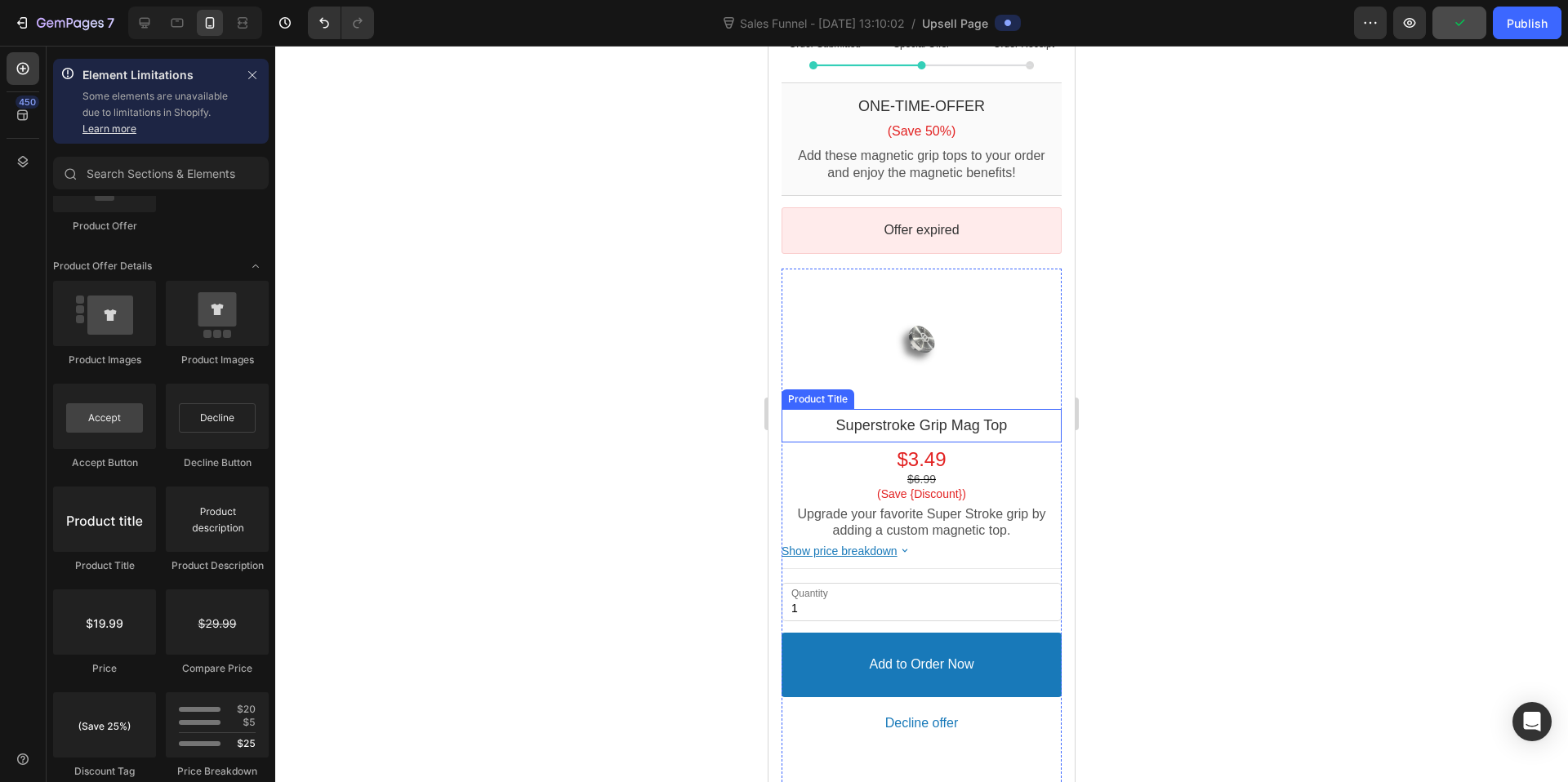
scroll to position [99, 0]
click at [962, 420] on bdo "Superstroke Grip Mag Top" at bounding box center [922, 424] width 172 height 16
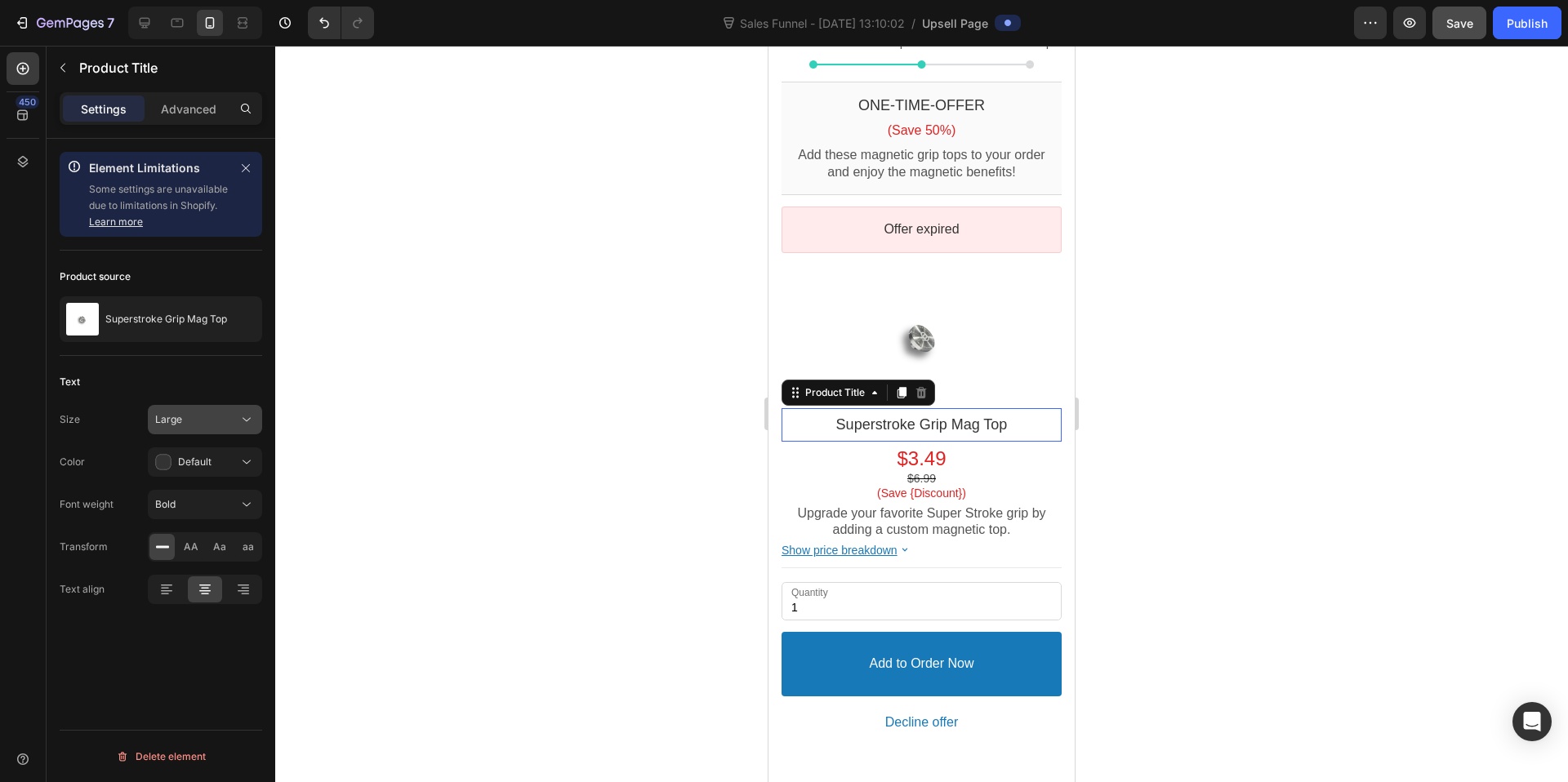
click at [173, 413] on span "Large" at bounding box center [168, 419] width 27 height 12
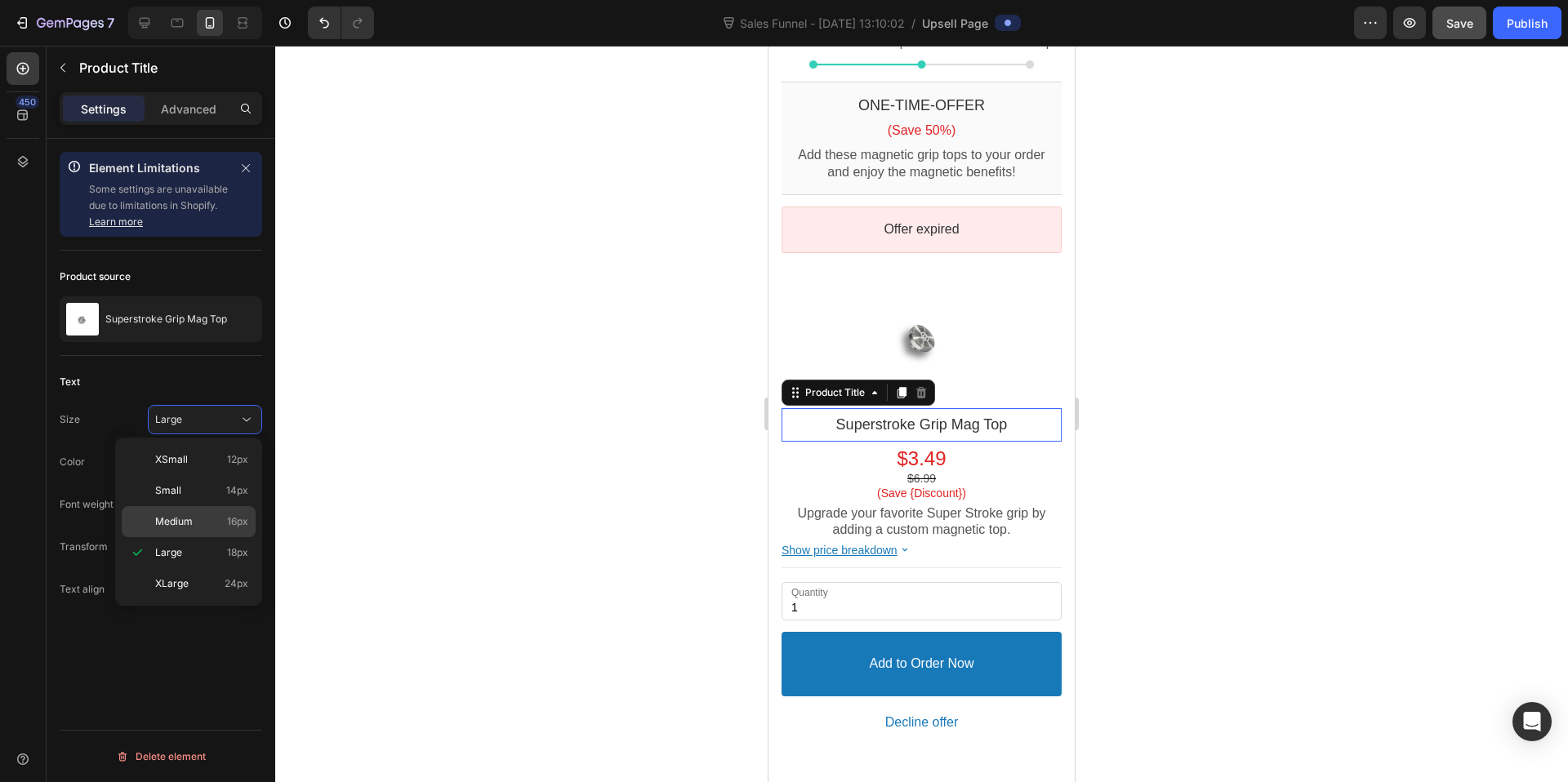
click at [190, 513] on div "Medium 16px" at bounding box center [189, 521] width 134 height 31
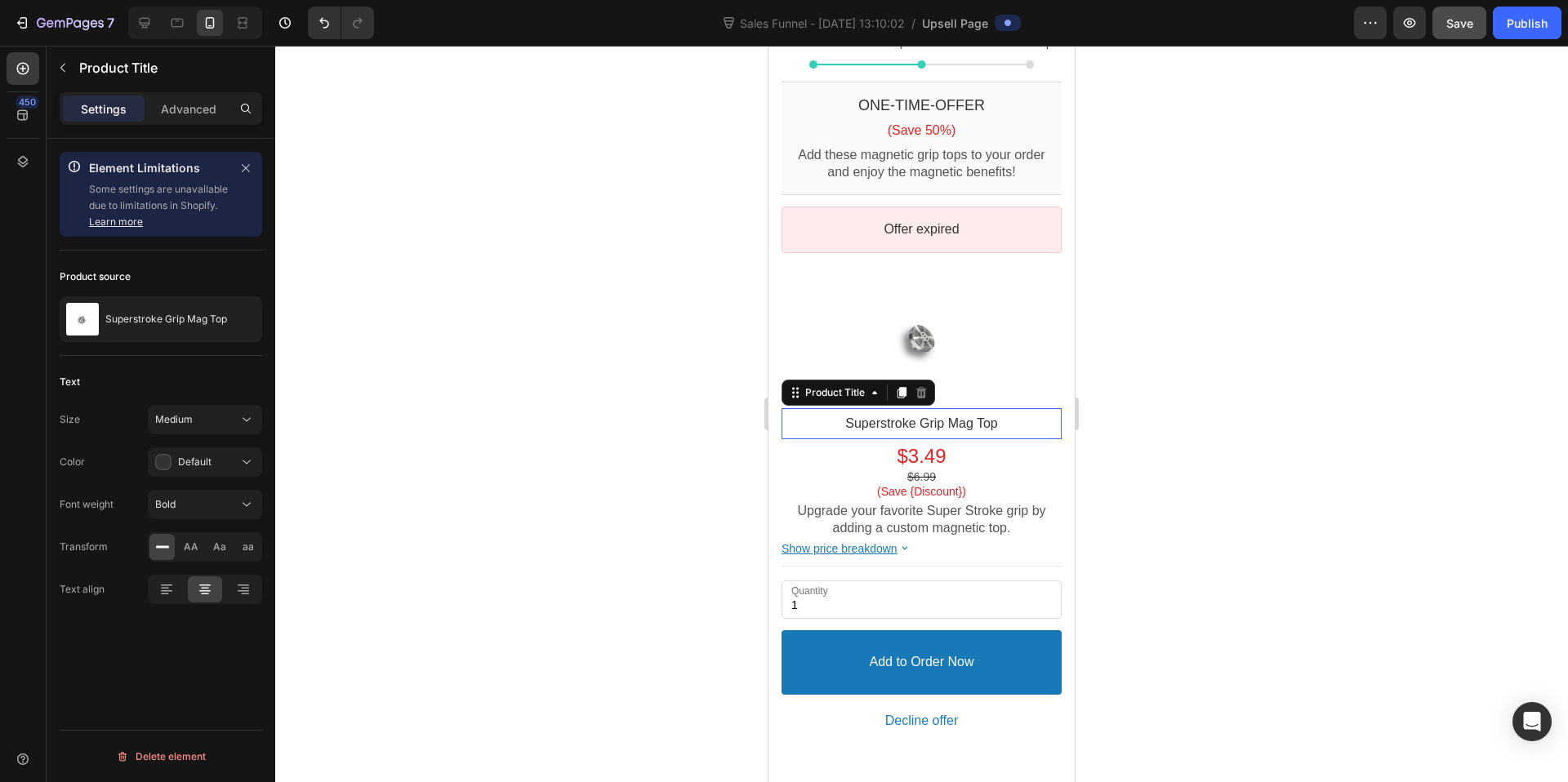
click at [1214, 421] on div at bounding box center [922, 414] width 1293 height 736
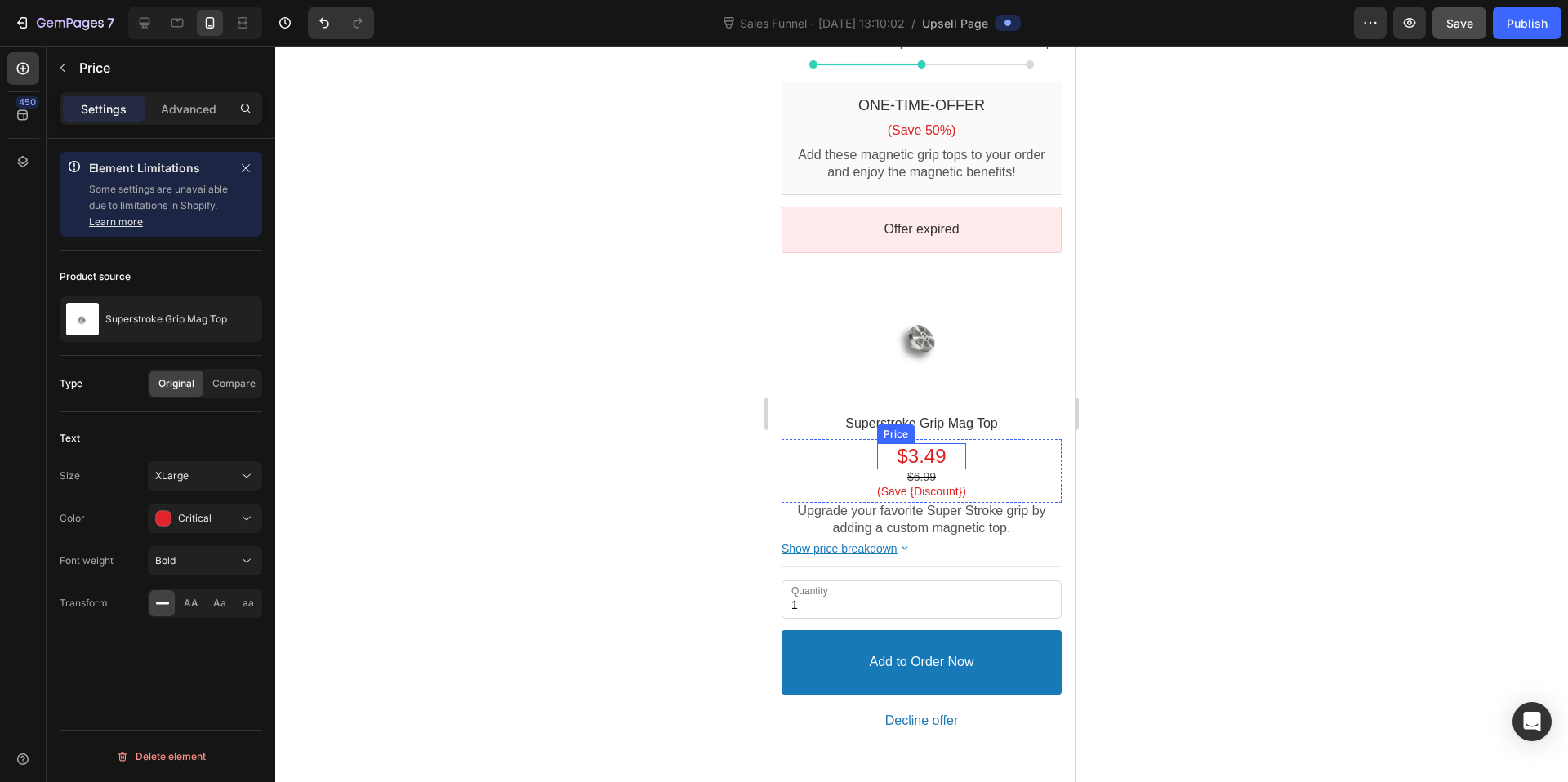
click at [927, 445] on bdo "$3.49" at bounding box center [922, 456] width 49 height 22
click at [202, 474] on div "XLarge" at bounding box center [196, 476] width 83 height 14
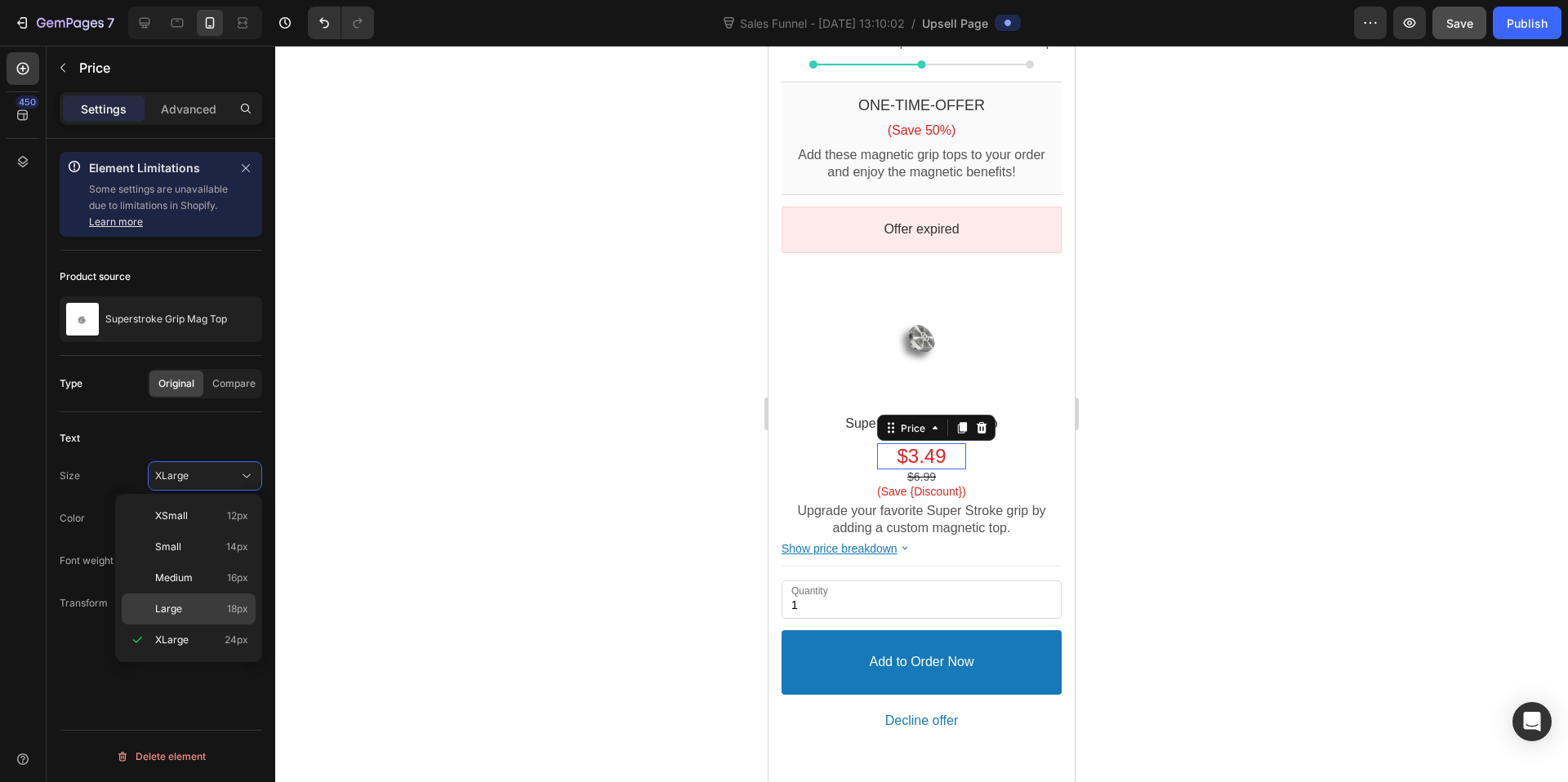
click at [187, 602] on p "Large 18px" at bounding box center [201, 609] width 93 height 14
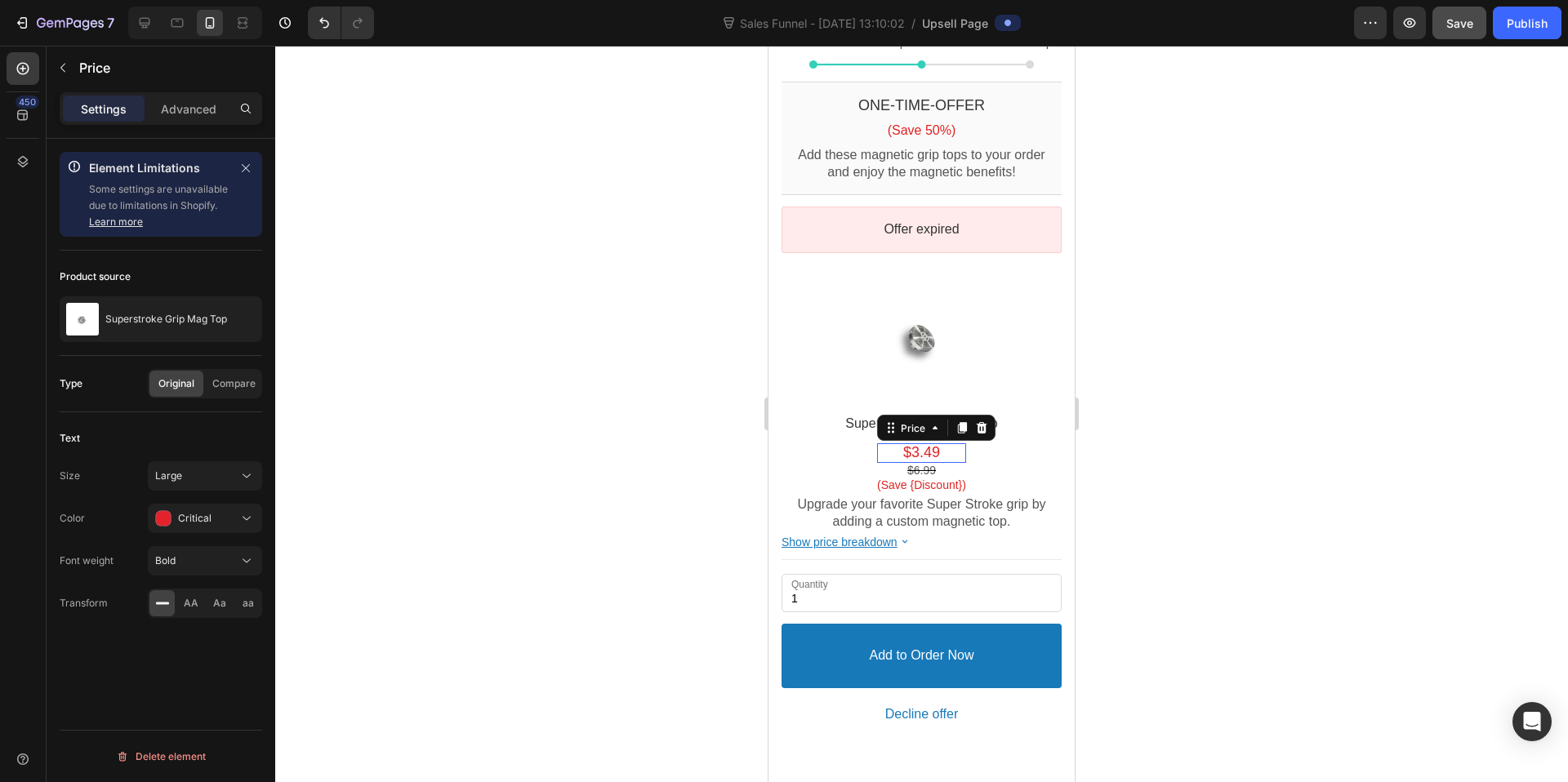
click at [1170, 437] on div at bounding box center [922, 414] width 1293 height 736
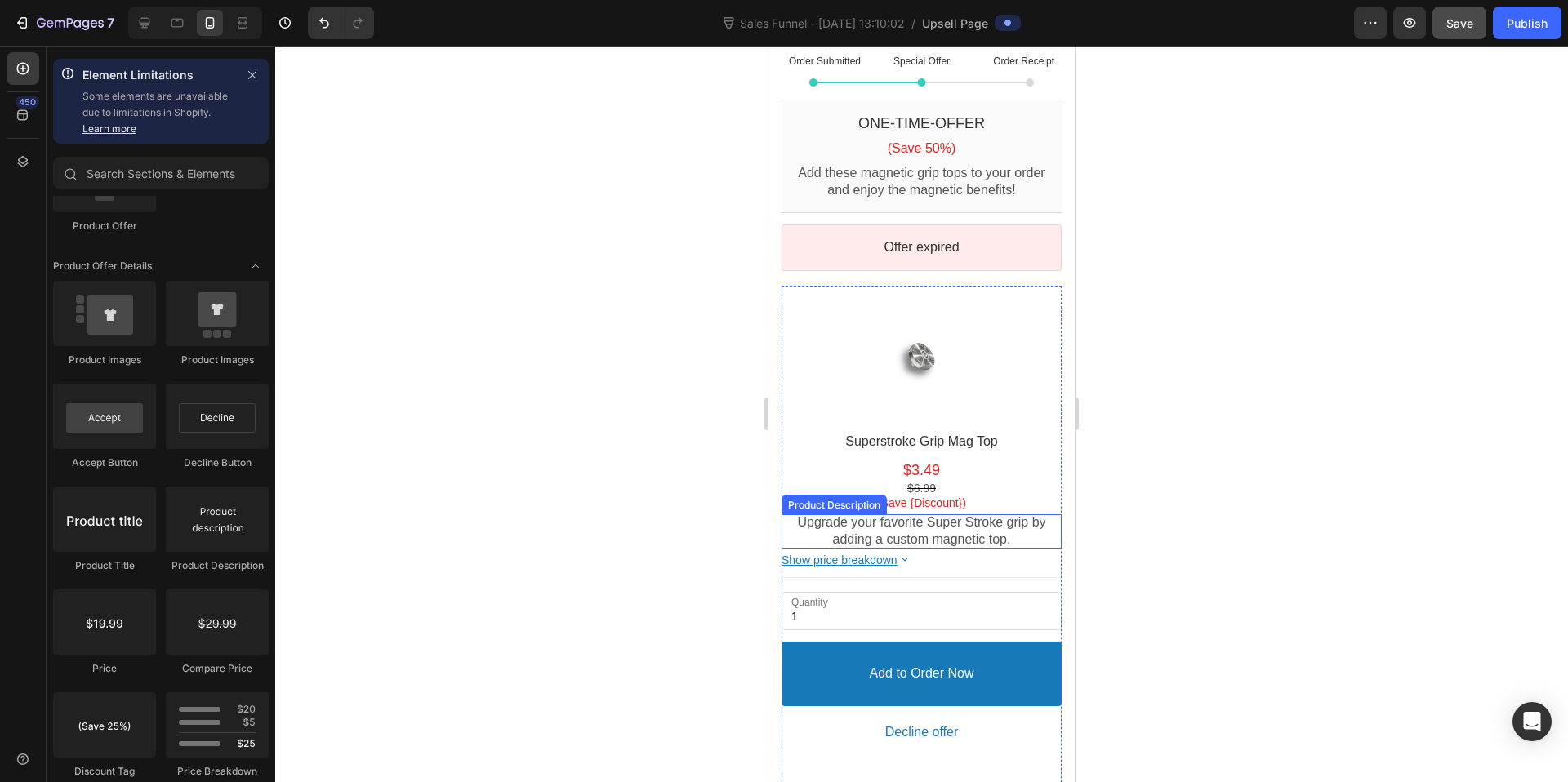
scroll to position [93, 0]
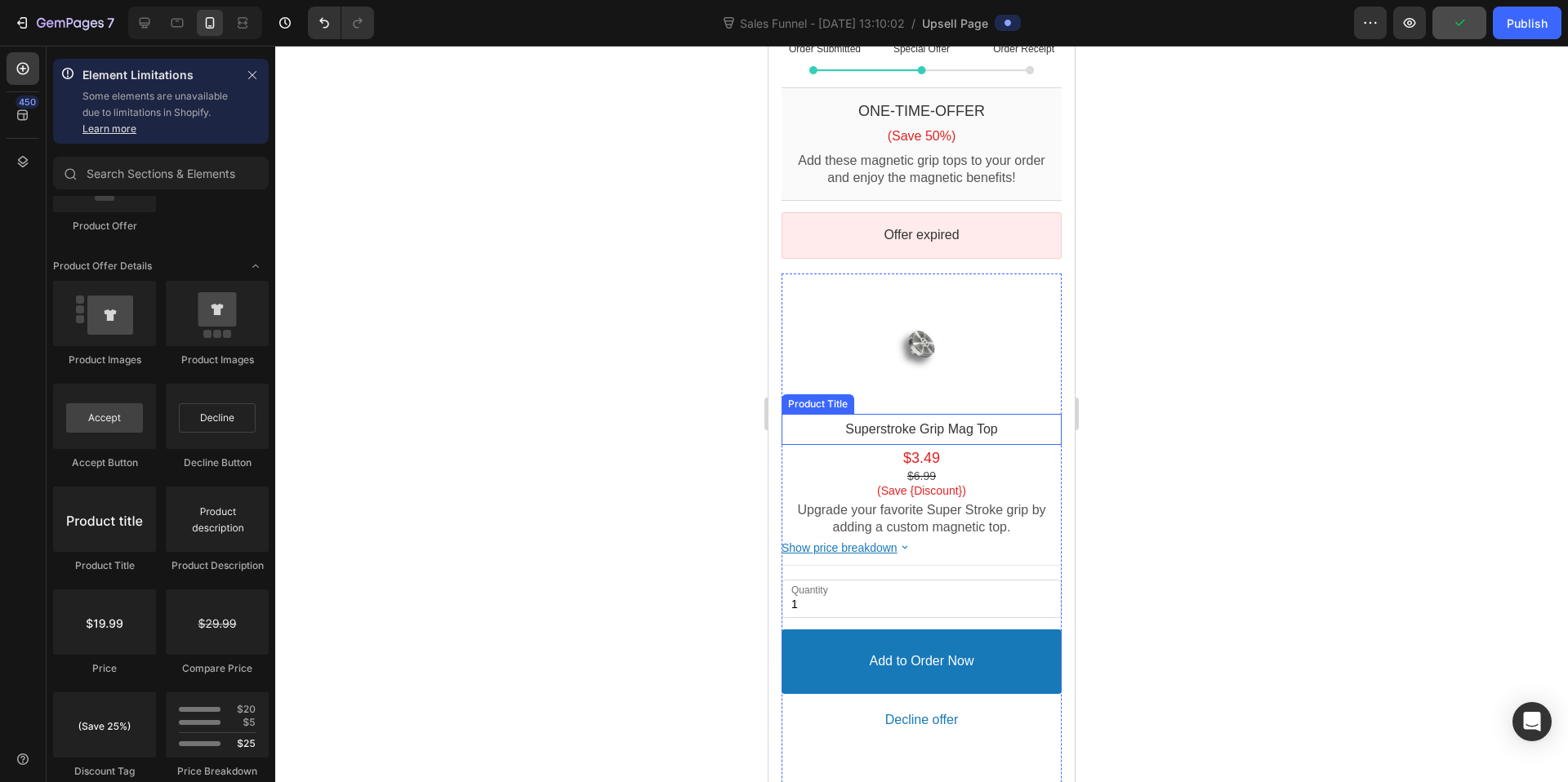
click at [940, 422] on bdo "Superstroke Grip Mag Top" at bounding box center [921, 429] width 151 height 14
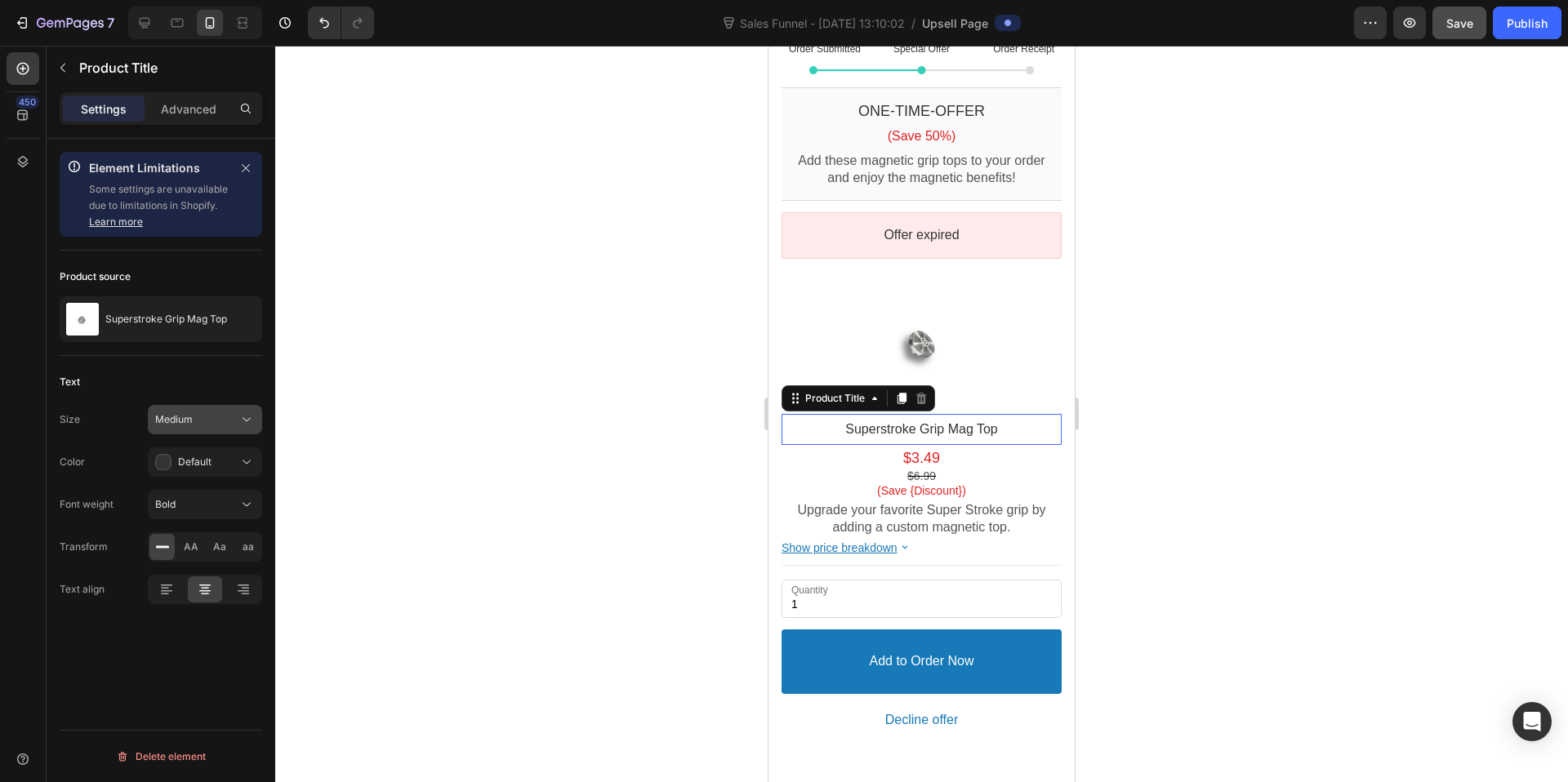
click at [199, 417] on div "Medium" at bounding box center [196, 419] width 83 height 14
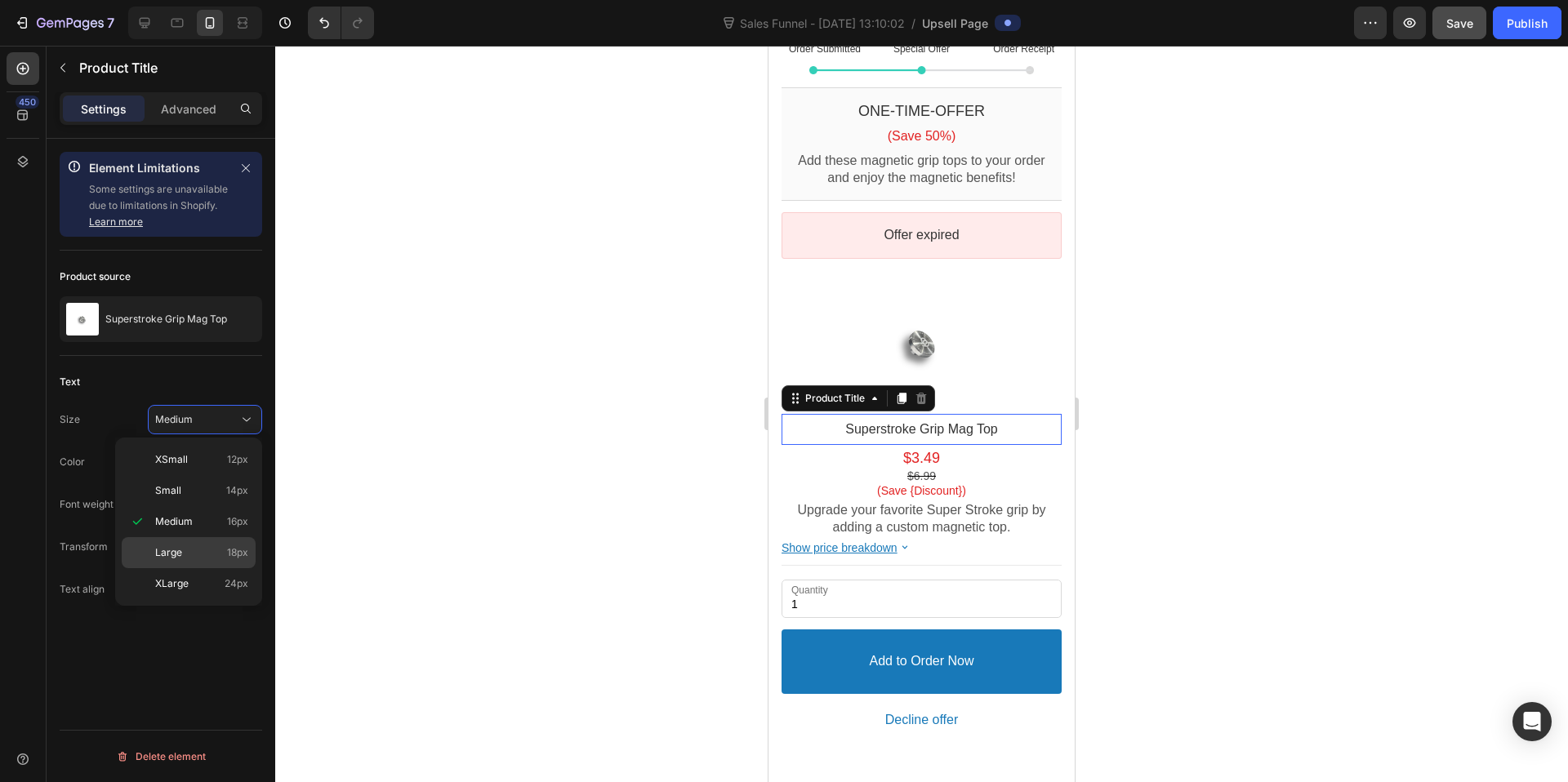
click at [191, 569] on div "Large 18px" at bounding box center [189, 584] width 134 height 31
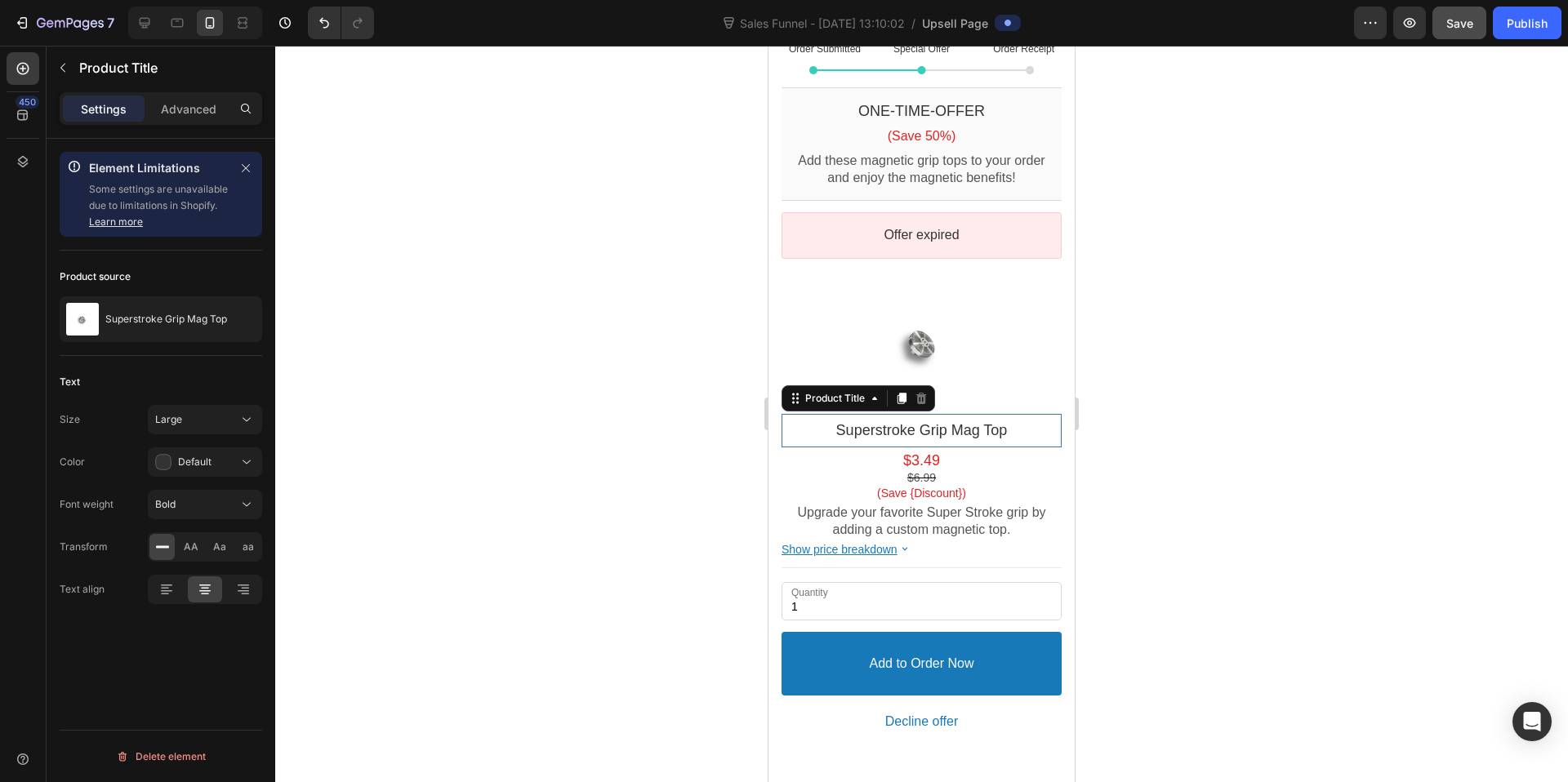
click at [1229, 455] on div at bounding box center [922, 414] width 1293 height 736
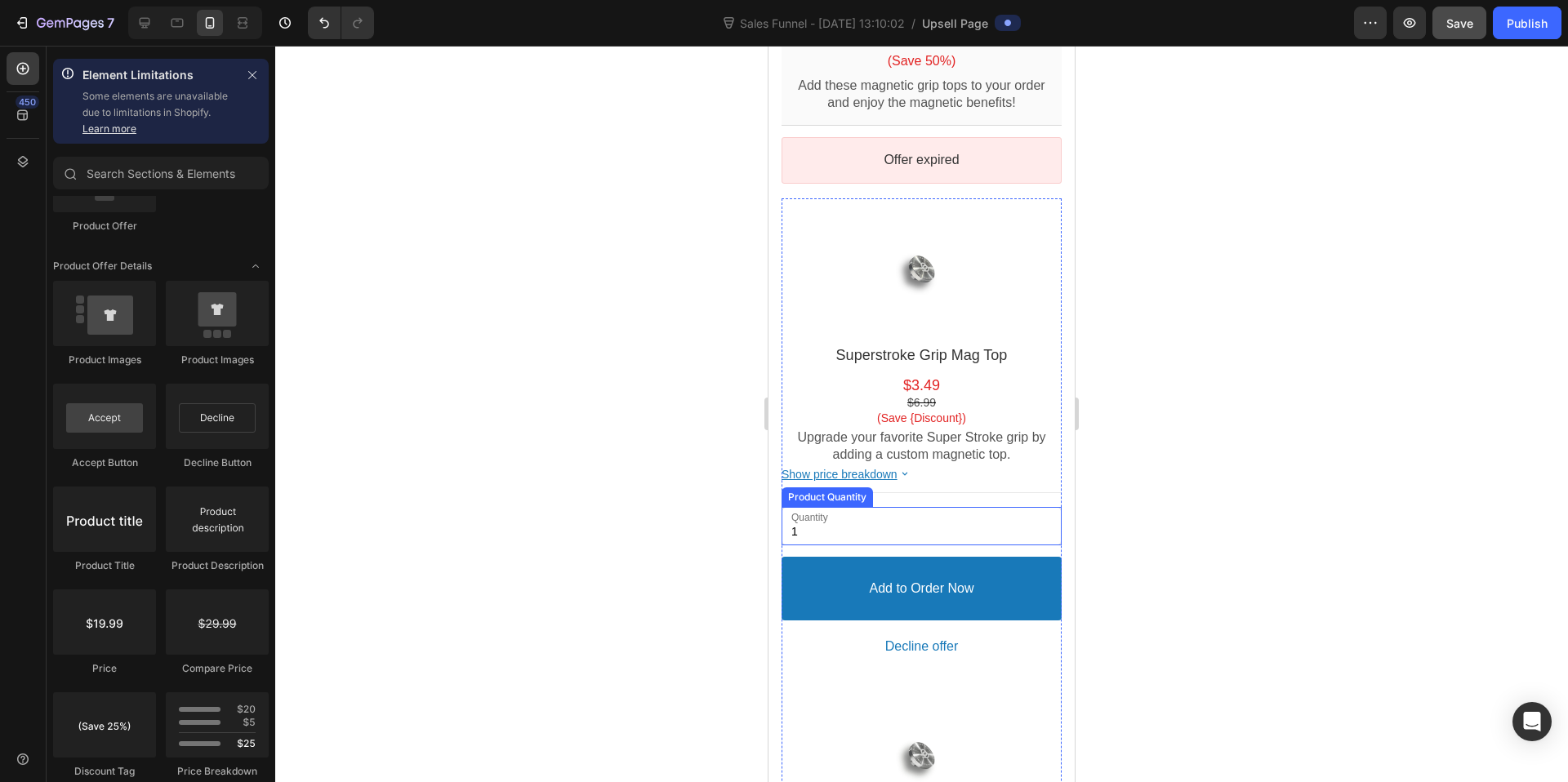
scroll to position [185, 0]
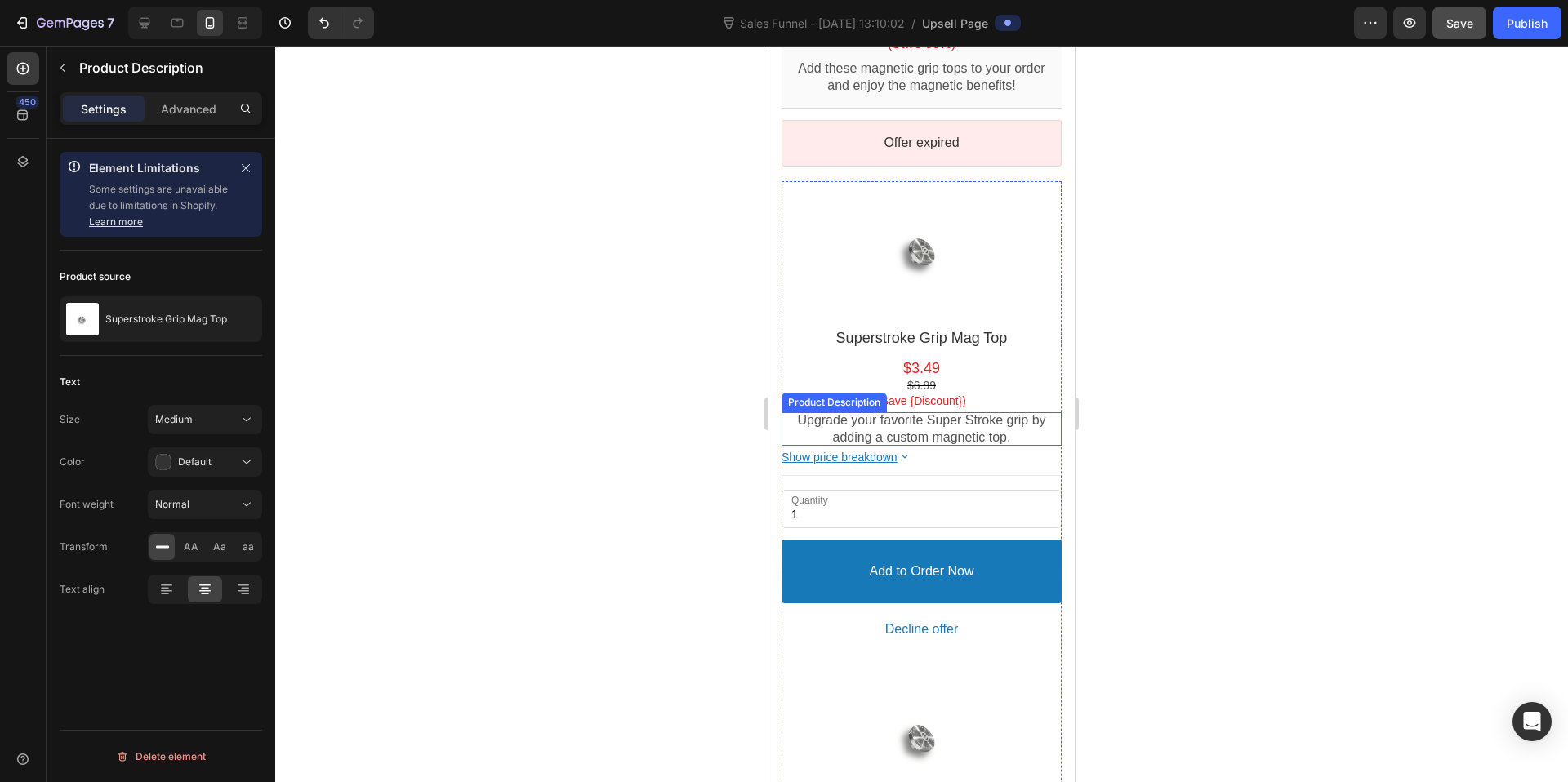
click at [928, 416] on p "Upgrade your favorite Super Stroke grip by adding a custom magnetic top." at bounding box center [922, 429] width 280 height 35
click at [326, 451] on div at bounding box center [922, 414] width 1293 height 736
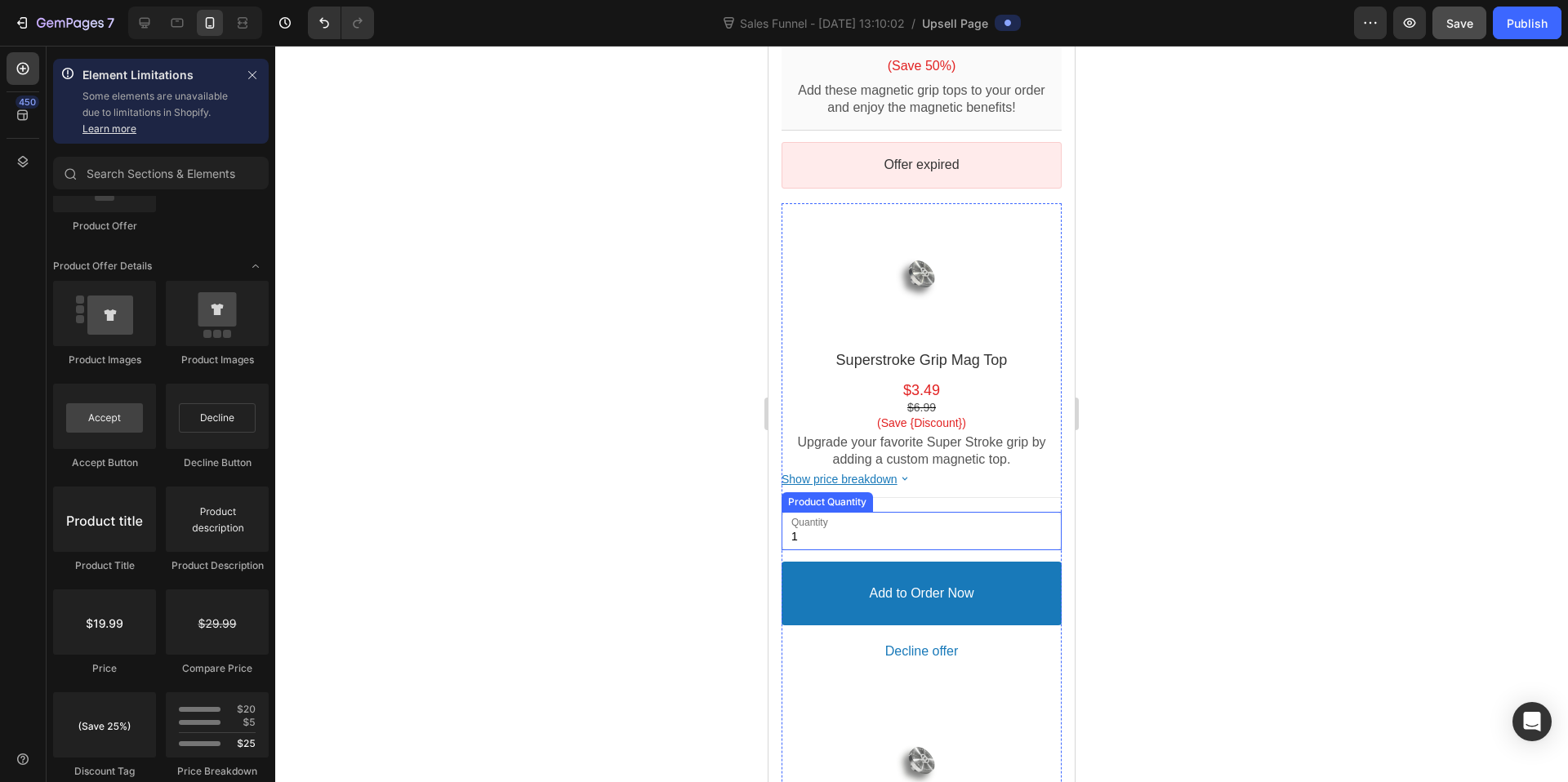
scroll to position [156, 0]
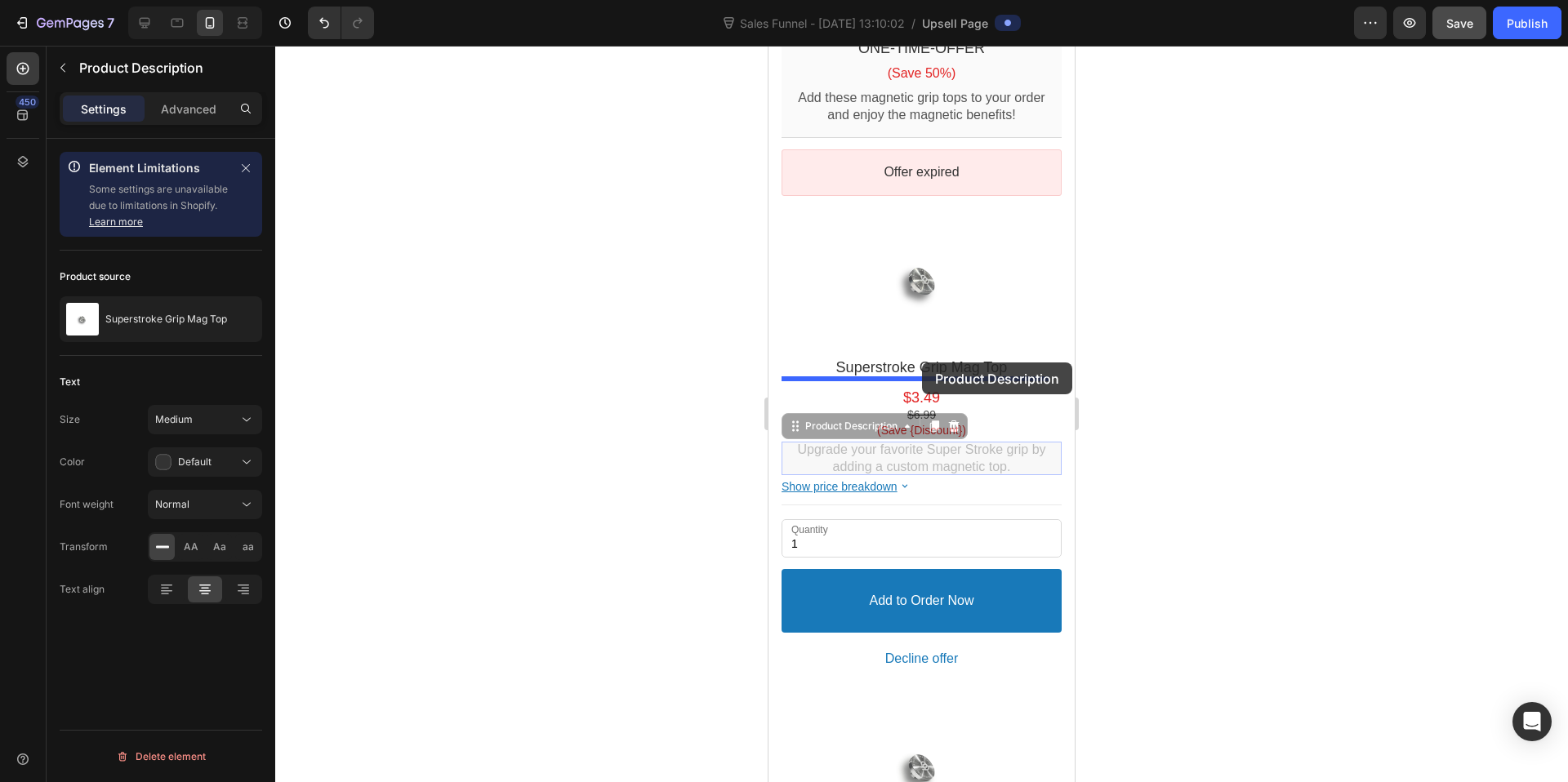
drag, startPoint x: 929, startPoint y: 451, endPoint x: 922, endPoint y: 362, distance: 89.3
click at [922, 362] on div "iPhone 13 Mini ( 375 px) iPhone 13 Mini iPhone 13 Pro iPhone 11 Pro Max iPhone …" at bounding box center [922, 686] width 306 height 1592
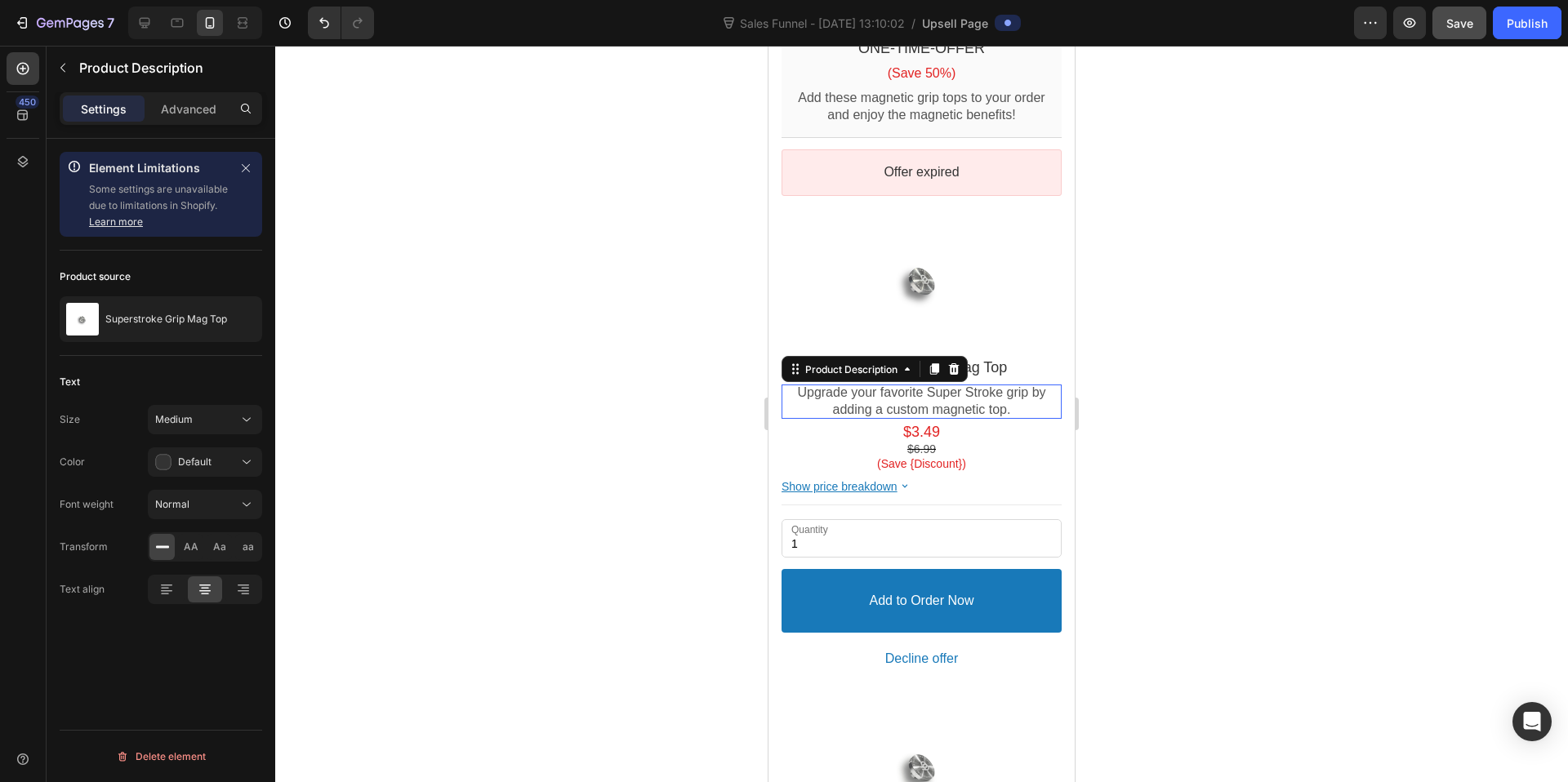
click at [1147, 414] on div at bounding box center [922, 414] width 1293 height 736
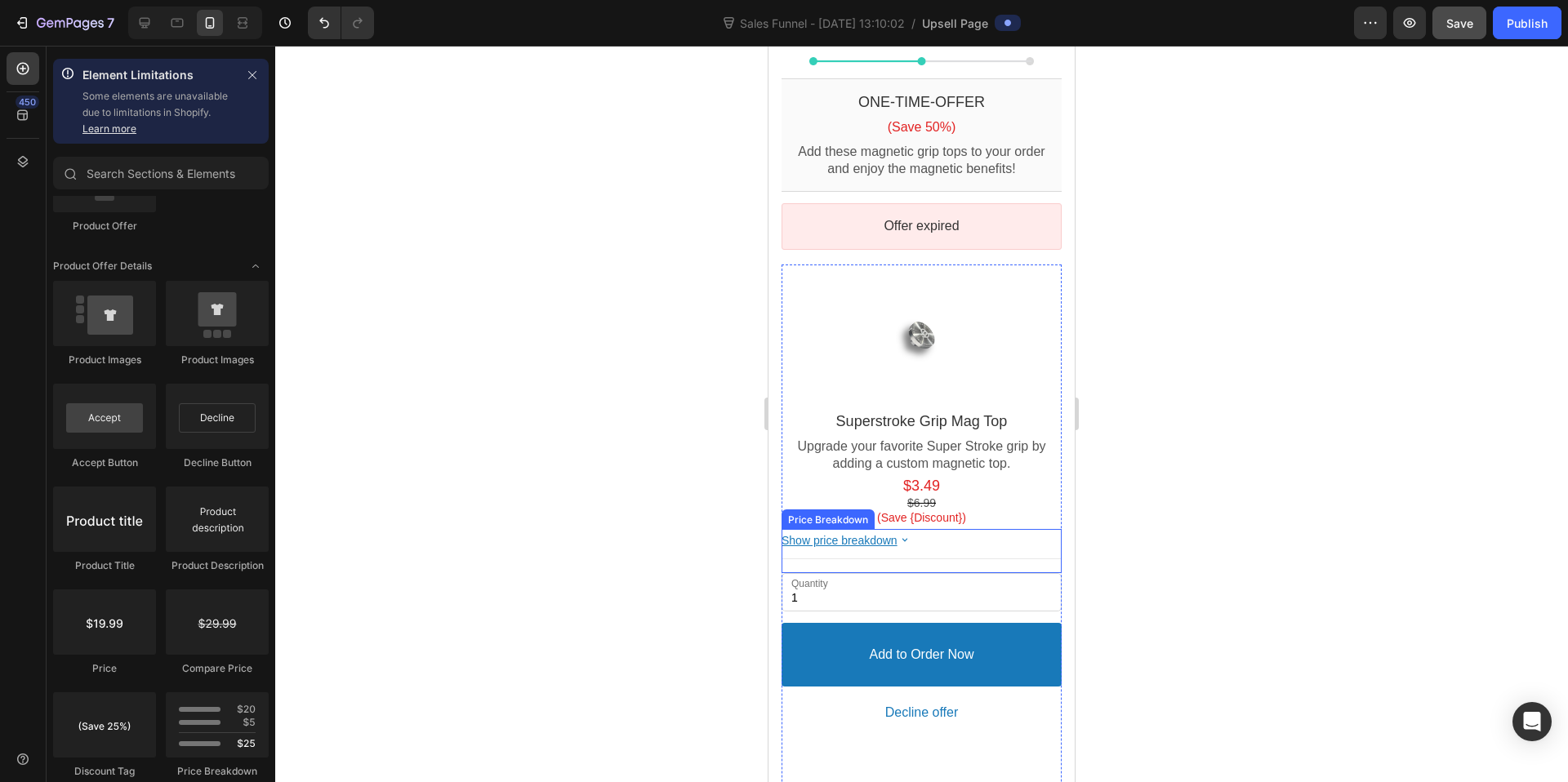
scroll to position [108, 0]
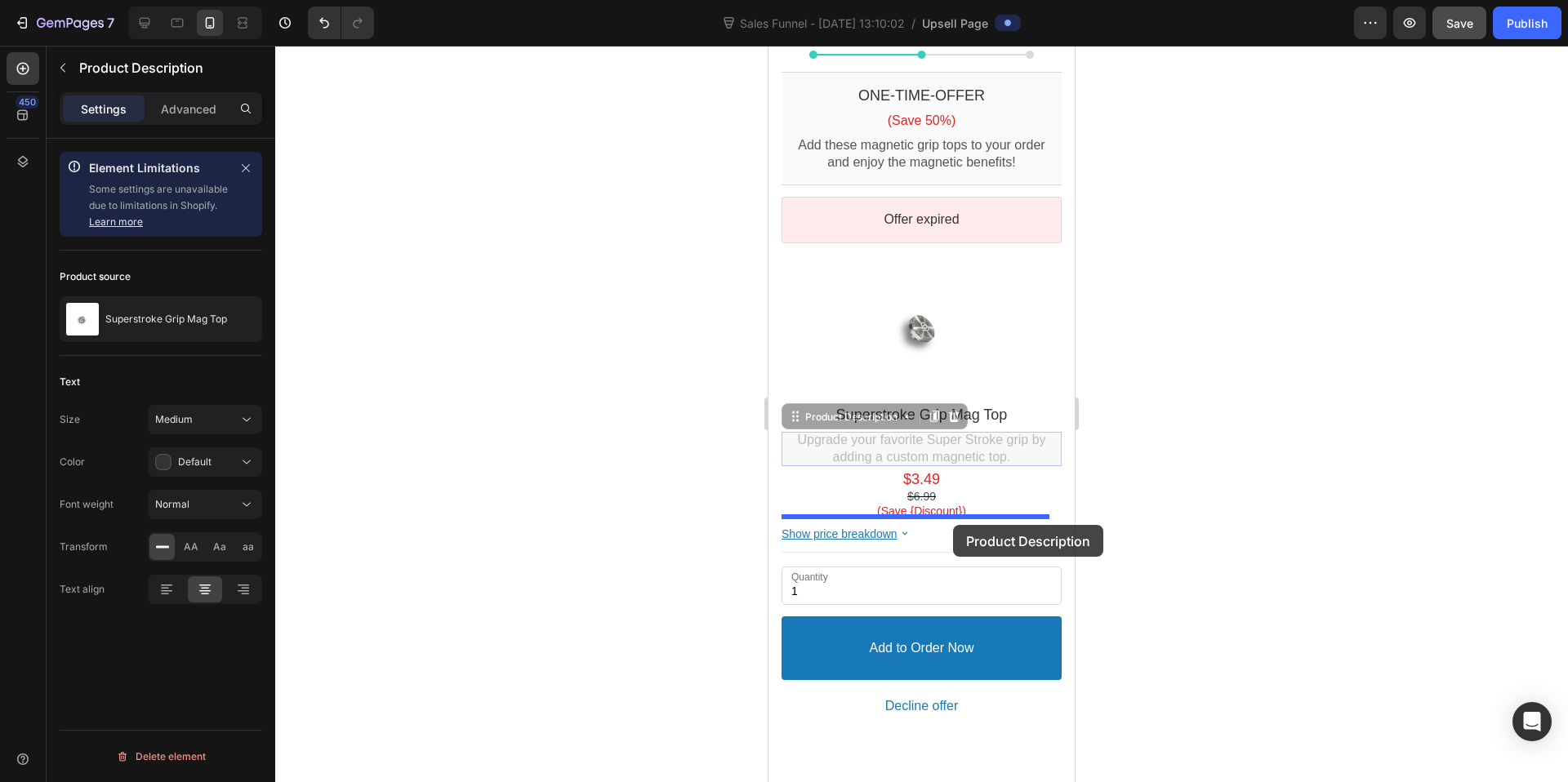
drag, startPoint x: 958, startPoint y: 439, endPoint x: 954, endPoint y: 524, distance: 85.1
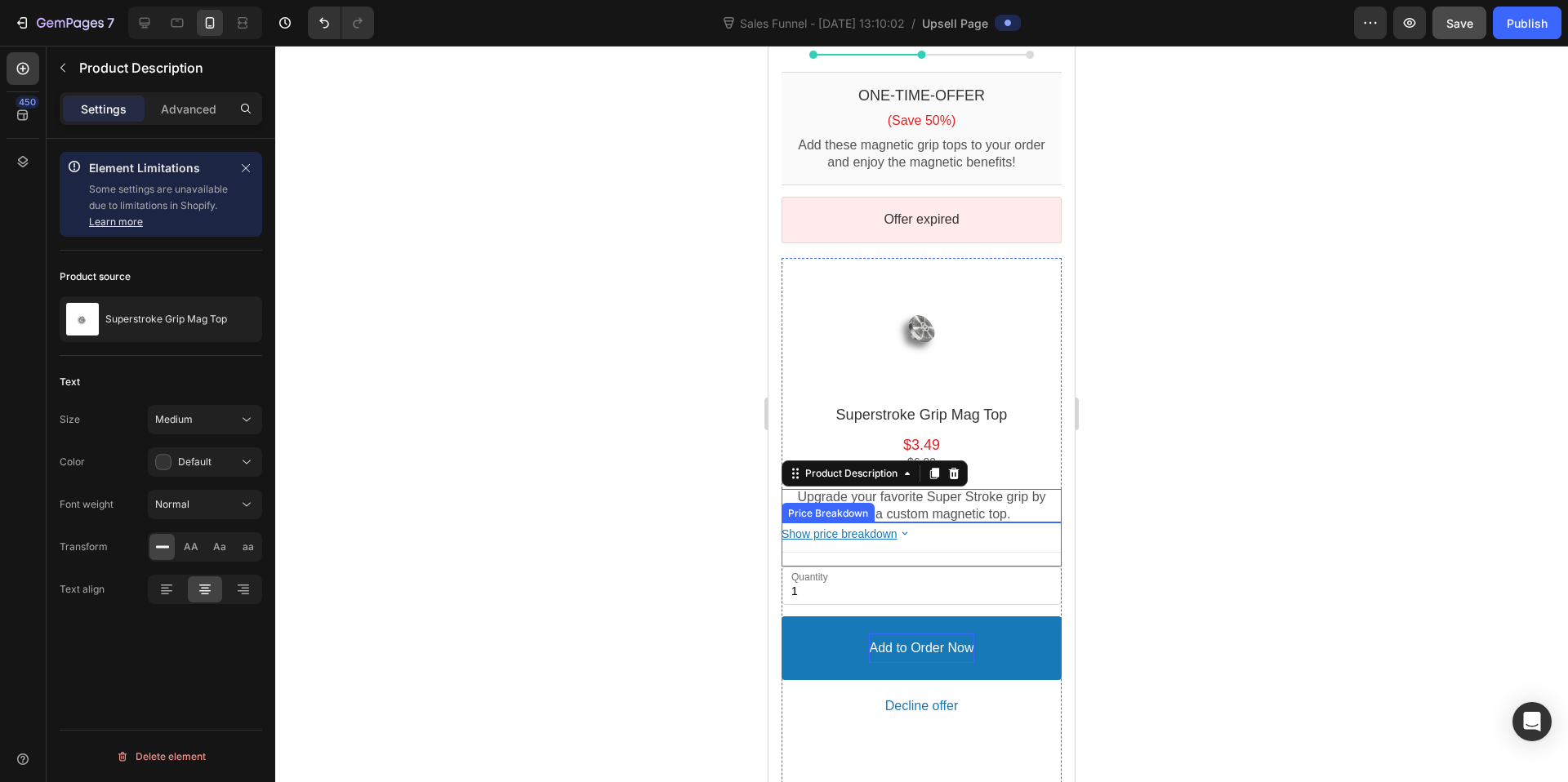
scroll to position [179, 0]
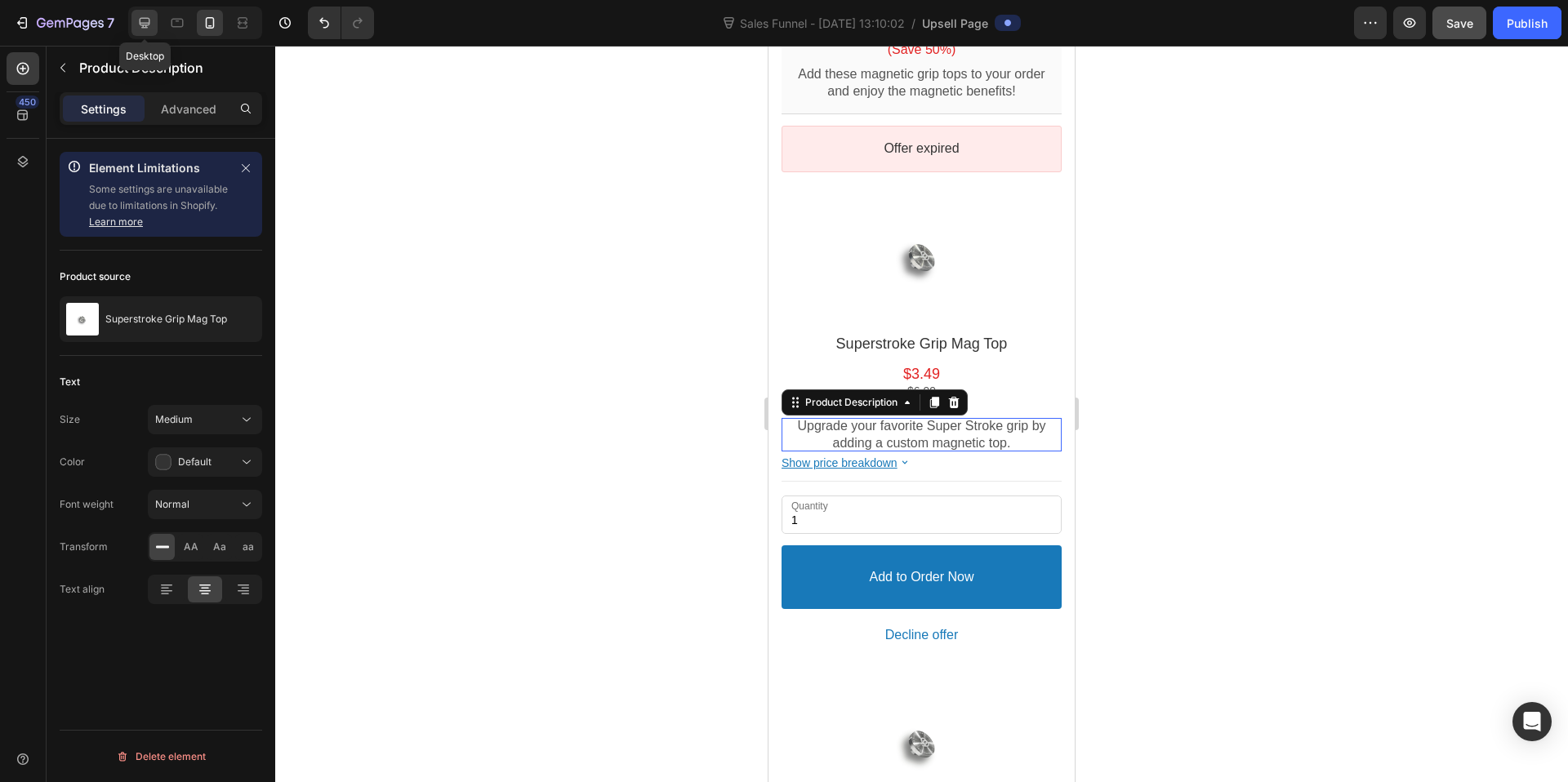
click at [143, 25] on icon at bounding box center [145, 23] width 11 height 11
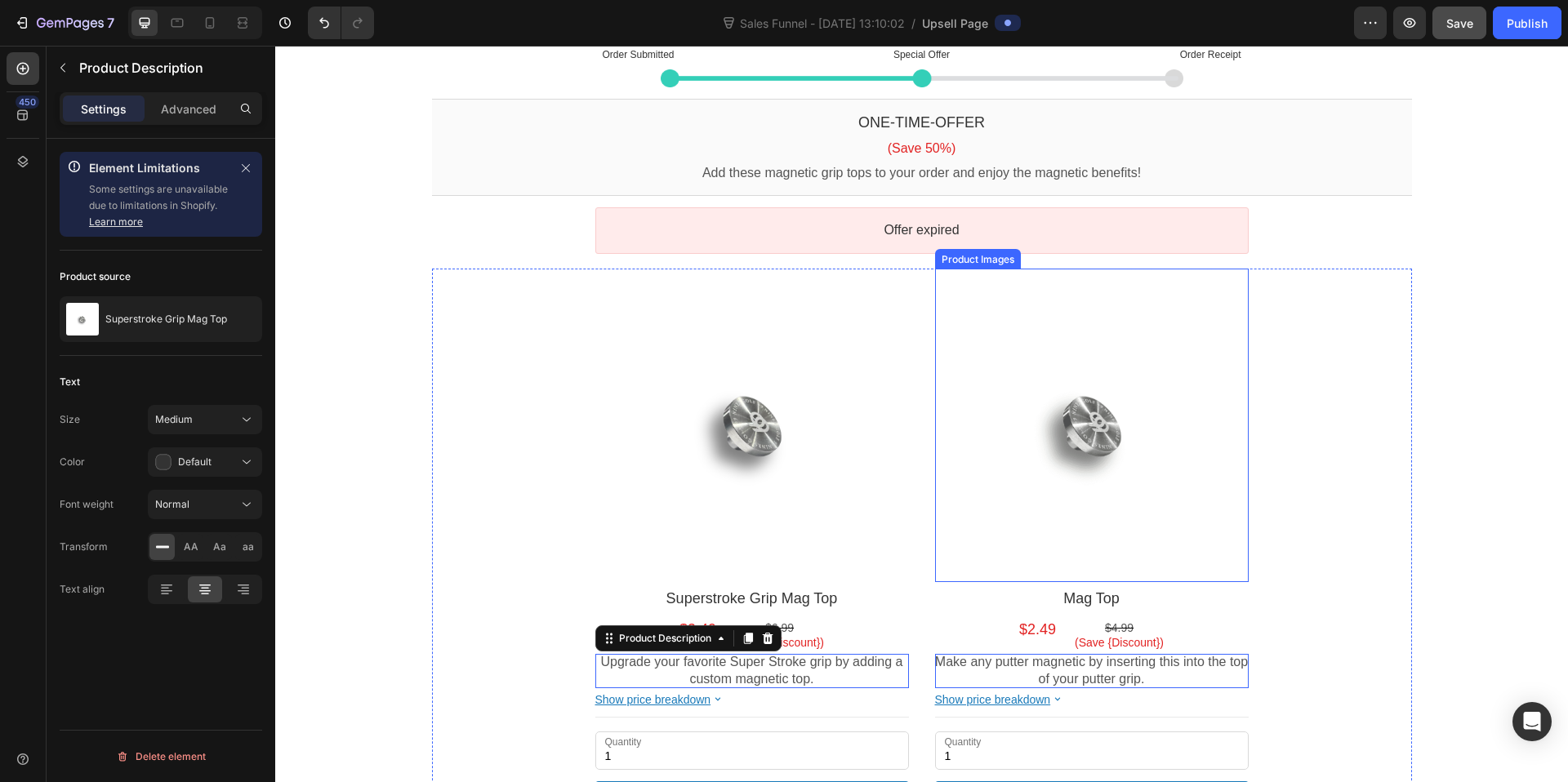
scroll to position [105, 0]
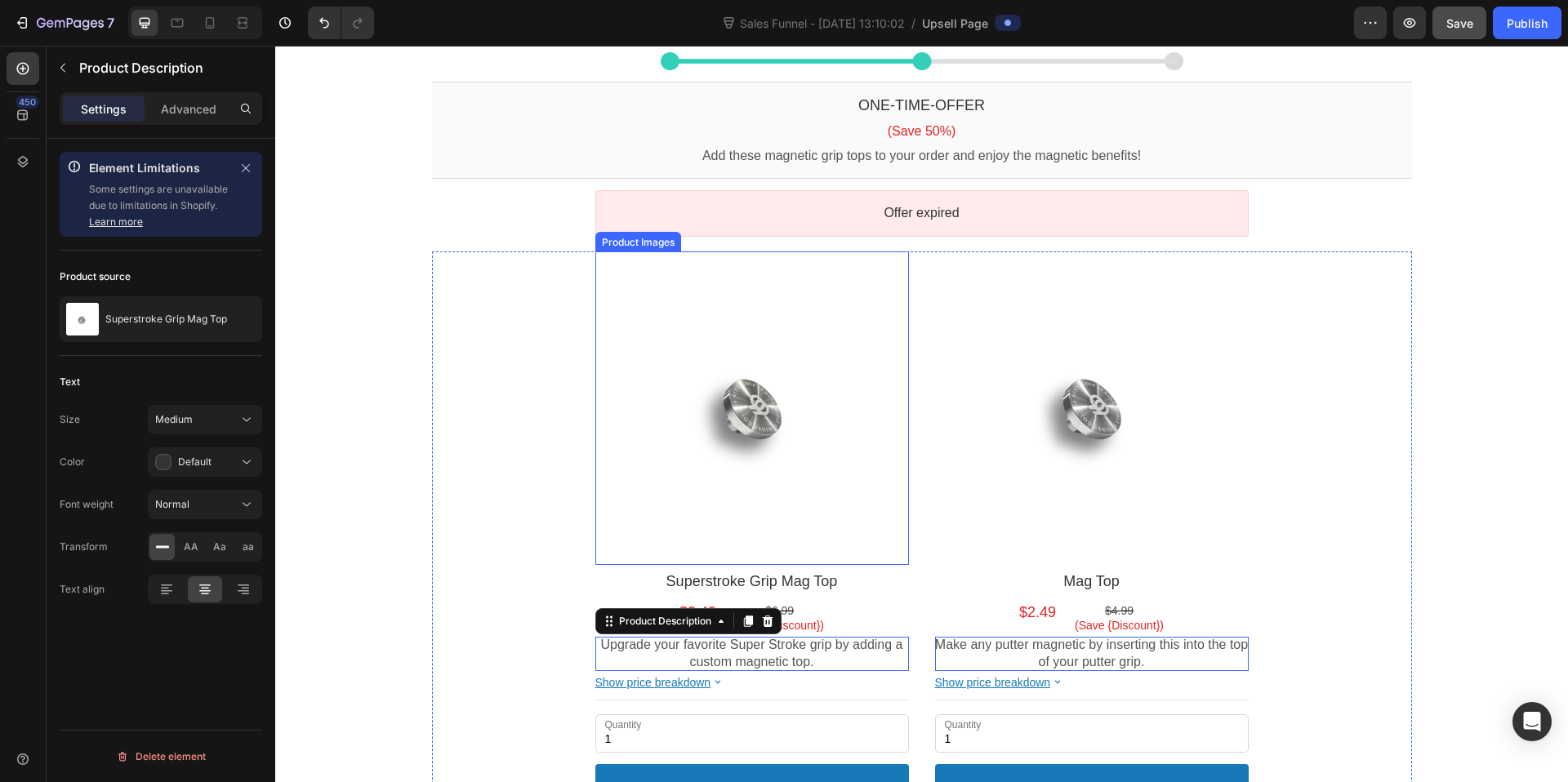
click at [745, 305] on div at bounding box center [751, 408] width 314 height 314
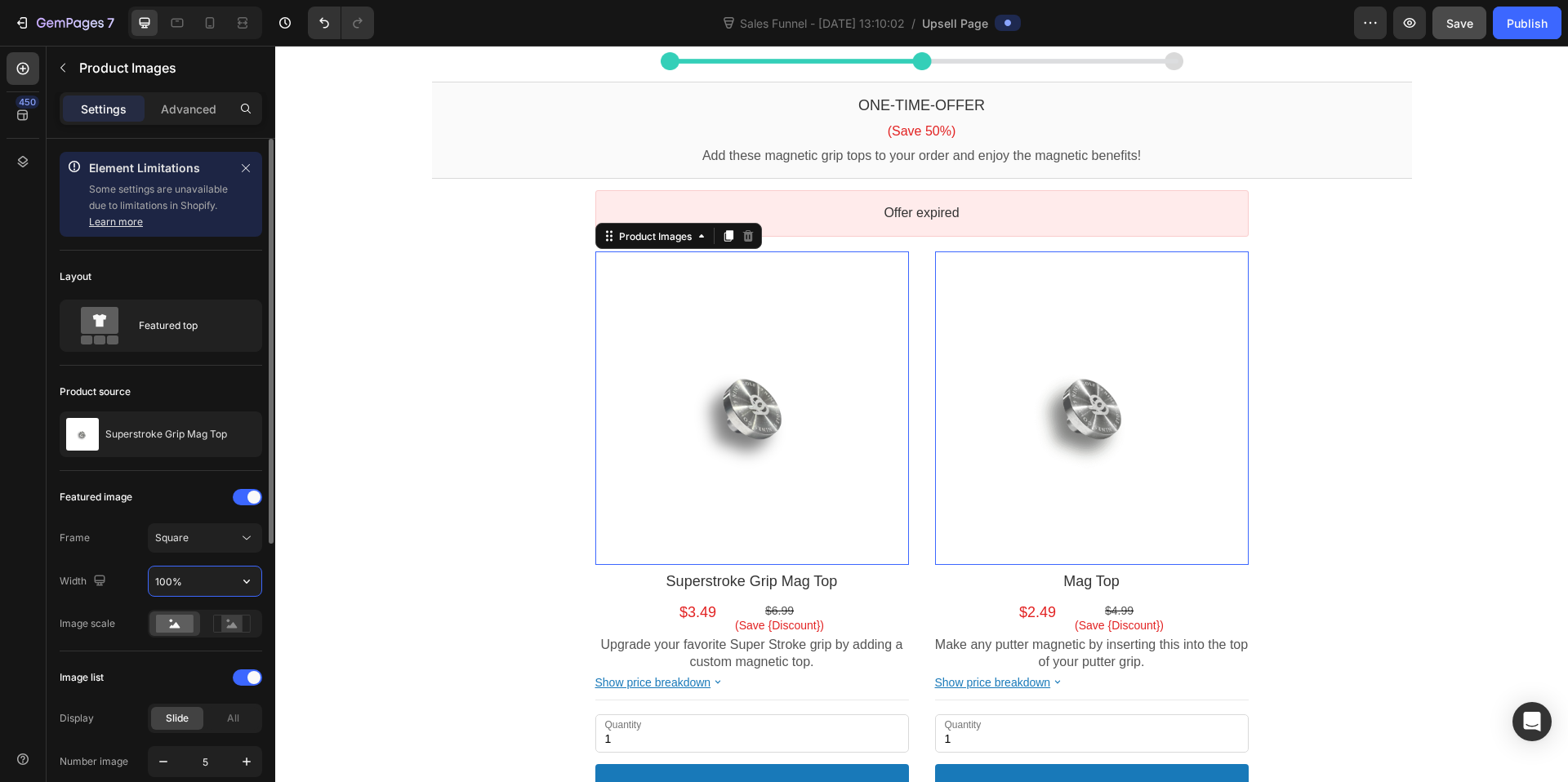
click at [168, 585] on input "100%" at bounding box center [205, 581] width 113 height 30
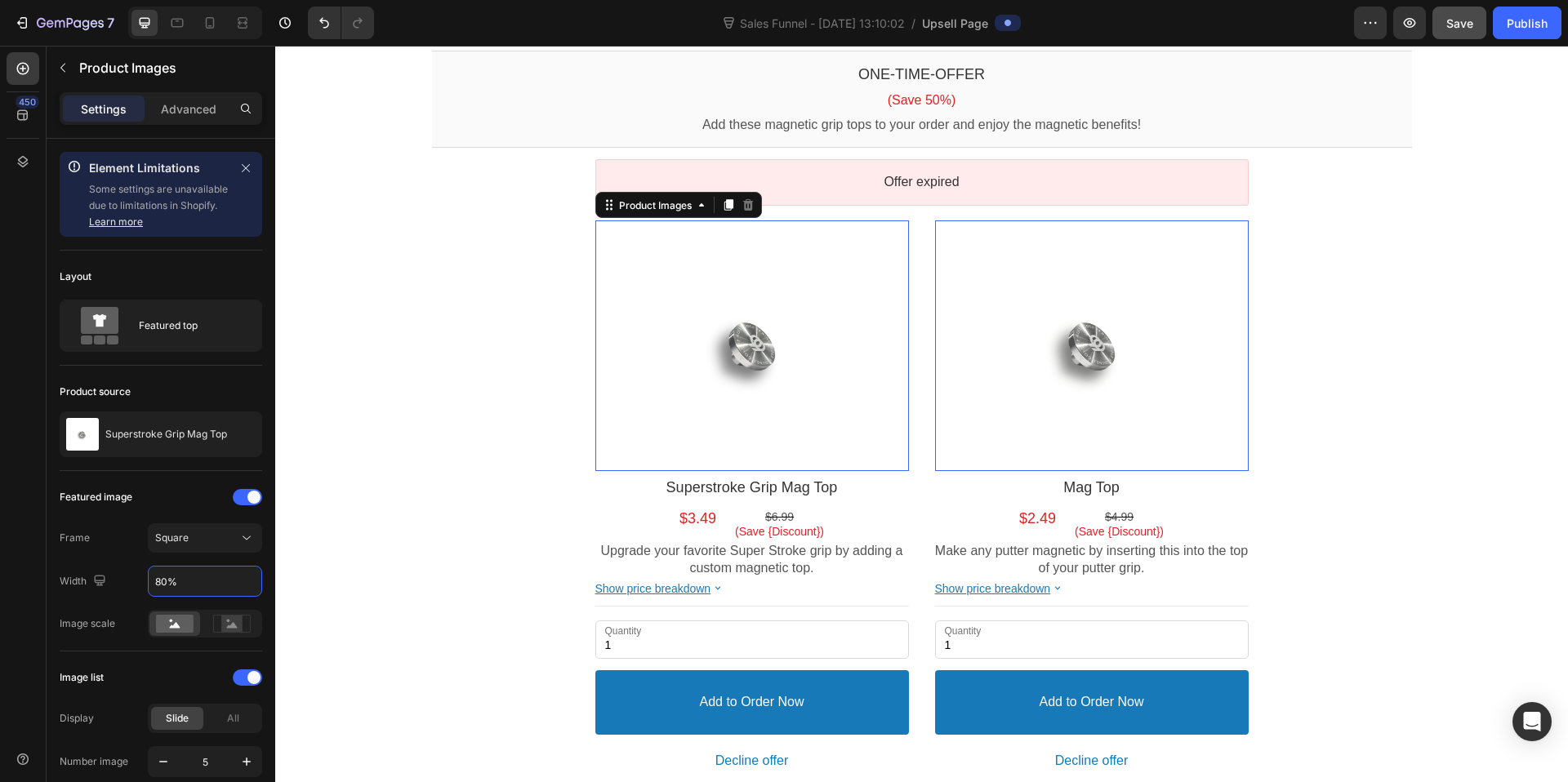
scroll to position [139, 0]
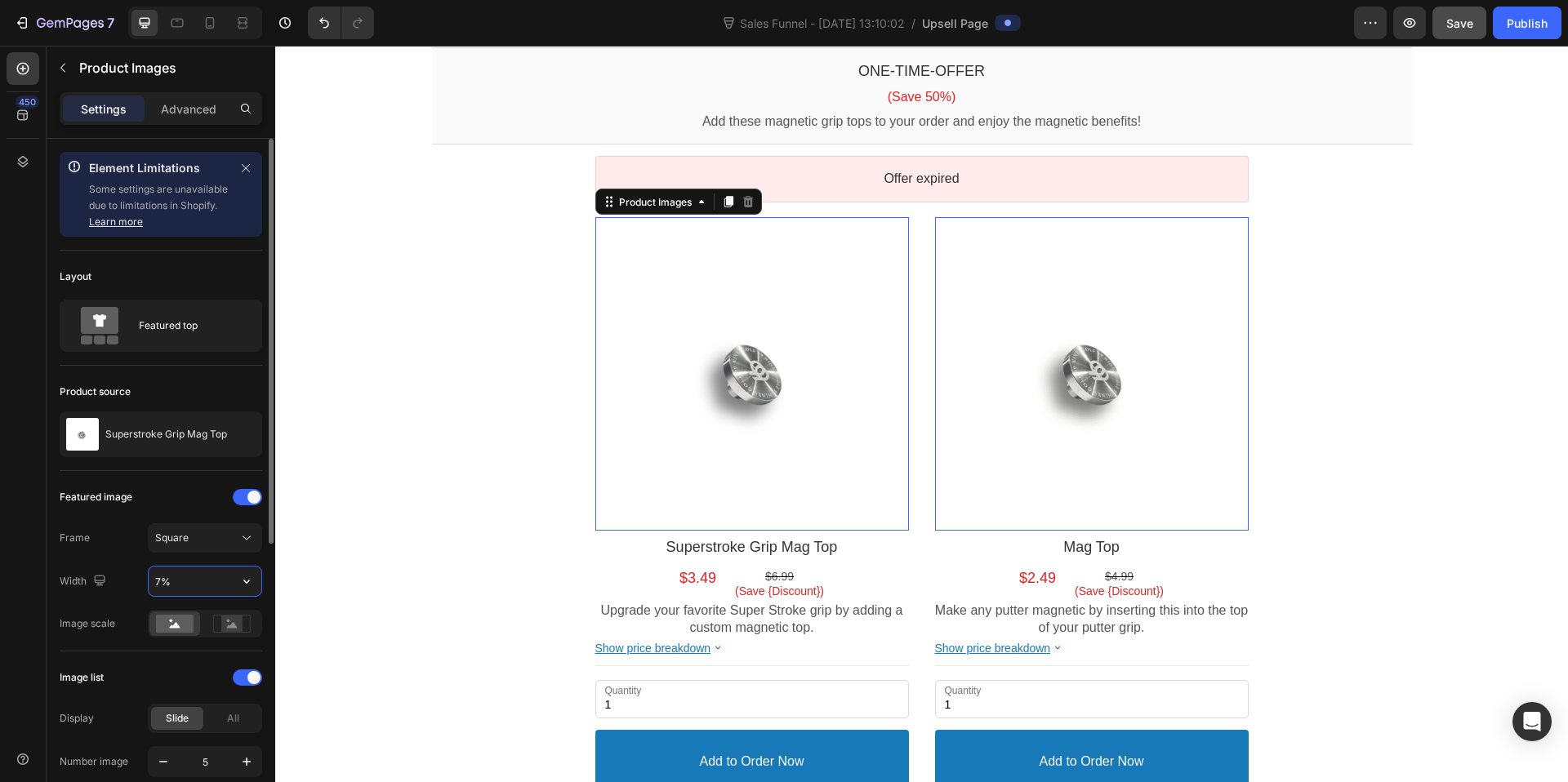
type input "70%"
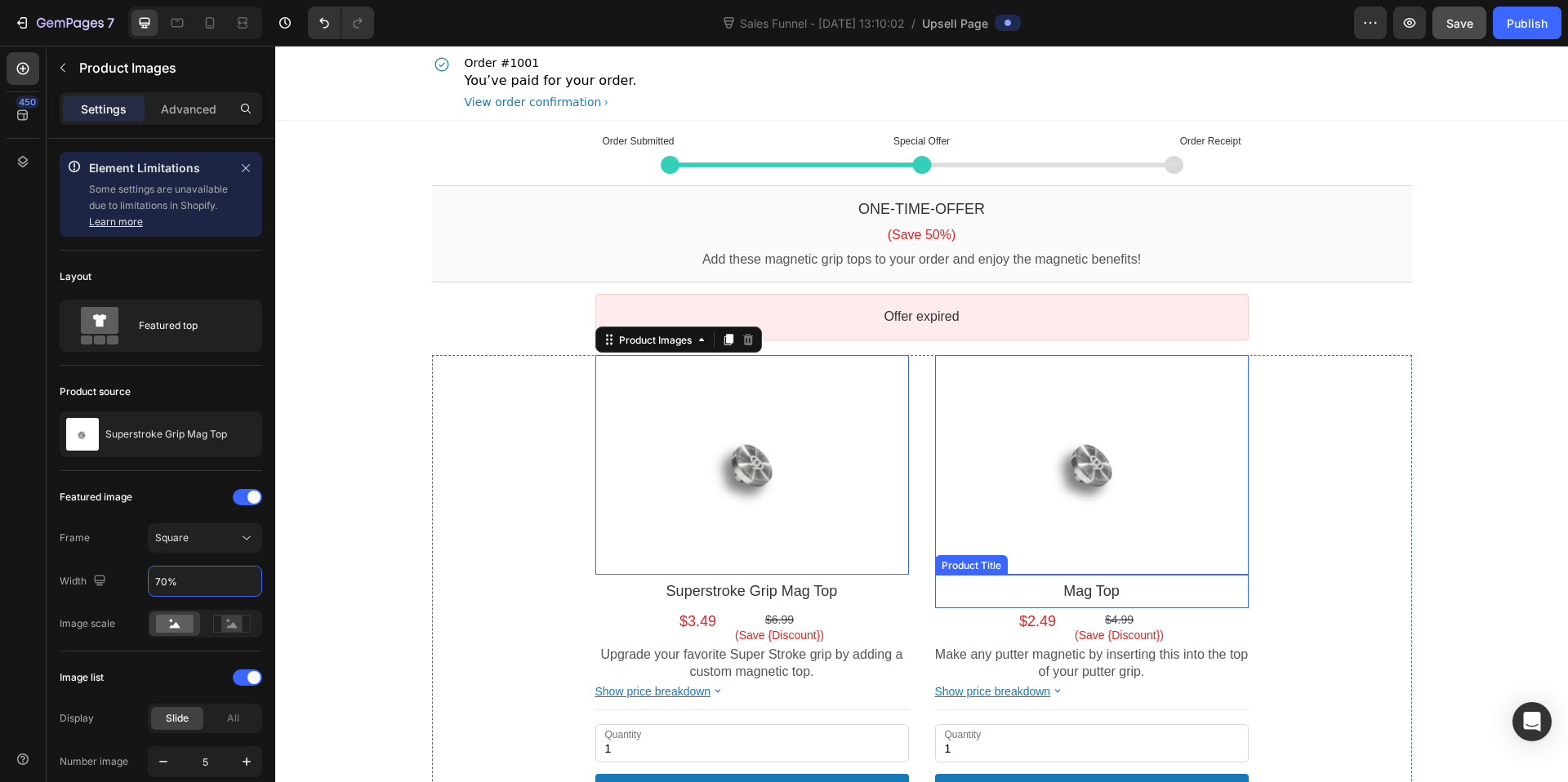
scroll to position [0, 0]
click at [1534, 278] on div "Order Submitted Text block Special Offer Text block Order Receipt Text block Ro…" at bounding box center [922, 548] width 1293 height 853
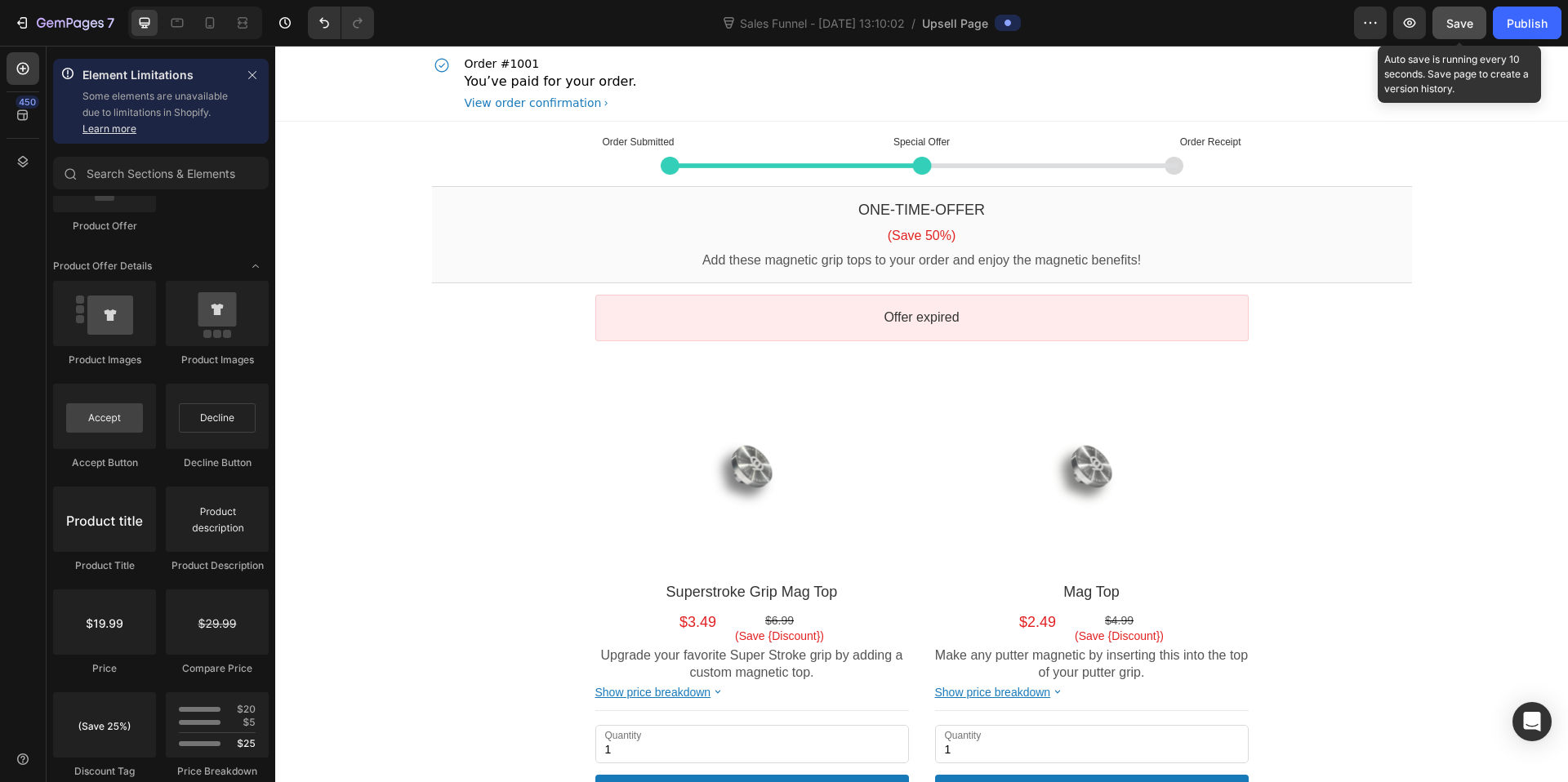
click at [1468, 23] on span "Save" at bounding box center [1460, 23] width 27 height 14
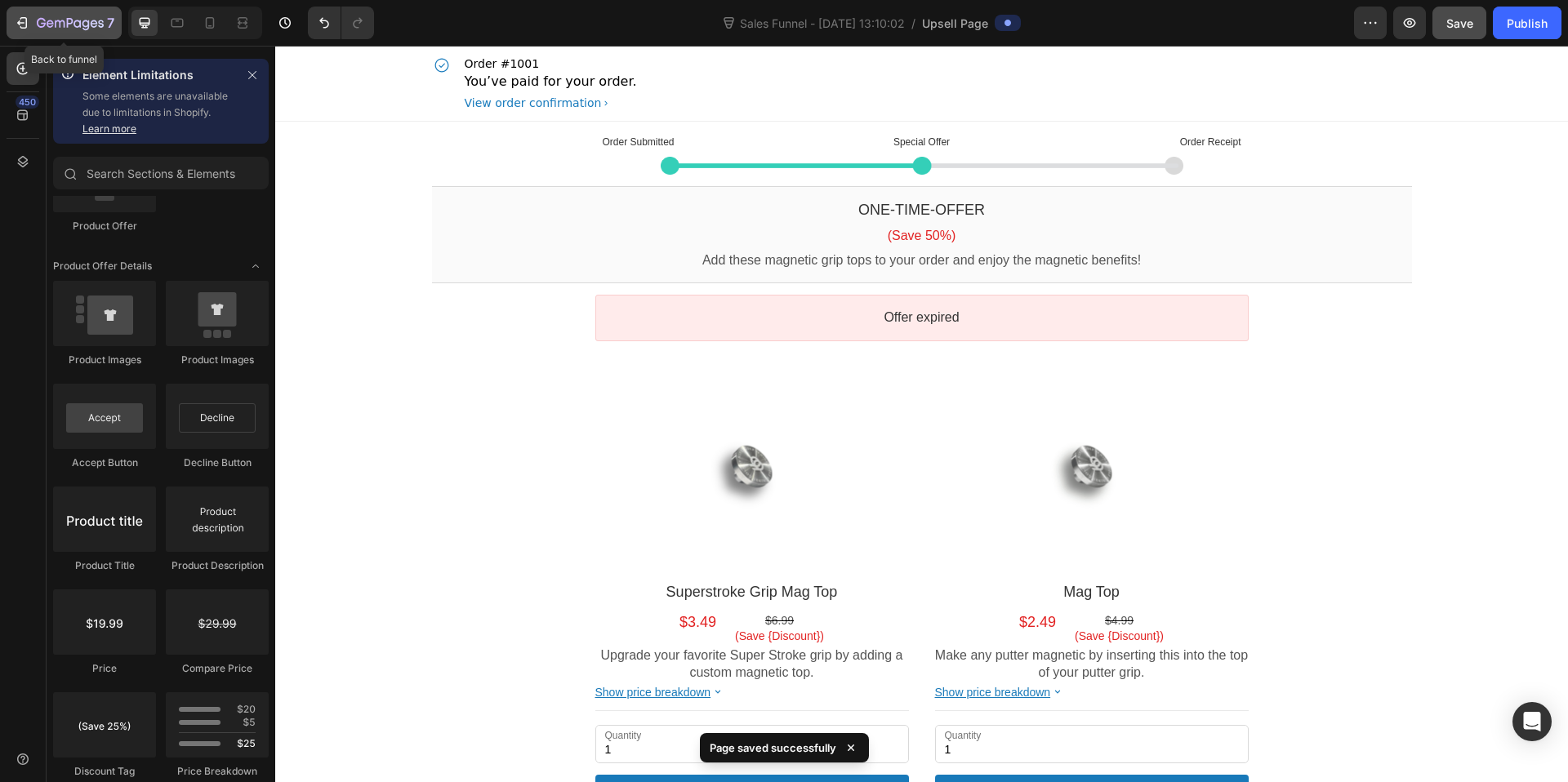
click at [28, 19] on icon "button" at bounding box center [21, 22] width 16 height 16
